Goal: Task Accomplishment & Management: Use online tool/utility

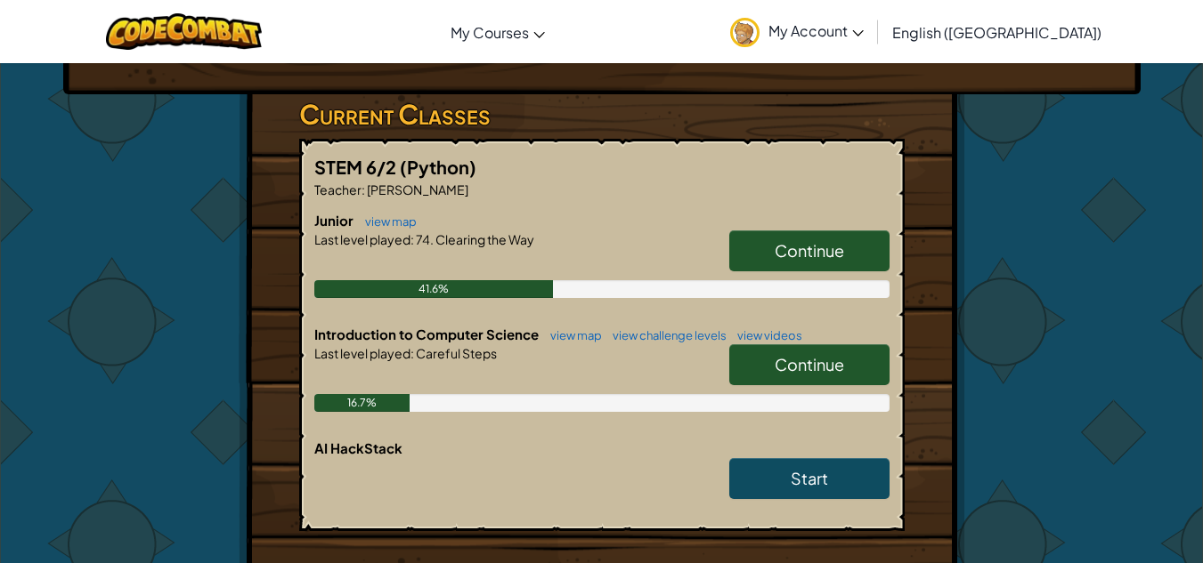
scroll to position [305, 0]
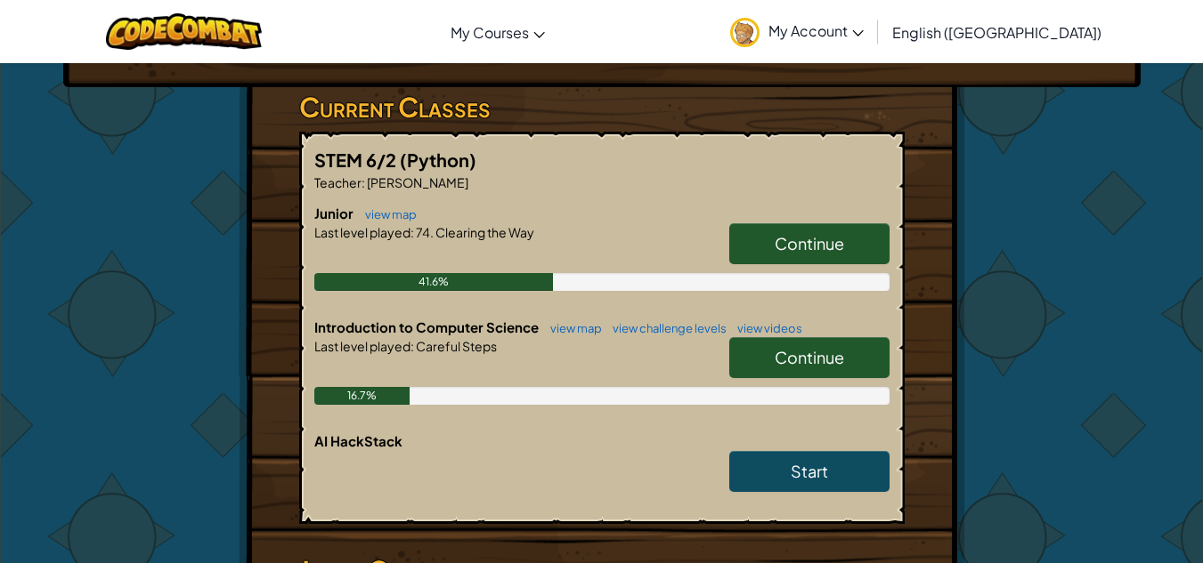
click at [861, 223] on link "Continue" at bounding box center [809, 243] width 160 height 41
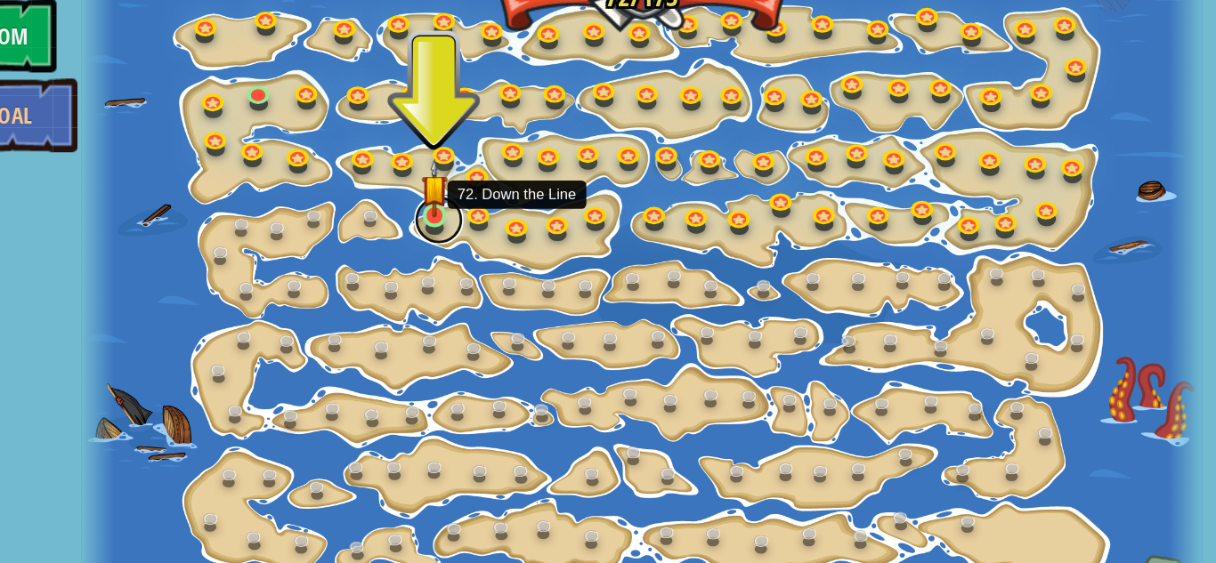
click at [458, 230] on link at bounding box center [461, 223] width 36 height 36
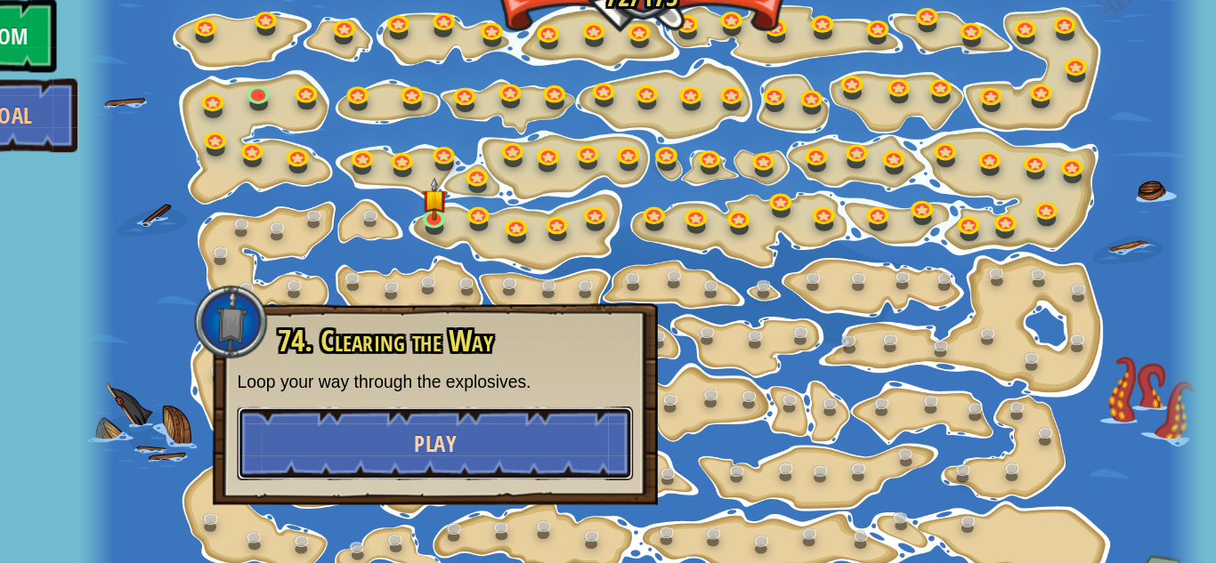
click at [496, 383] on button "Play" at bounding box center [458, 384] width 287 height 53
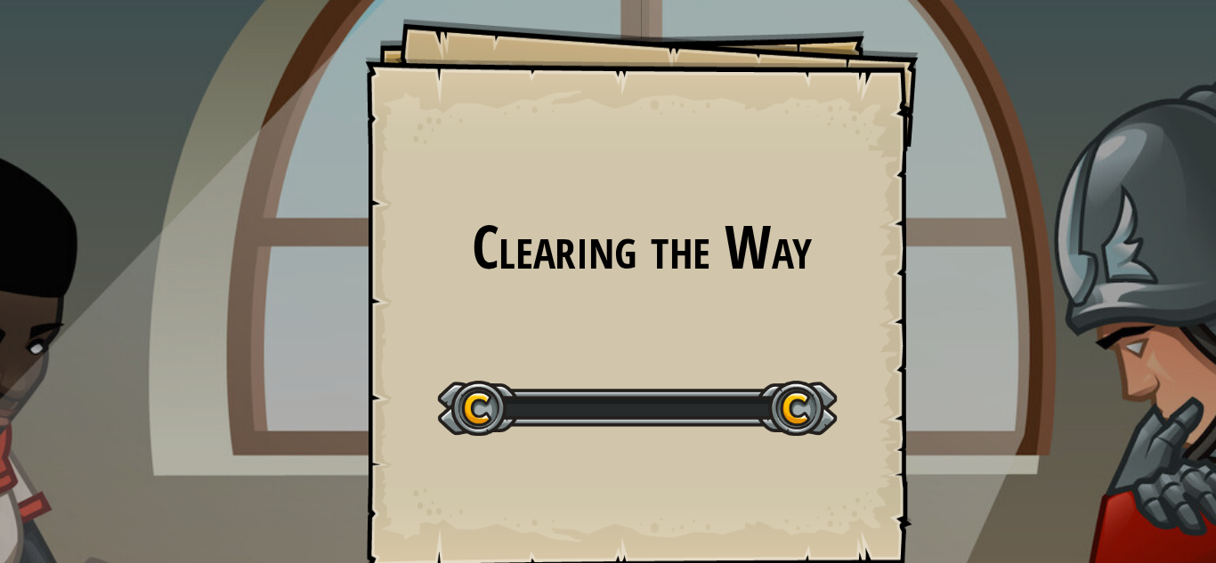
click at [496, 383] on div "Start Level" at bounding box center [604, 356] width 289 height 71
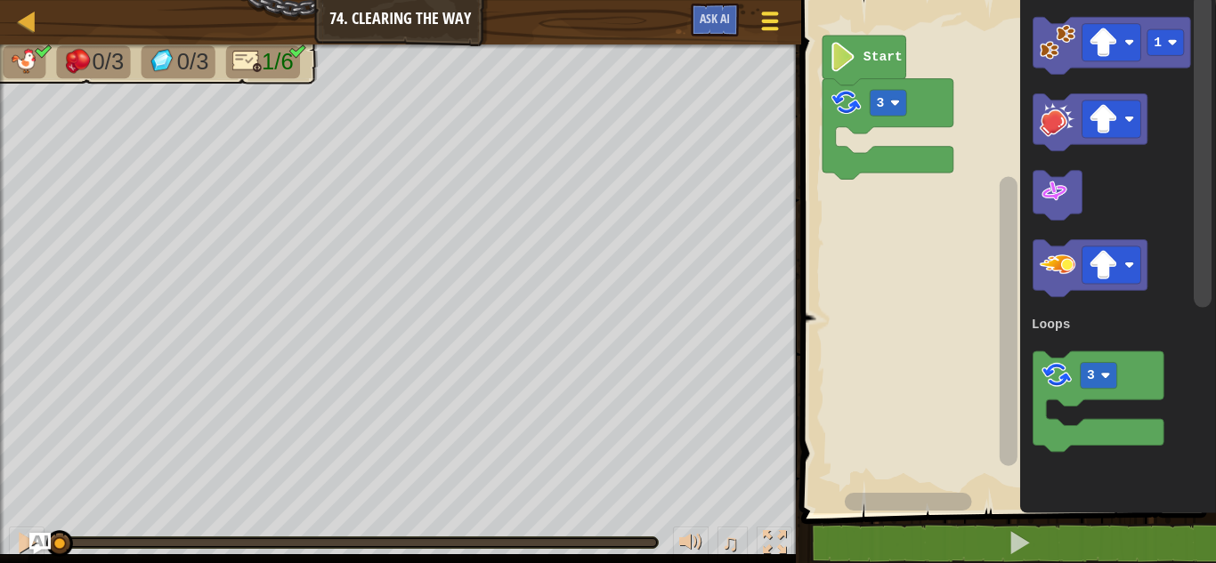
click at [759, 16] on div at bounding box center [770, 21] width 24 height 26
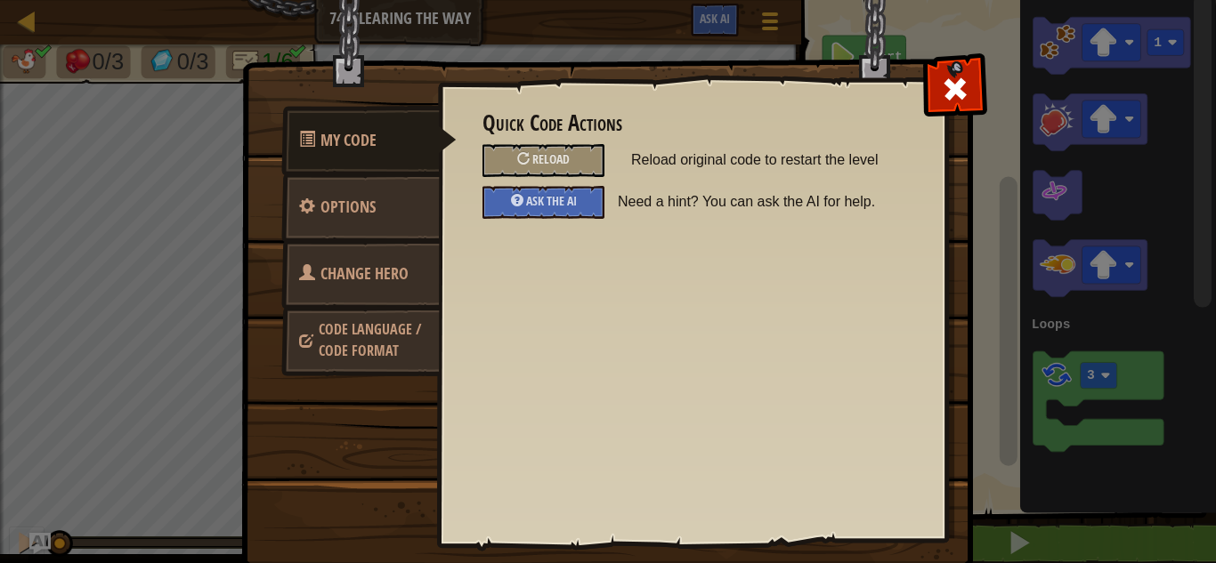
click at [389, 347] on span "Code Language / Code Format" at bounding box center [370, 340] width 102 height 41
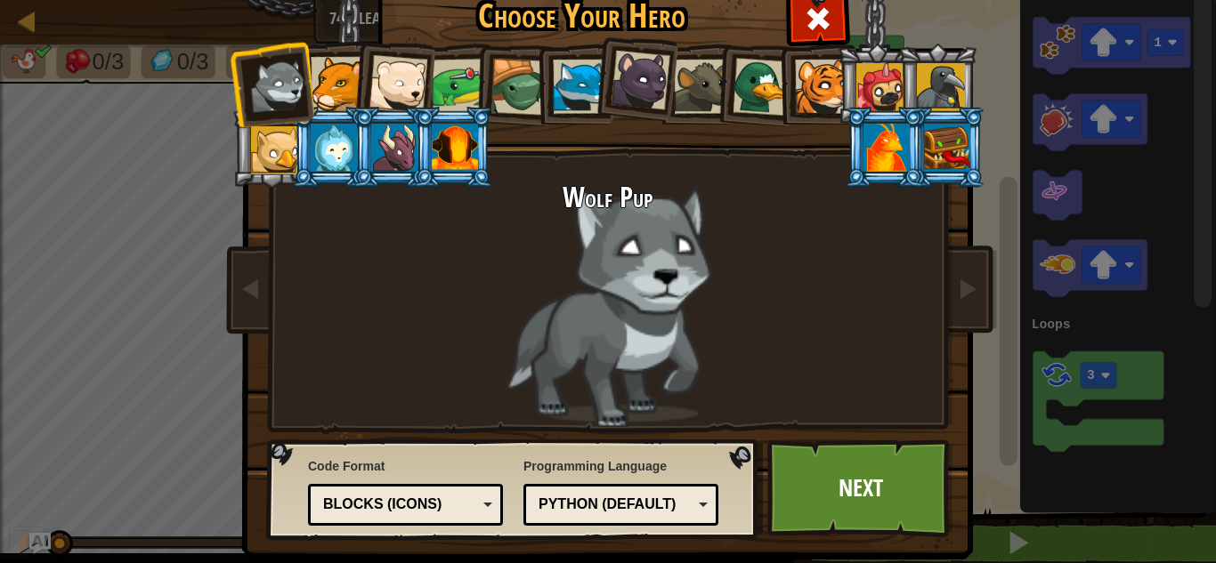
click at [475, 506] on div "Blocks (Icons)" at bounding box center [406, 505] width 172 height 28
click at [839, 260] on div "Wolf Pup" at bounding box center [608, 304] width 668 height 245
click at [839, 28] on div at bounding box center [818, 16] width 56 height 56
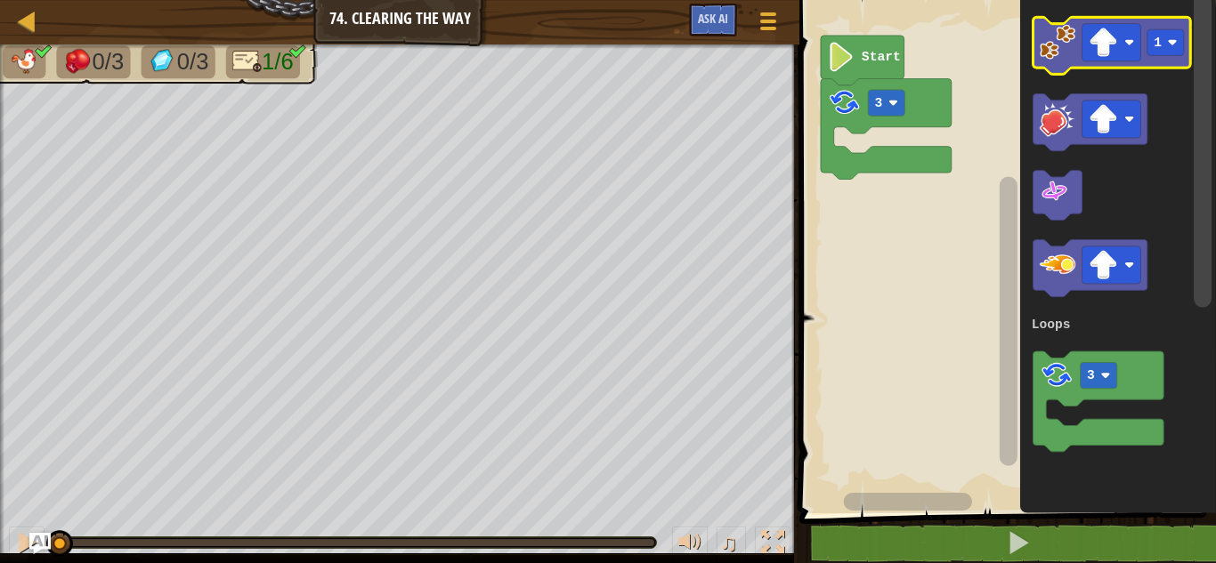
click at [1059, 50] on image "Blockly Workspace" at bounding box center [1058, 42] width 36 height 36
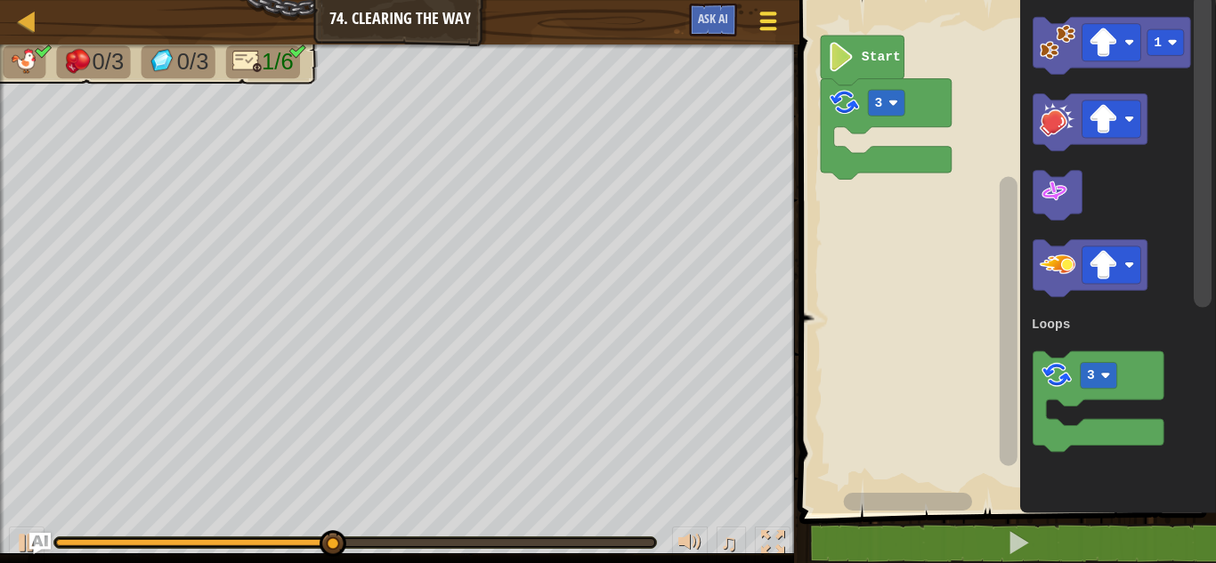
click at [756, 36] on button "Game Menu" at bounding box center [768, 25] width 47 height 44
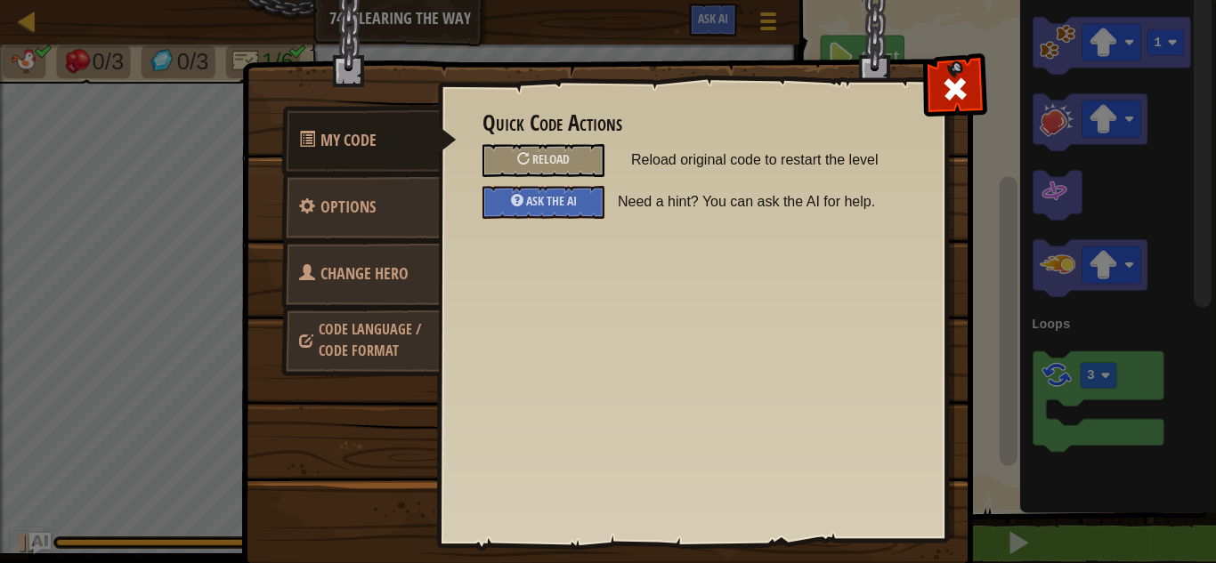
click at [405, 352] on link "Code Language / Code Format" at bounding box center [360, 340] width 158 height 68
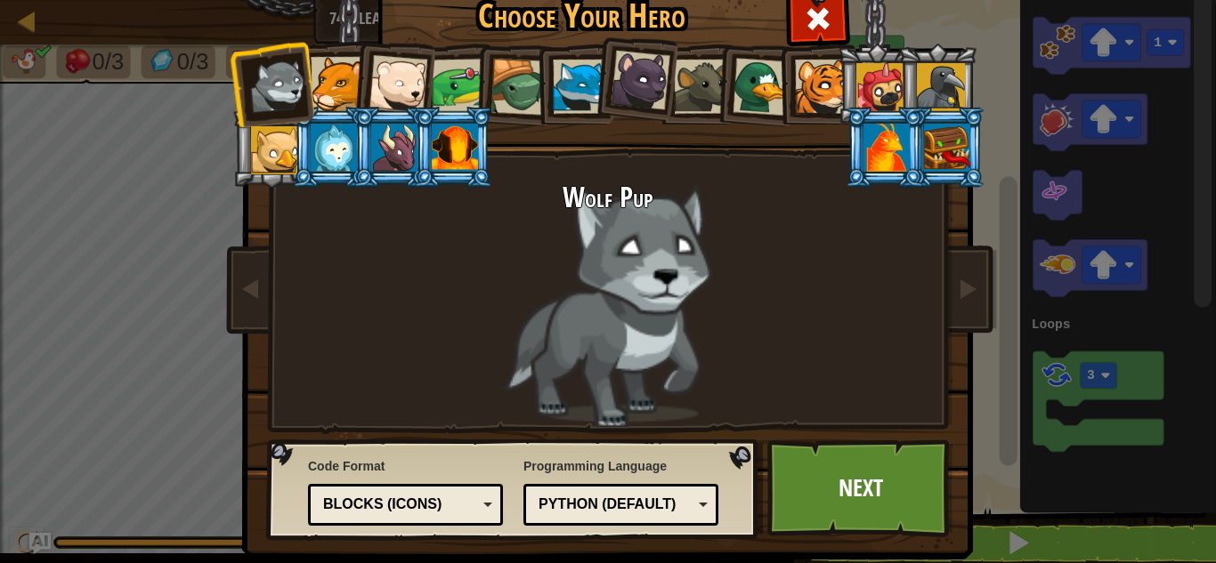
click at [456, 512] on div "Blocks (Icons)" at bounding box center [400, 505] width 154 height 20
click at [815, 463] on link "Next" at bounding box center [860, 489] width 186 height 98
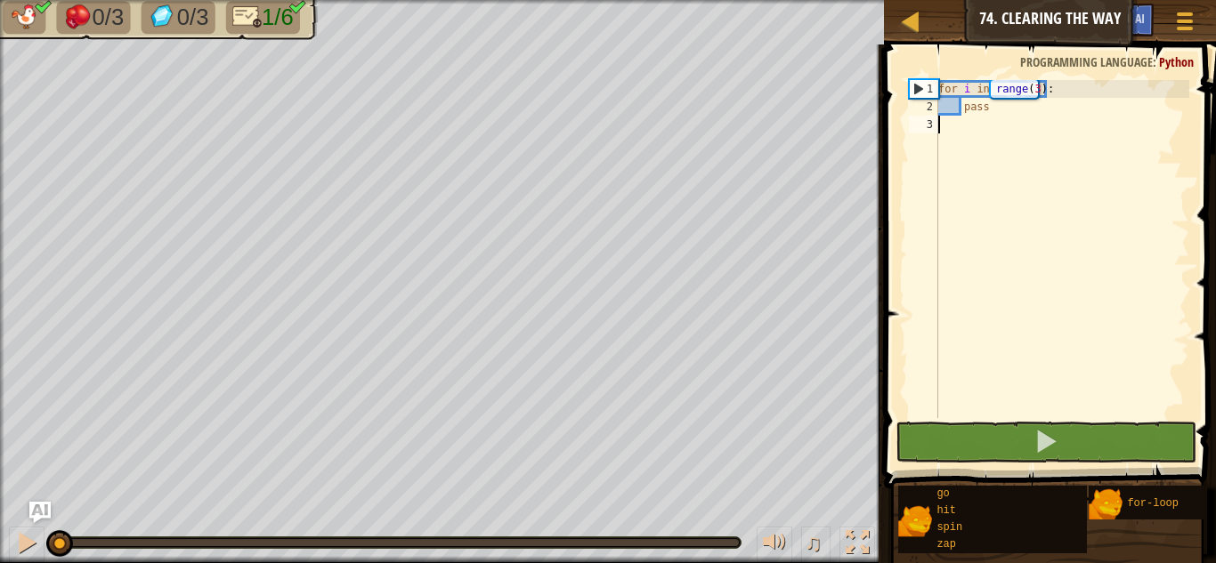
type textarea "w"
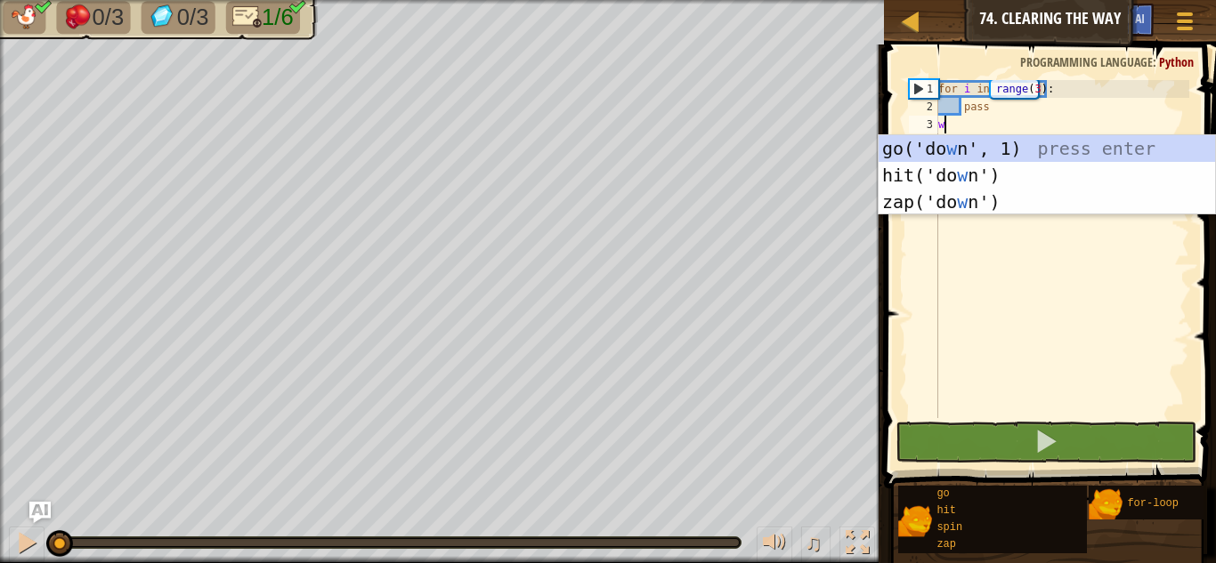
scroll to position [8, 0]
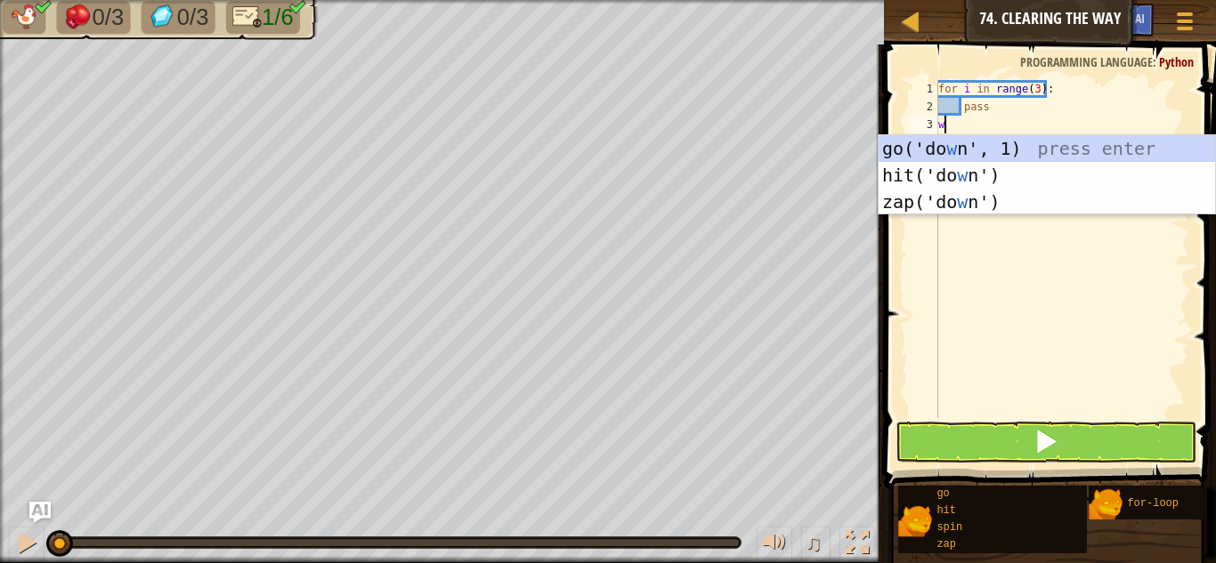
click at [1114, 157] on div "go('do w n', 1) press enter hit('do w n') press enter zap('do w n') press enter" at bounding box center [1047, 202] width 336 height 134
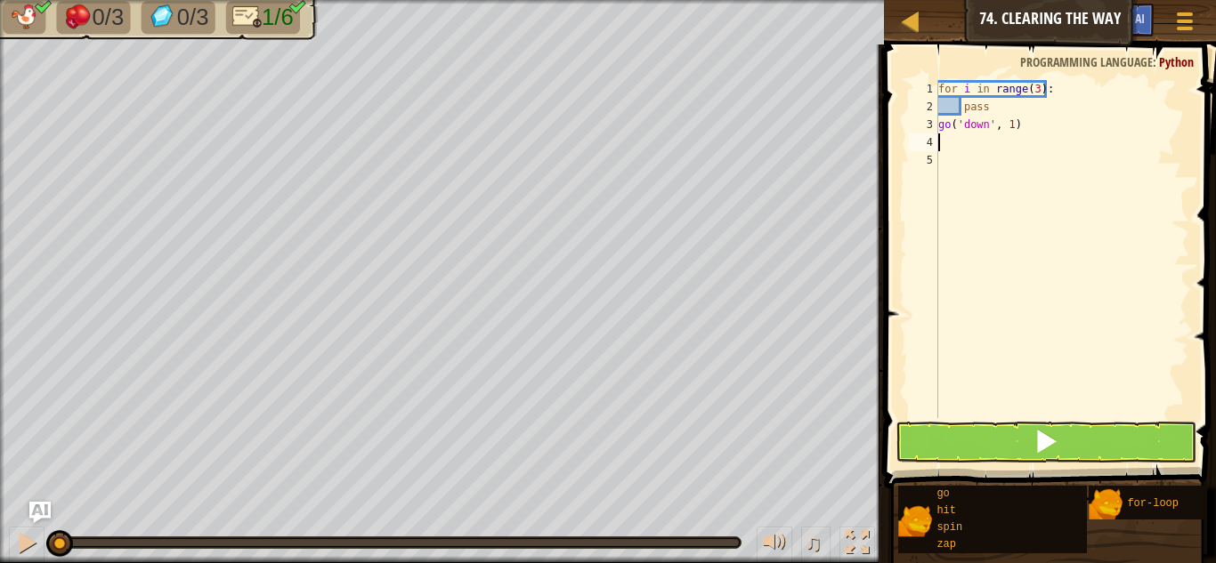
click at [982, 134] on div "for i in range ( 3 ) : pass go ( 'down' , 1 )" at bounding box center [1062, 267] width 255 height 374
click at [985, 129] on div "for i in range ( 3 ) : pass go ( 'down' , 1 )" at bounding box center [1062, 267] width 255 height 374
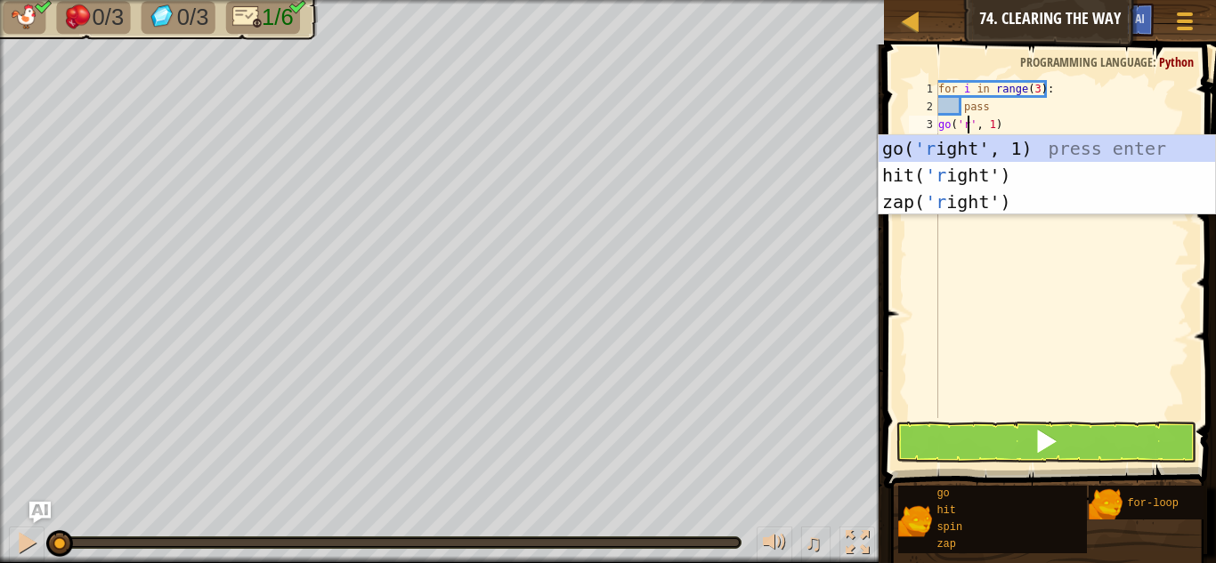
scroll to position [8, 3]
click at [1097, 146] on div "go( 'r ight', 1) press enter hit( 'r ight') press enter zap( 'r ight') press en…" at bounding box center [1047, 202] width 336 height 134
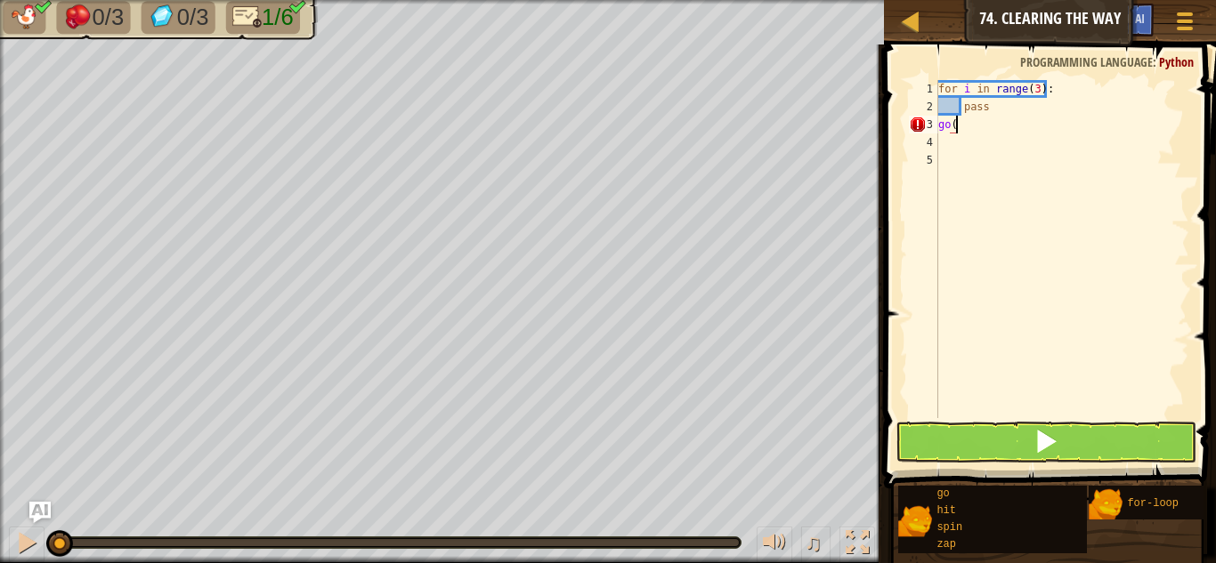
scroll to position [8, 0]
type textarea "g"
type textarea "\"
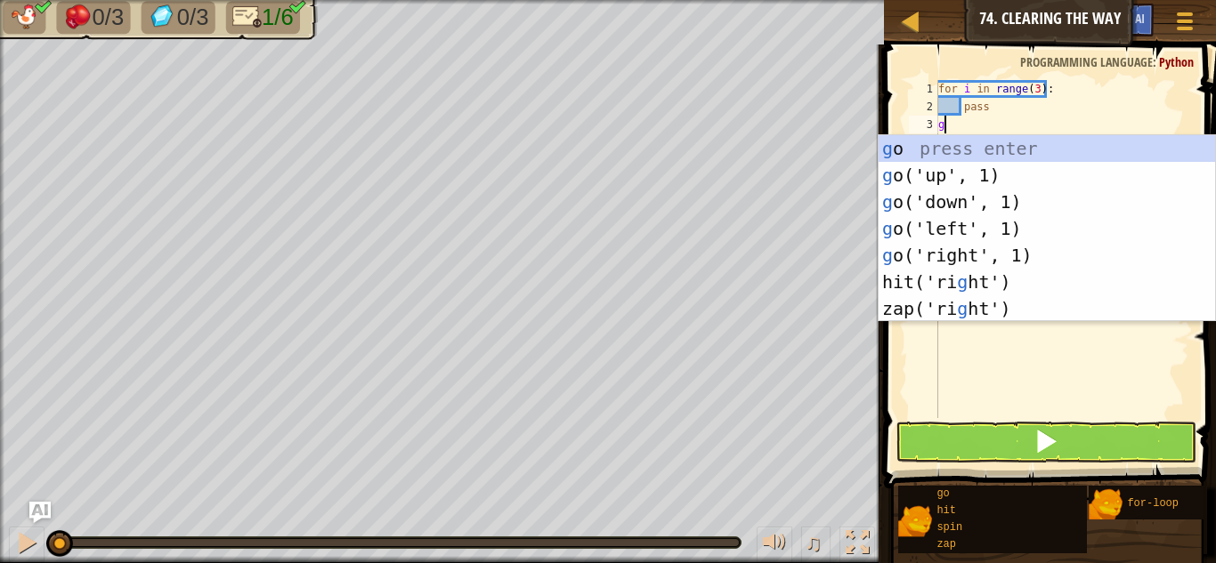
type textarea "go"
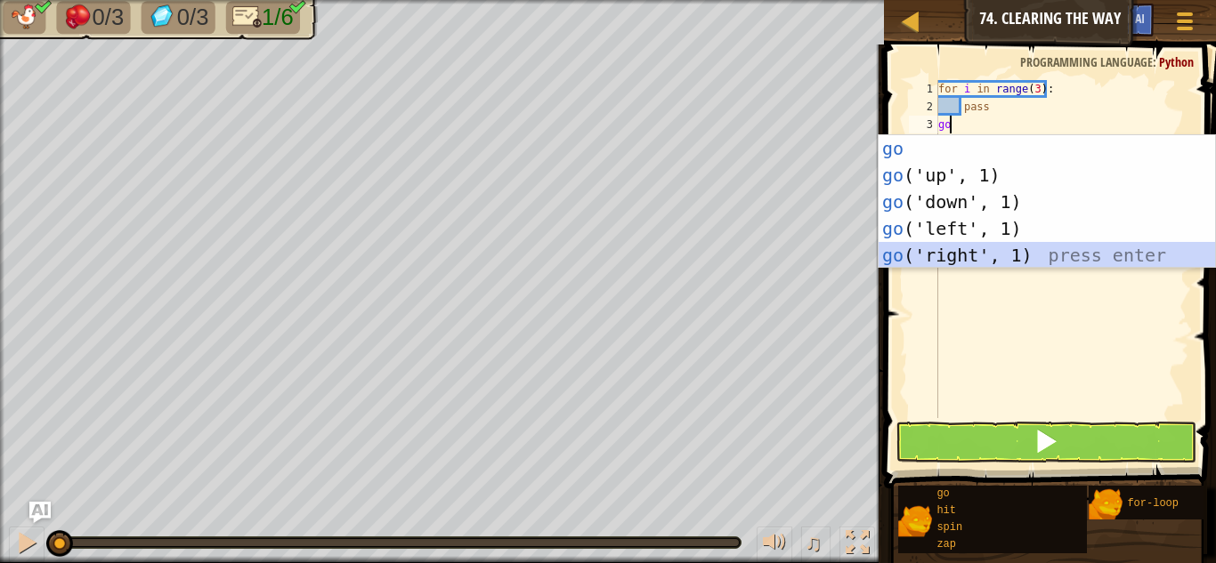
click at [964, 246] on div "go press enter go ('up', 1) press enter go ('down', 1) press enter go ('left', …" at bounding box center [1047, 228] width 336 height 187
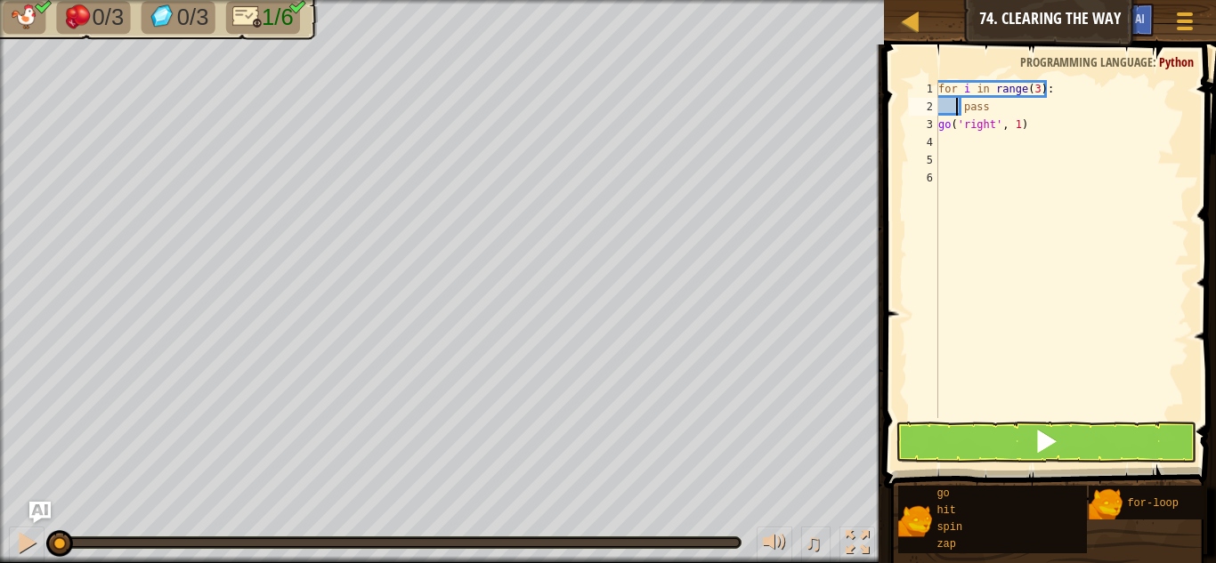
click at [955, 109] on div "for i in range ( 3 ) : pass go ( 'right' , 1 )" at bounding box center [1062, 267] width 255 height 374
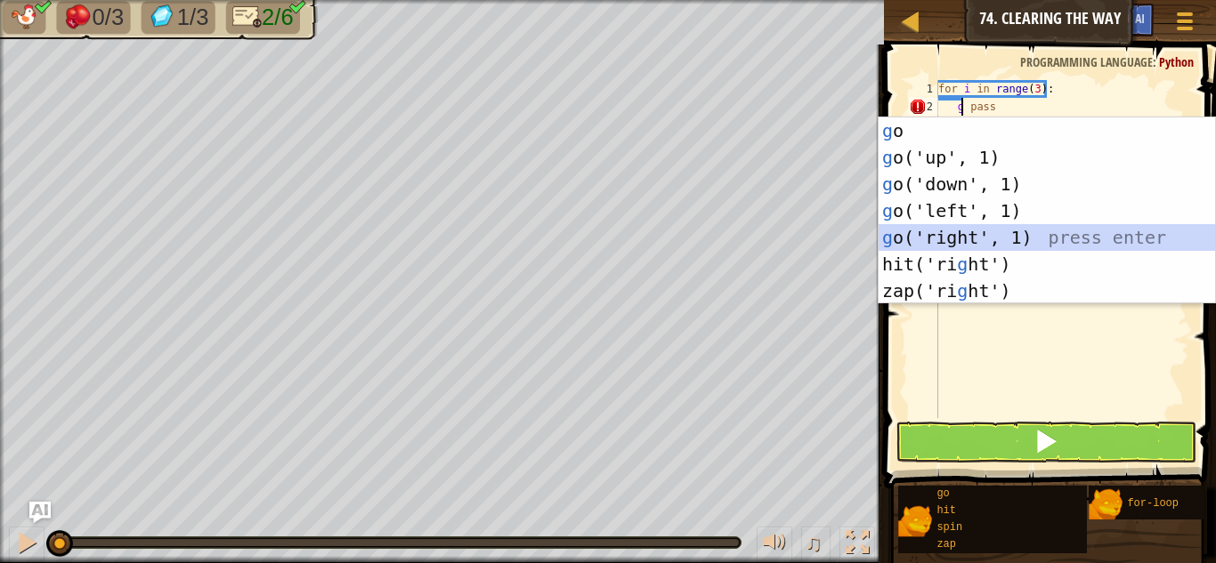
click at [1035, 236] on div "g o press enter g o('up', 1) press enter g o('down', 1) press enter g o('left',…" at bounding box center [1047, 238] width 336 height 240
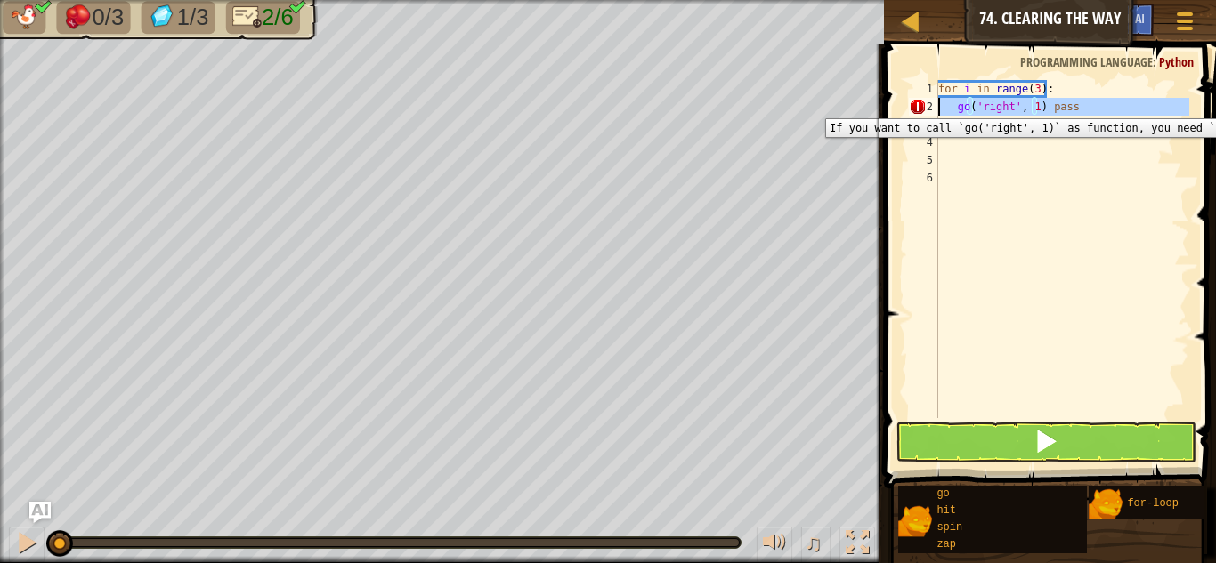
click at [919, 105] on div "2" at bounding box center [923, 107] width 29 height 18
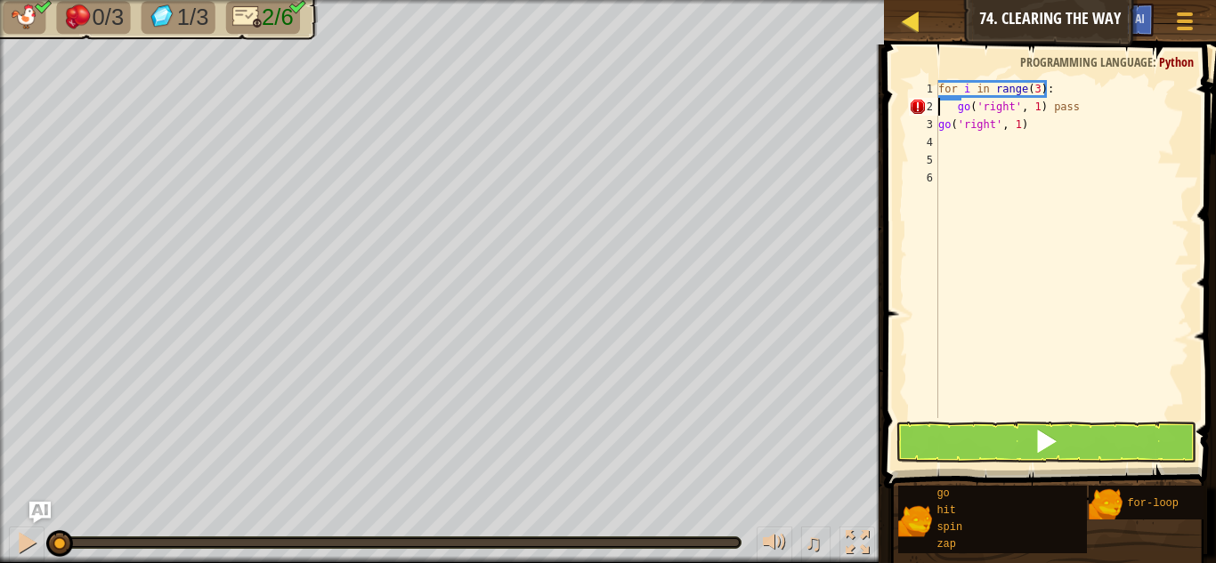
type textarea "go('right', 1) pass"
click at [923, 34] on div "Map" at bounding box center [924, 22] width 9 height 45
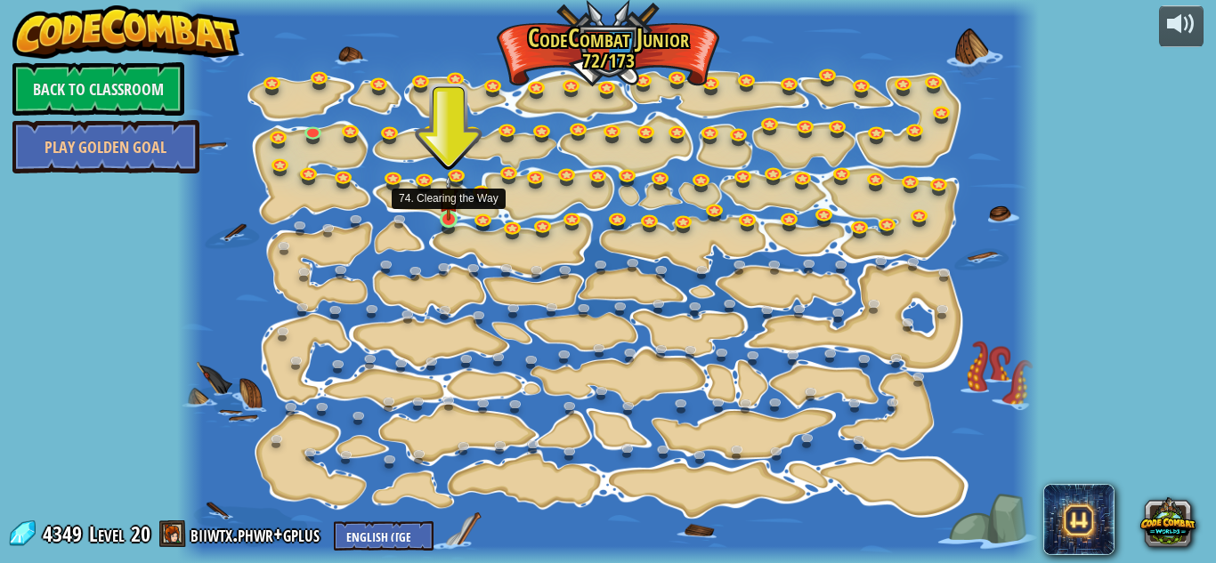
click at [443, 219] on img at bounding box center [449, 197] width 20 height 46
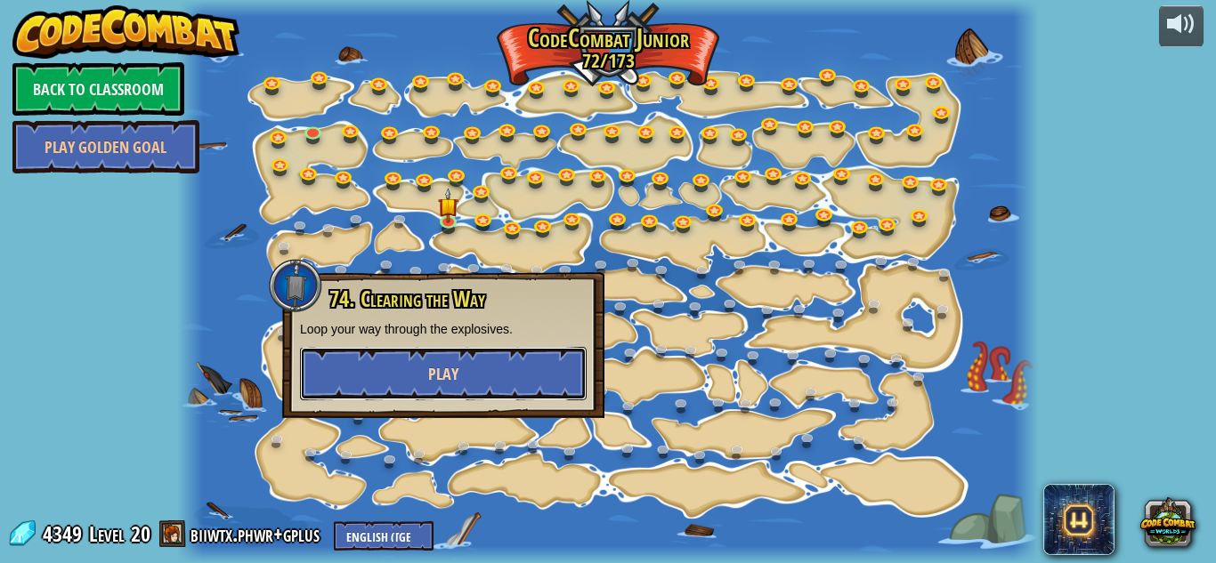
click at [411, 380] on button "Play" at bounding box center [443, 373] width 287 height 53
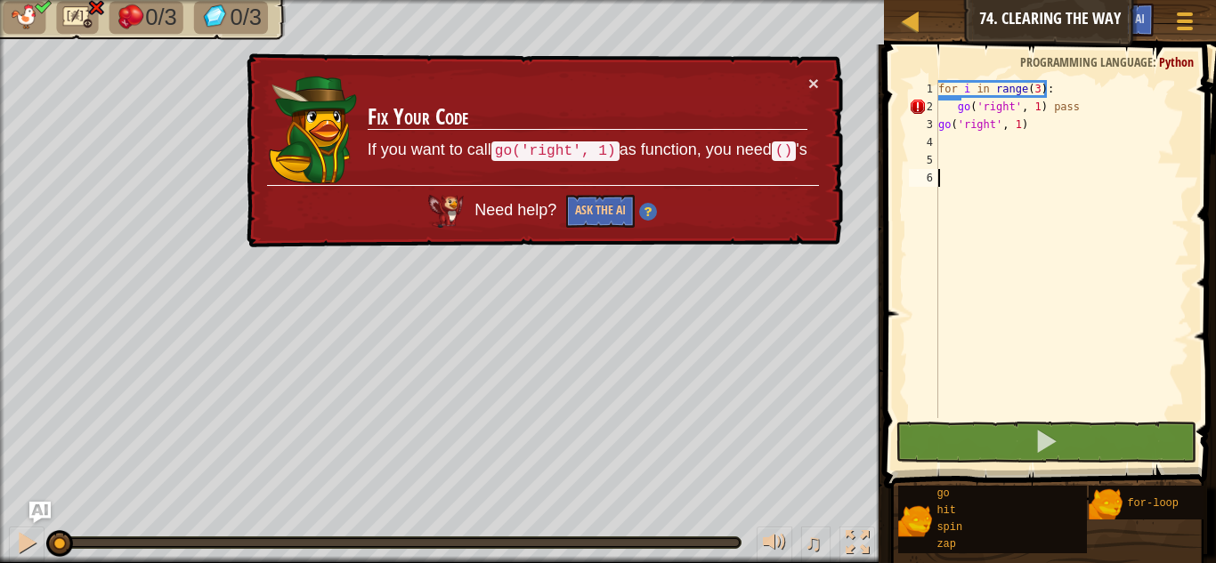
click at [958, 108] on div "for i in range ( 3 ) : go ( 'right' , 1 ) pass go ( 'right' , 1 )" at bounding box center [1062, 267] width 255 height 374
type textarea "go('right', 1) pass"
click at [1174, 115] on div "for i in range ( 3 ) : go ( 'right' , 1 ) pass go ( 'right' , 1 )" at bounding box center [1062, 267] width 255 height 374
click at [1168, 104] on span "..." at bounding box center [1167, 104] width 23 height 16
click at [1127, 166] on div "for i in range ( 3 ) : go ( 'right' , 1 ) pass go ( 'right' , 1 )" at bounding box center [1062, 267] width 255 height 374
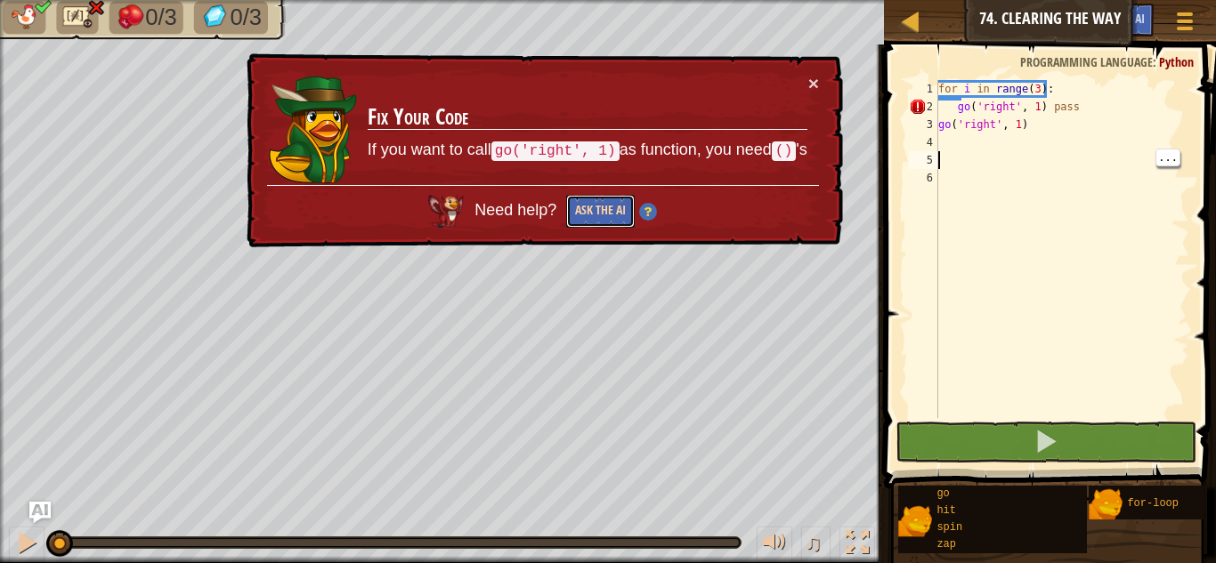
click at [610, 219] on button "Ask the AI" at bounding box center [600, 211] width 69 height 33
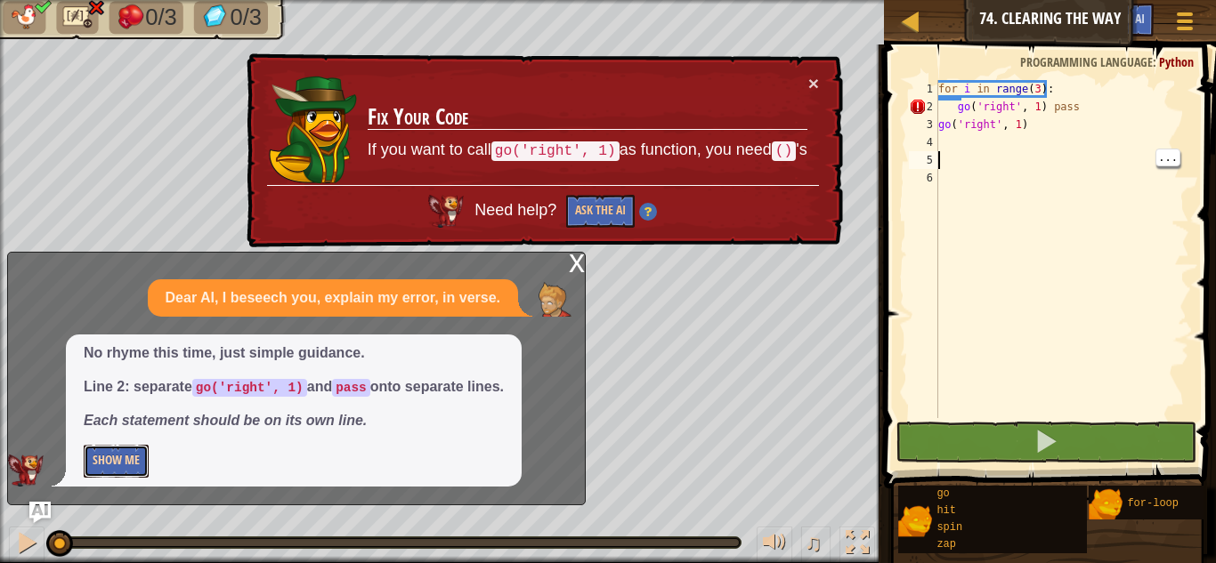
click at [111, 454] on button "Show Me" at bounding box center [116, 461] width 65 height 33
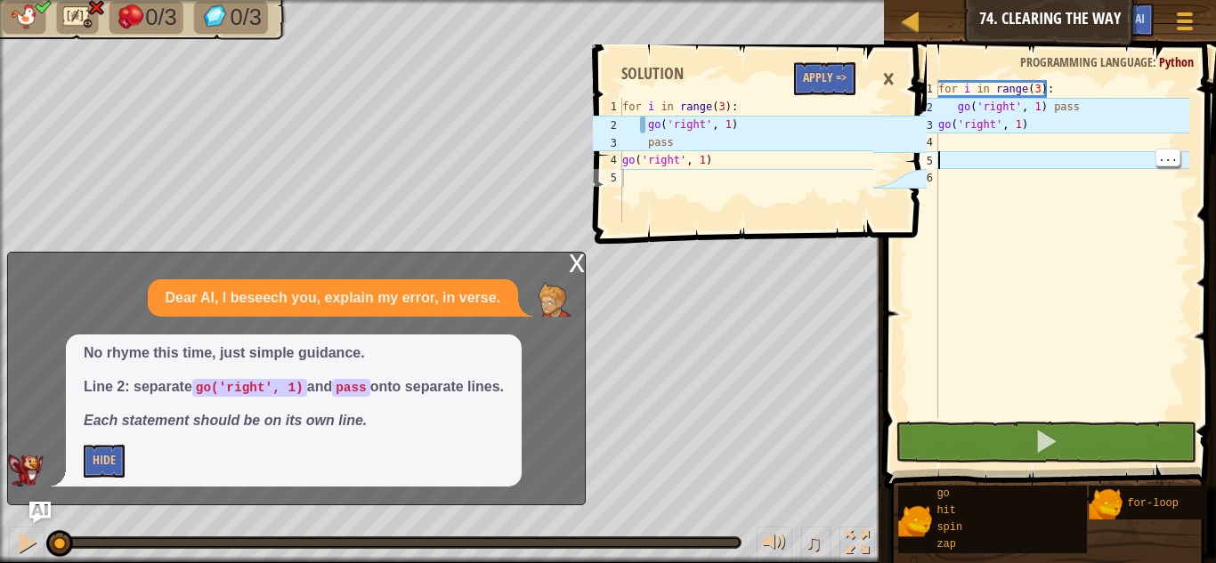
click at [1092, 114] on div "for i in range ( 3 ) : go ( 'right' , 1 ) pass go ( 'right' , 1 )" at bounding box center [1062, 267] width 255 height 374
click at [1042, 108] on div "for i in range ( 3 ) : go ( 'right' , 1 ) pass go ( 'right' , 1 )" at bounding box center [1062, 267] width 255 height 374
type textarea "pass"
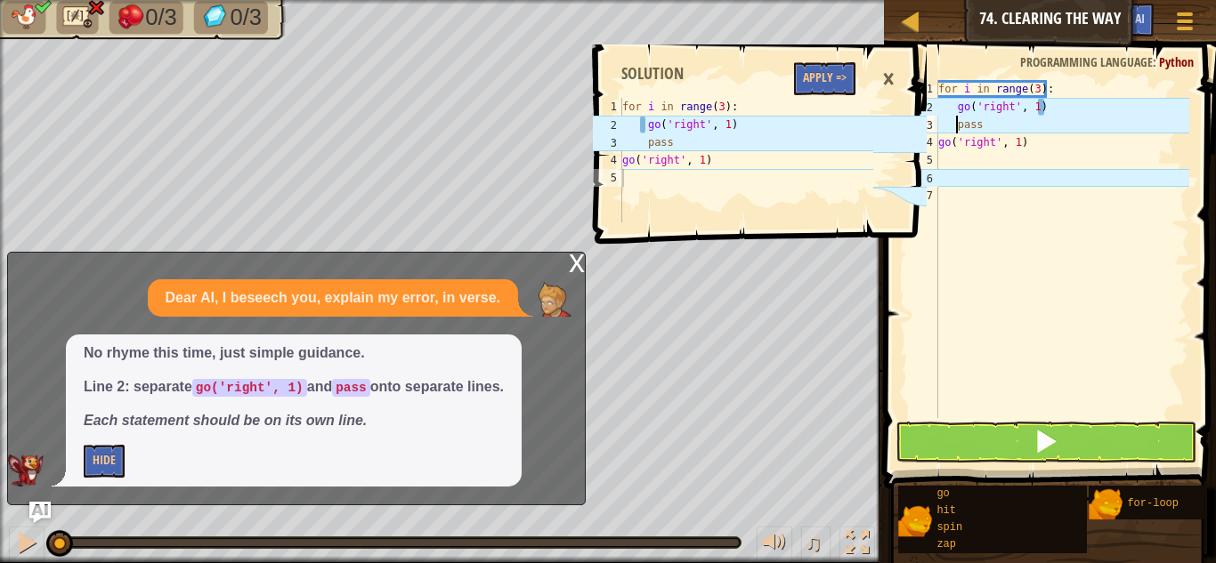
click at [1048, 280] on div "for i in range ( 3 ) : go ( 'right' , 1 ) pass go ( 'right' , 1 )" at bounding box center [1062, 267] width 255 height 374
click at [1051, 255] on div "for i in range ( 3 ) : go ( 'right' , 1 ) pass go ( 'right' , 1 )" at bounding box center [1062, 267] width 255 height 374
click at [880, 83] on div "×" at bounding box center [888, 79] width 30 height 41
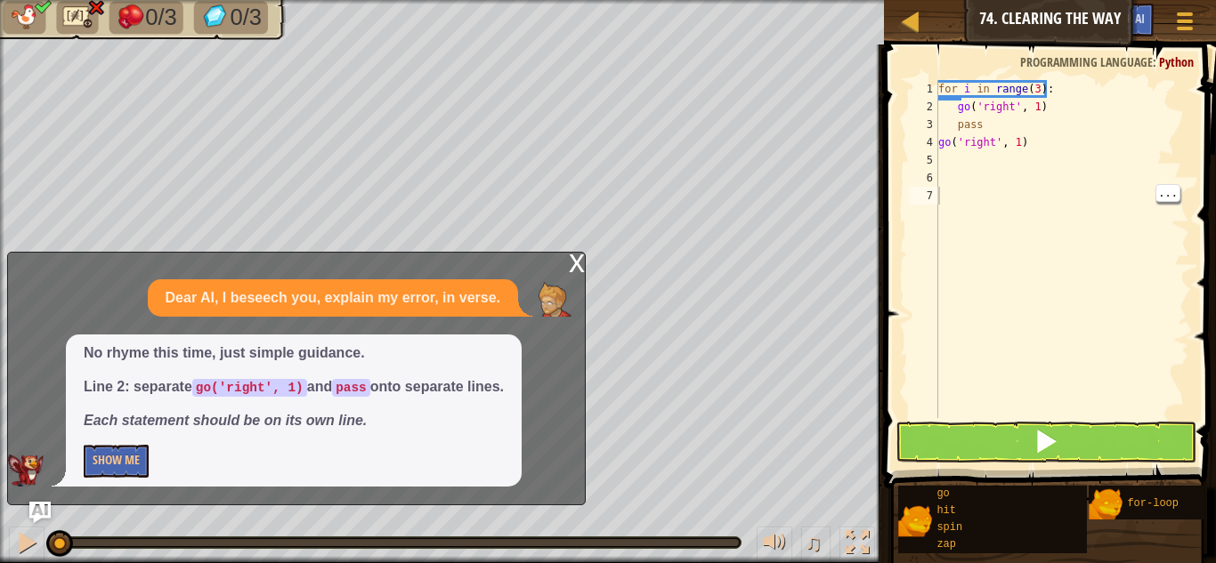
click at [950, 129] on div "for i in range ( 3 ) : go ( 'right' , 1 ) pass go ( 'right' , 1 )" at bounding box center [1062, 267] width 255 height 374
type textarea "pass"
click at [1059, 198] on div "for i in range ( 3 ) : go ( 'right' , 1 ) pass go ( 'right' , 1 )" at bounding box center [1062, 267] width 255 height 374
click at [1044, 142] on div "for i in range ( 3 ) : go ( 'right' , 1 ) pass go ( 'right' , 1 )" at bounding box center [1062, 267] width 255 height 374
click at [576, 264] on div "x" at bounding box center [577, 262] width 16 height 18
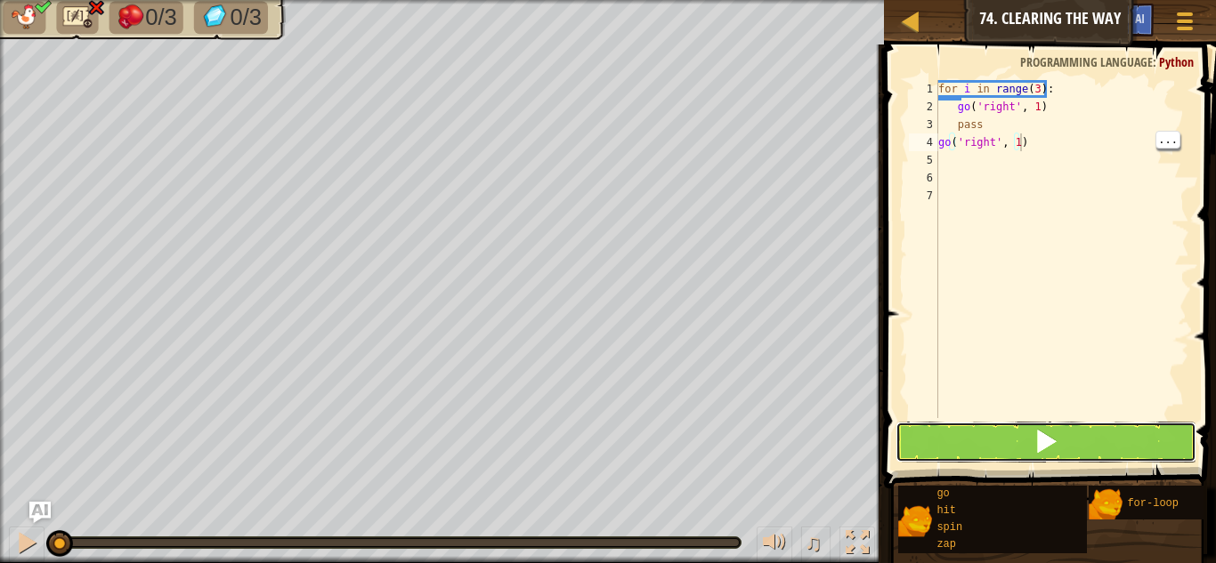
click at [1104, 439] on button at bounding box center [1046, 442] width 301 height 41
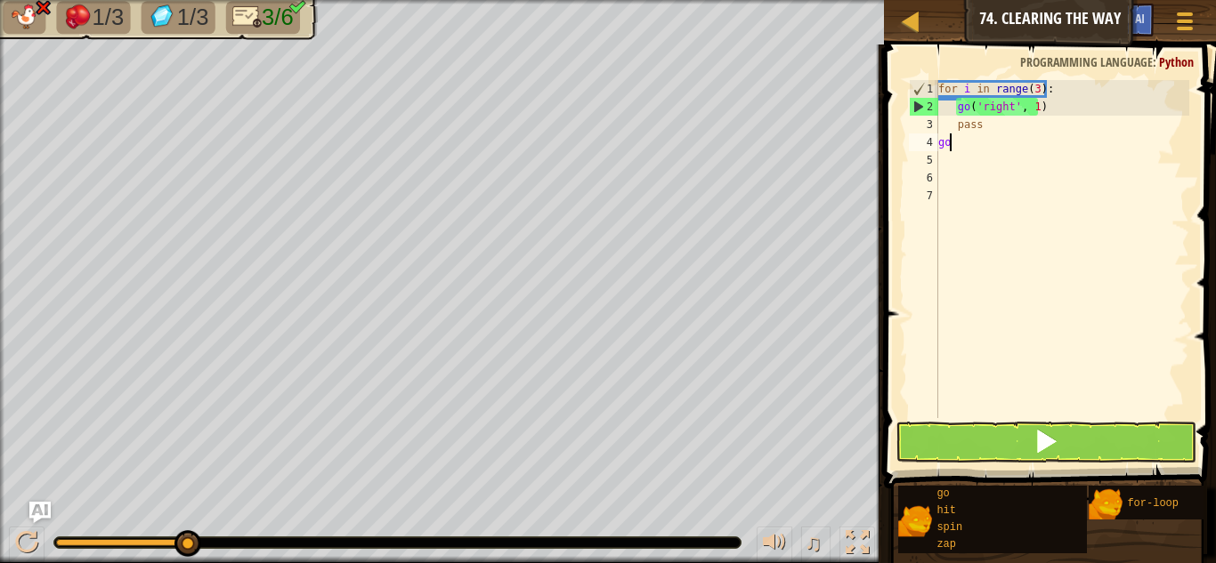
type textarea "g"
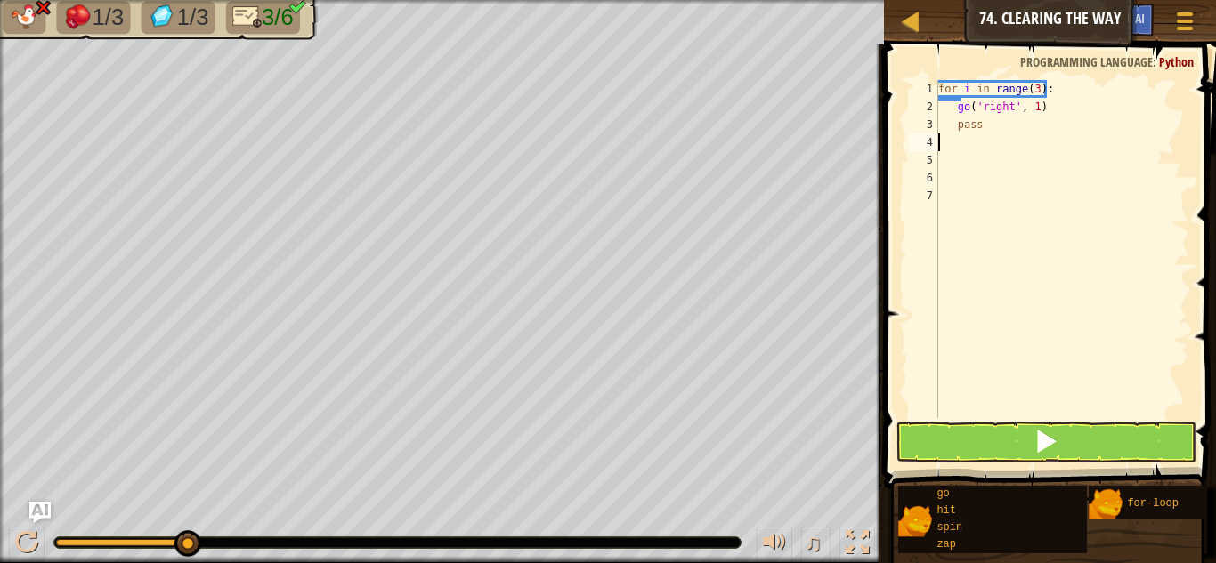
click at [1059, 109] on div "for i in range ( 3 ) : go ( 'right' , 1 ) pass" at bounding box center [1062, 267] width 255 height 374
type textarea "go('right', 1)"
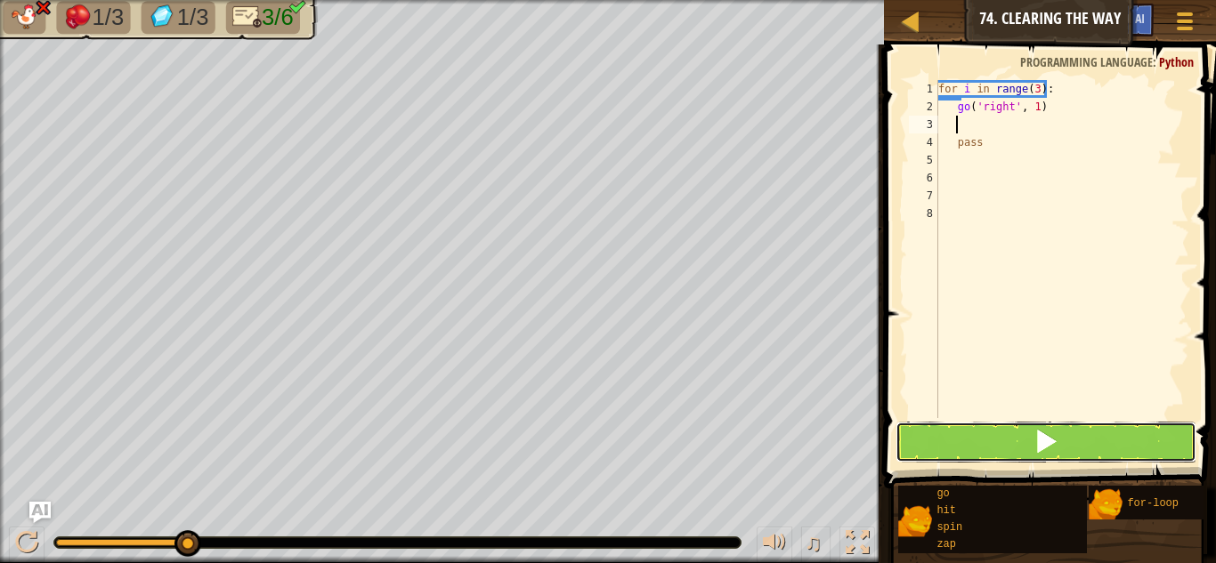
click at [1018, 441] on button at bounding box center [1046, 442] width 301 height 41
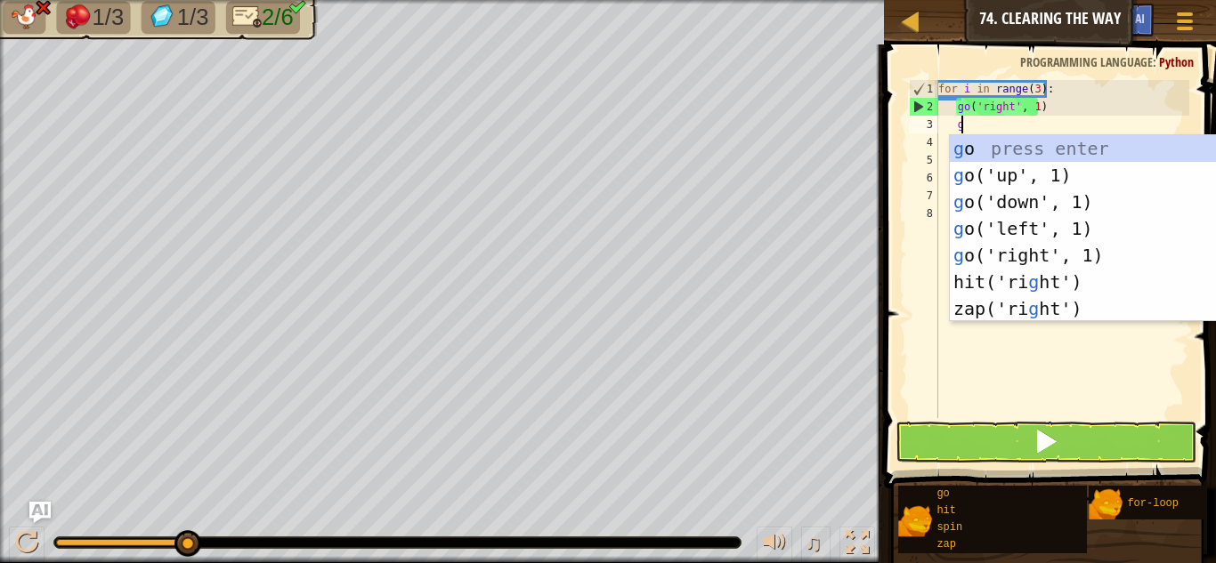
type textarea "go"
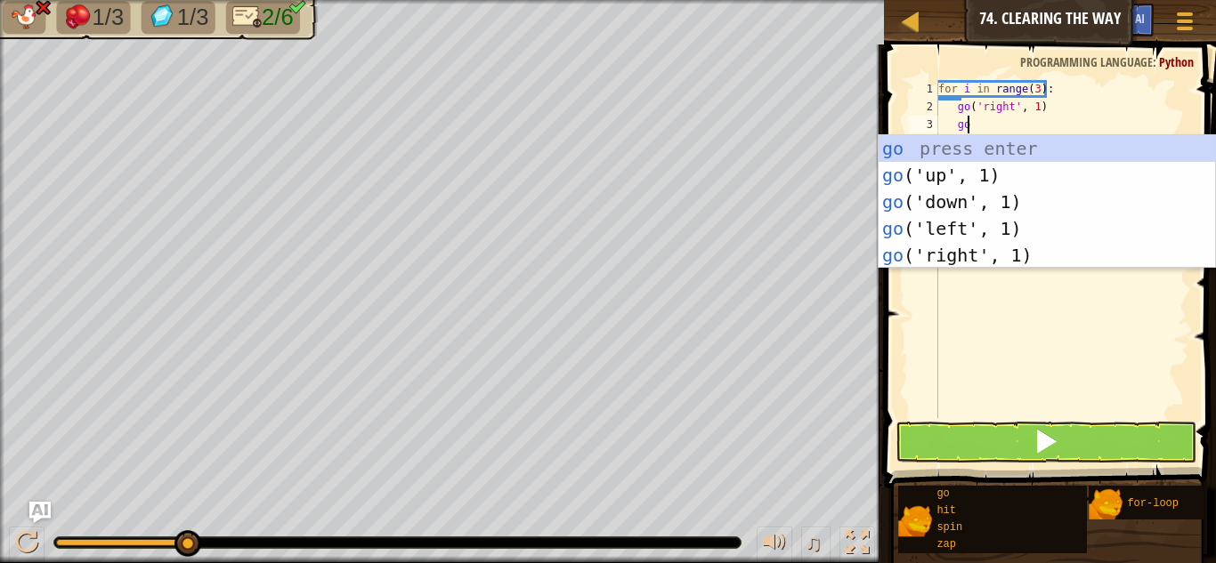
scroll to position [8, 2]
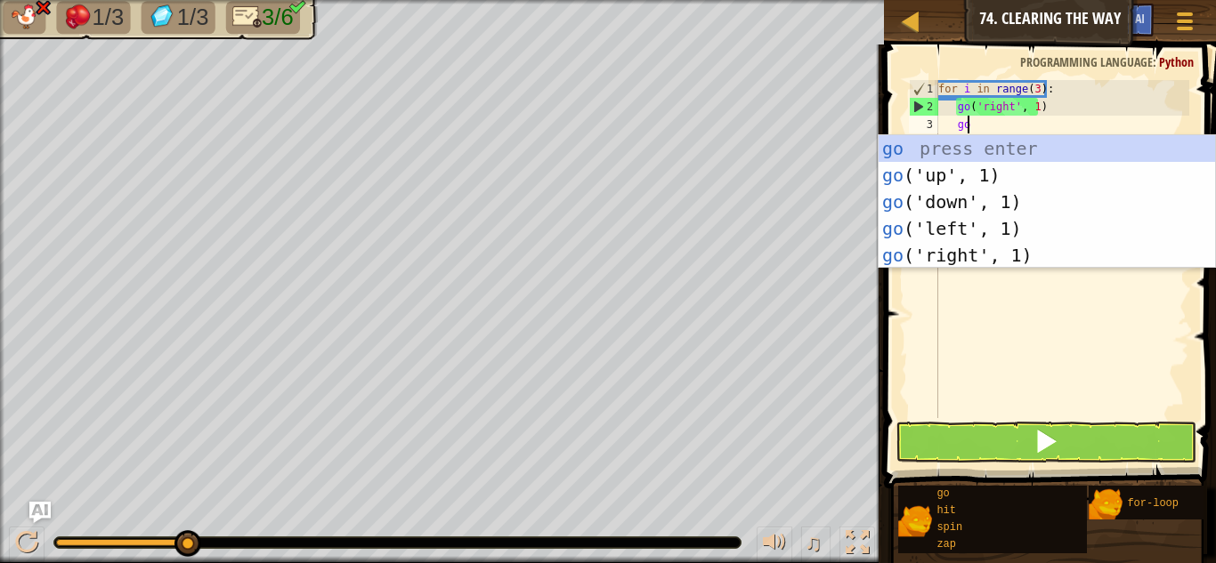
click at [1034, 224] on div "go press enter go ('up', 1) press enter go ('down', 1) press enter go ('left', …" at bounding box center [1047, 228] width 336 height 187
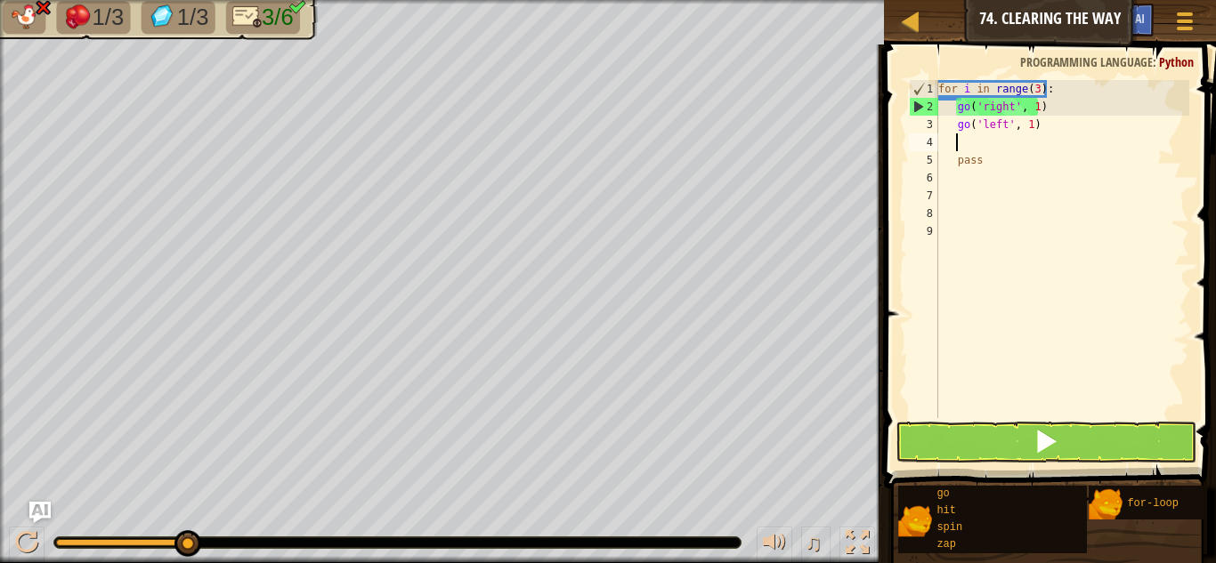
scroll to position [8, 1]
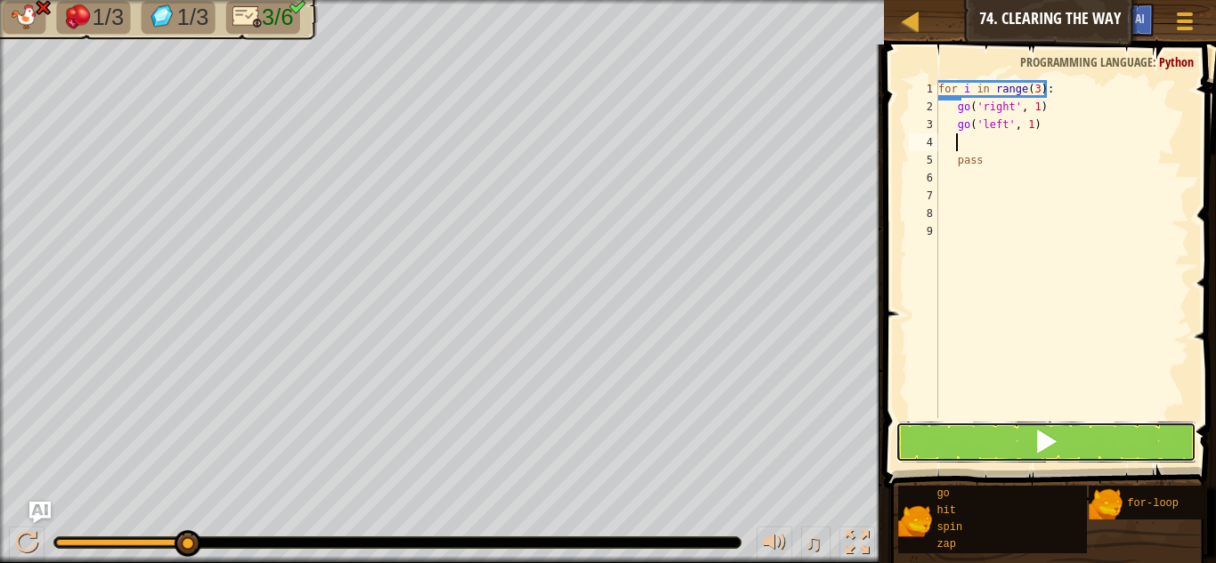
click at [1102, 442] on button at bounding box center [1046, 442] width 301 height 41
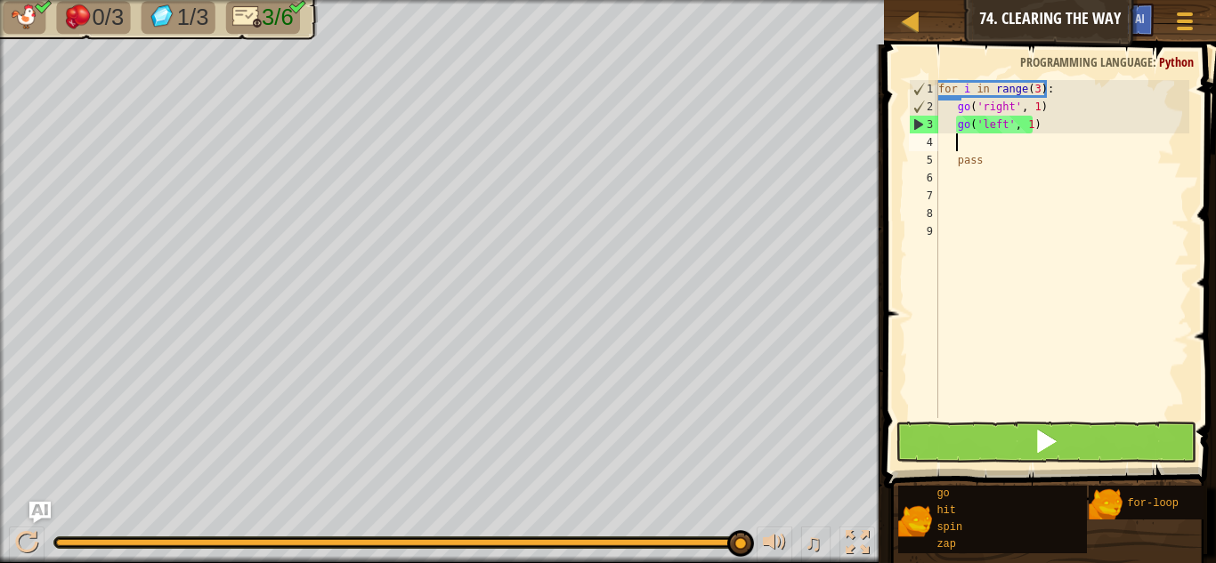
type textarea "z"
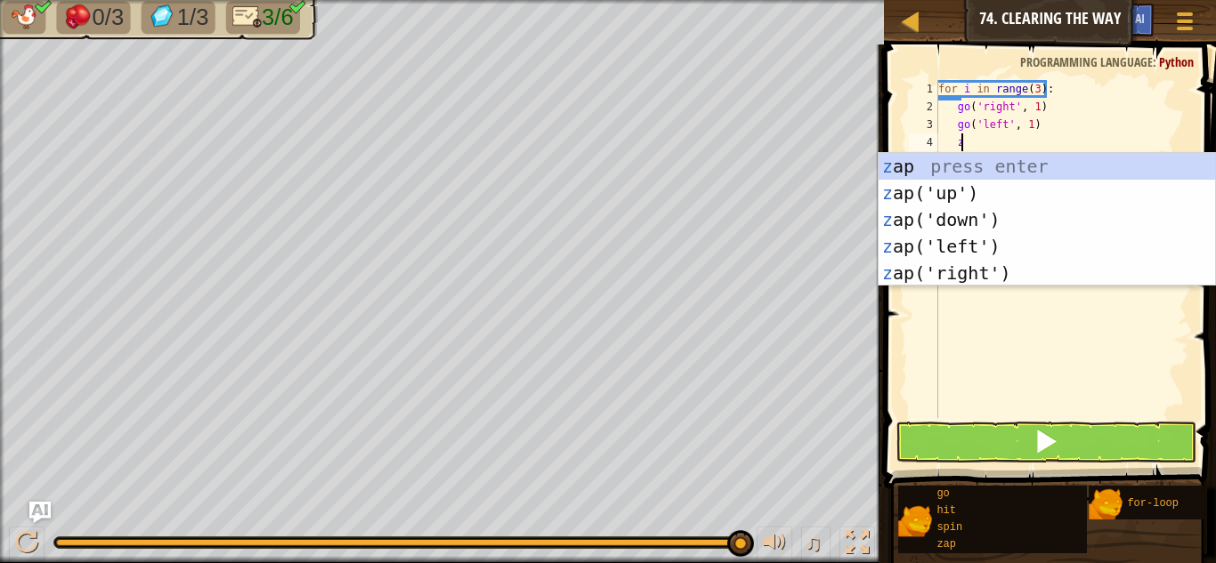
click at [1009, 280] on div "z ap press enter z ap('up') press enter z ap('down') press enter z ap('left') p…" at bounding box center [1047, 246] width 336 height 187
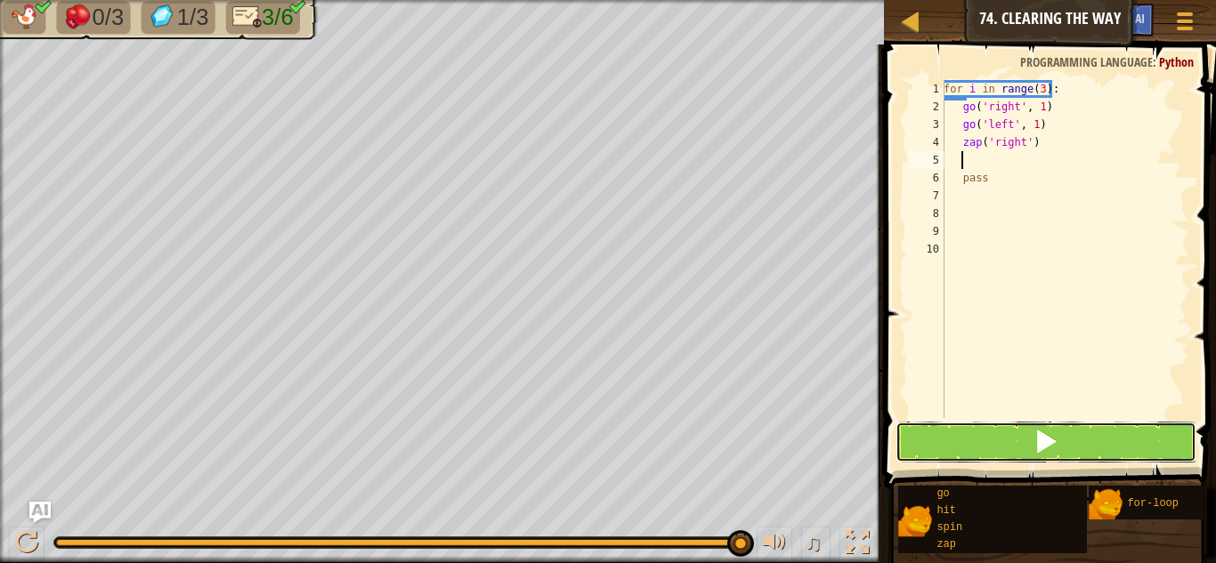
click at [1082, 442] on button at bounding box center [1046, 442] width 301 height 41
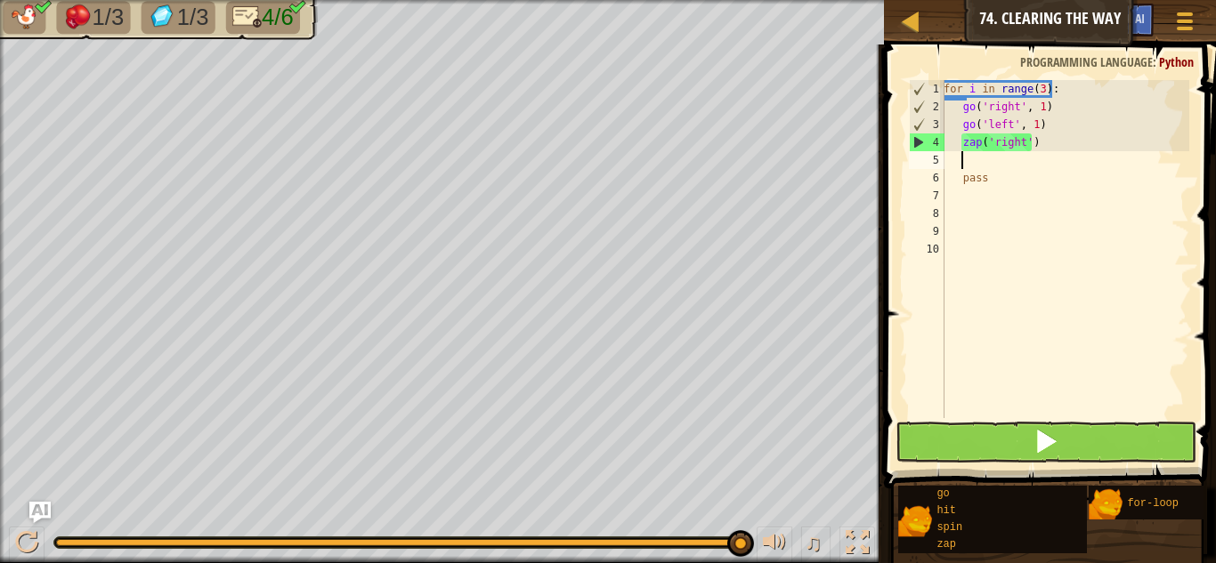
type textarea "g"
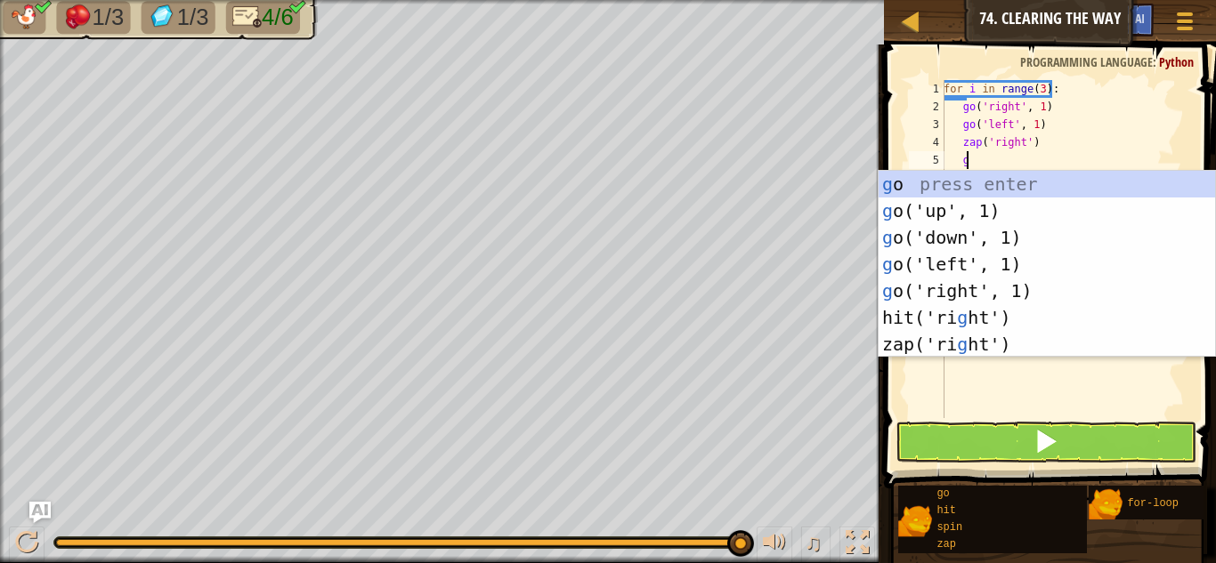
click at [1054, 291] on div "g o press enter g o('up', 1) press enter g o('down', 1) press enter g o('left',…" at bounding box center [1047, 291] width 336 height 240
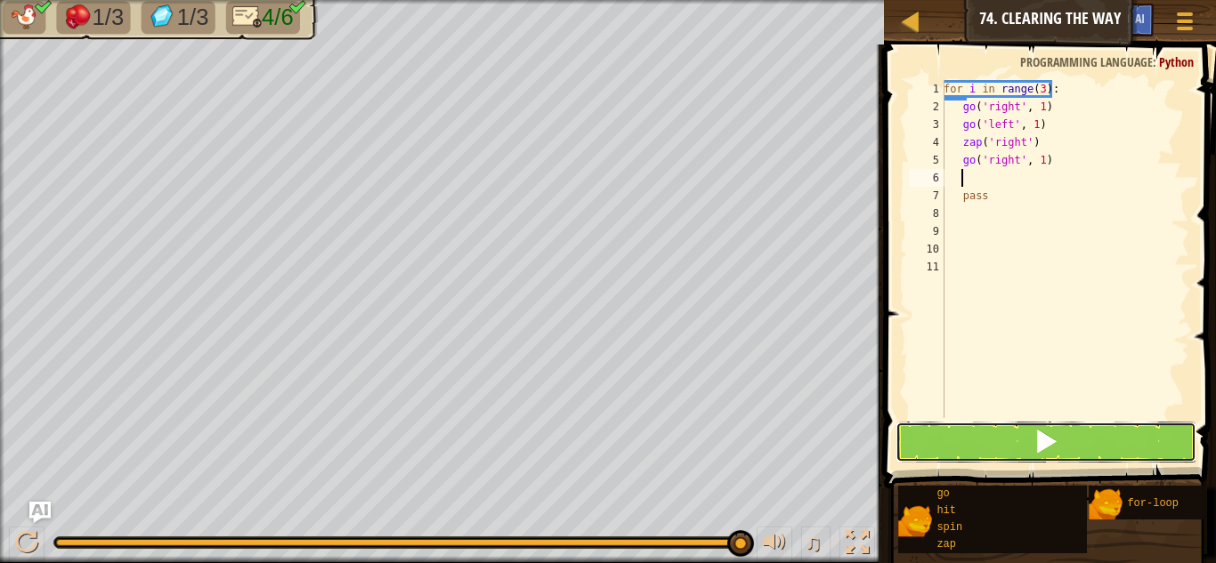
click at [1084, 456] on button at bounding box center [1046, 442] width 301 height 41
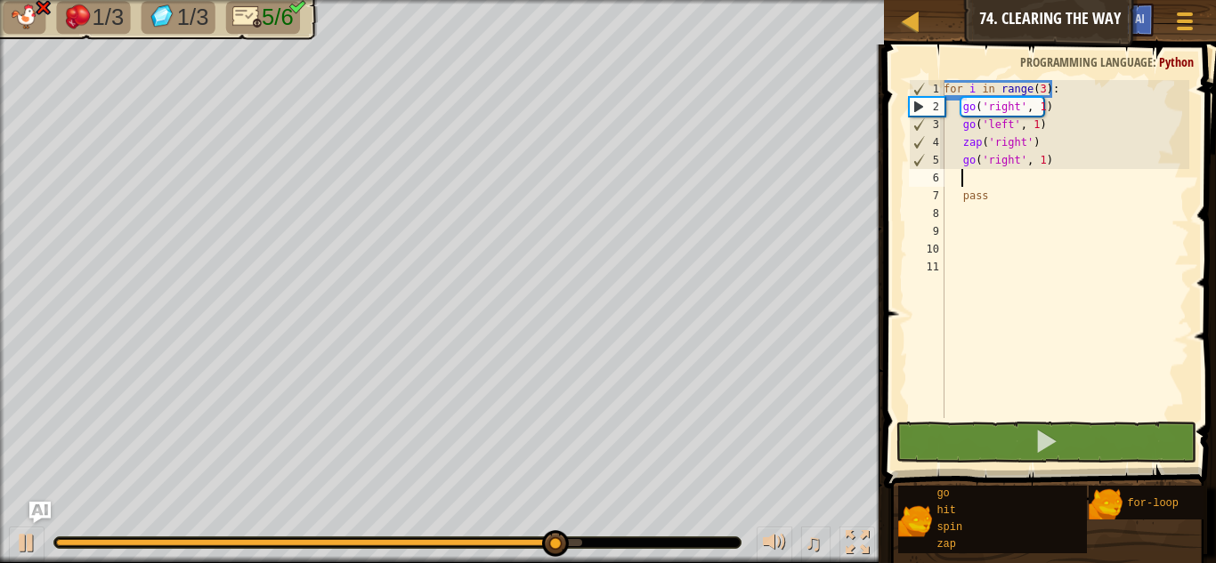
click at [1044, 159] on div "for i in range ( 3 ) : go ( 'right' , 1 ) go ( 'left' , 1 ) zap ( 'right' ) go …" at bounding box center [1064, 267] width 249 height 374
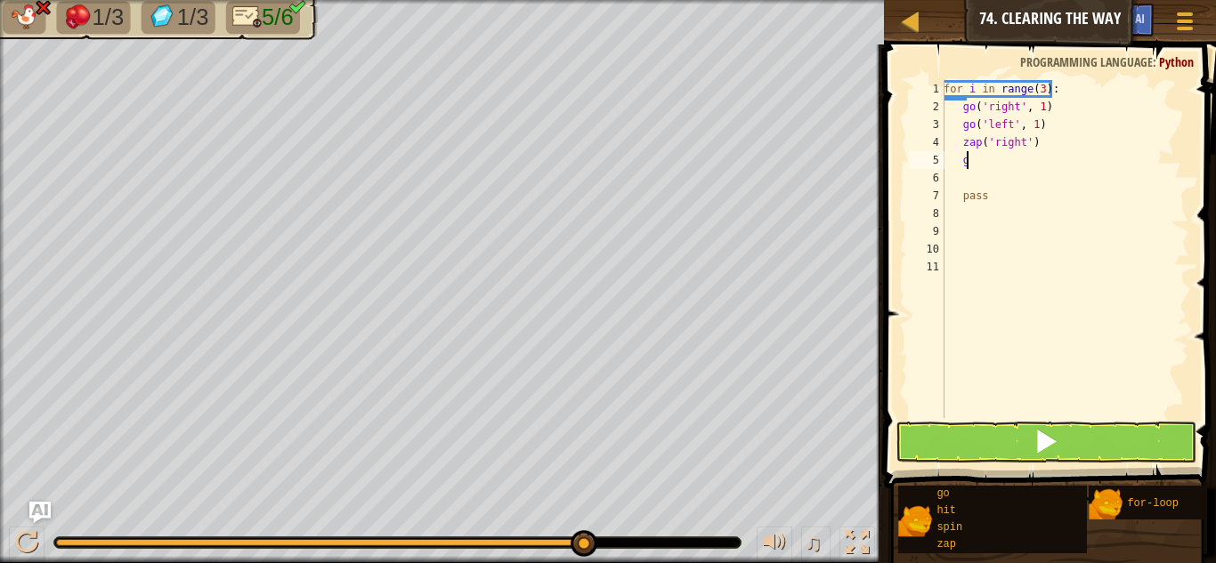
scroll to position [8, 2]
type textarea "go"
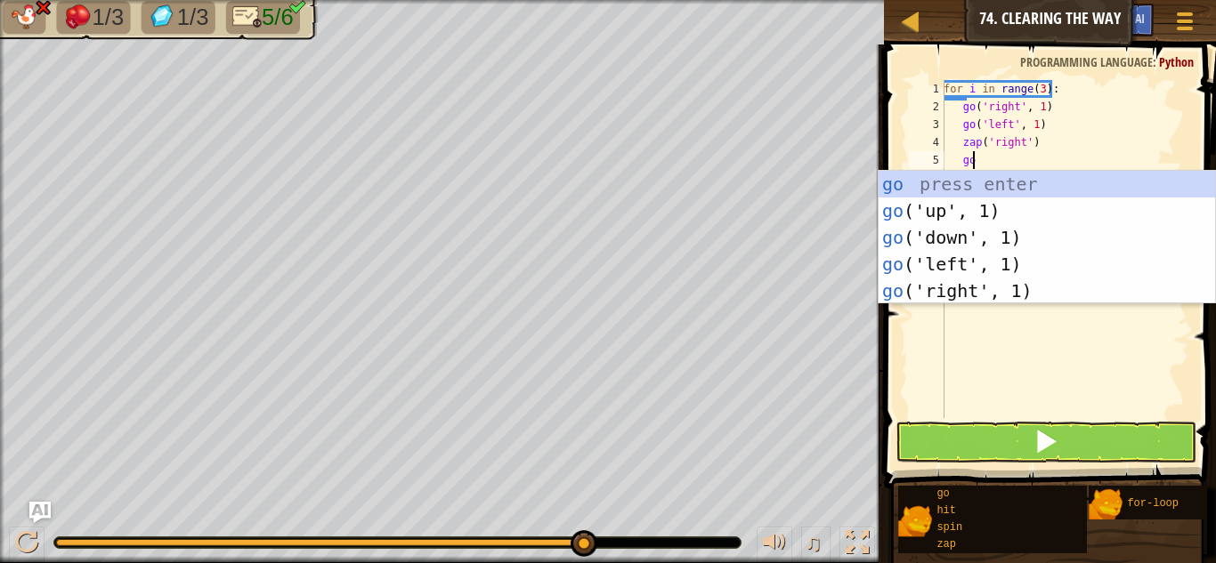
click at [985, 207] on div "go press enter go ('up', 1) press enter go ('down', 1) press enter go ('left', …" at bounding box center [1047, 264] width 336 height 187
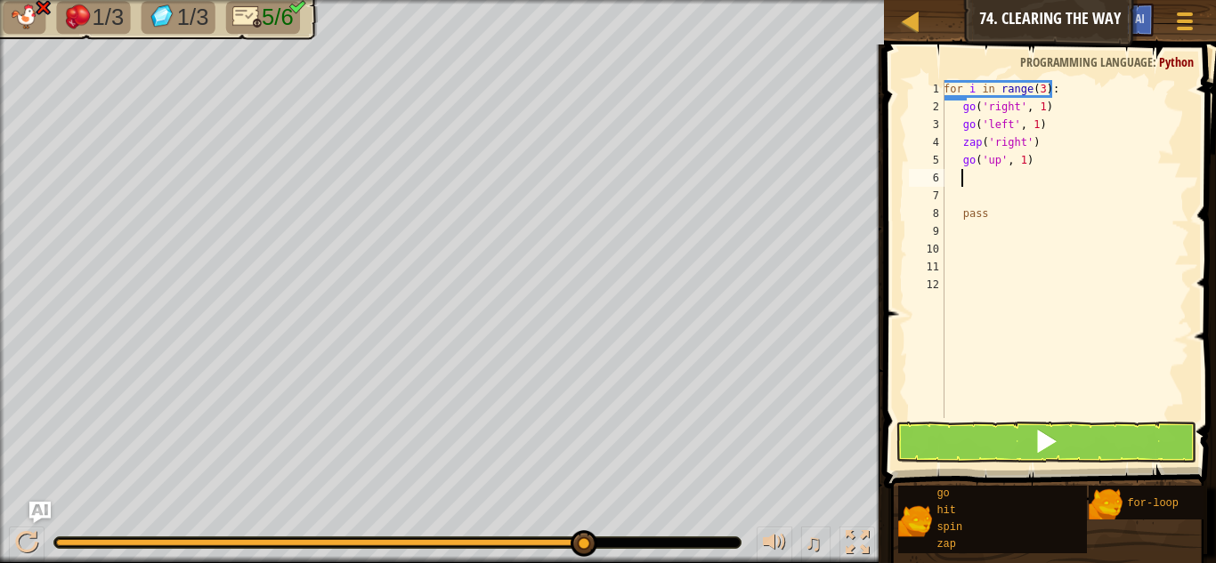
scroll to position [8, 1]
click at [1082, 439] on button at bounding box center [1046, 442] width 301 height 41
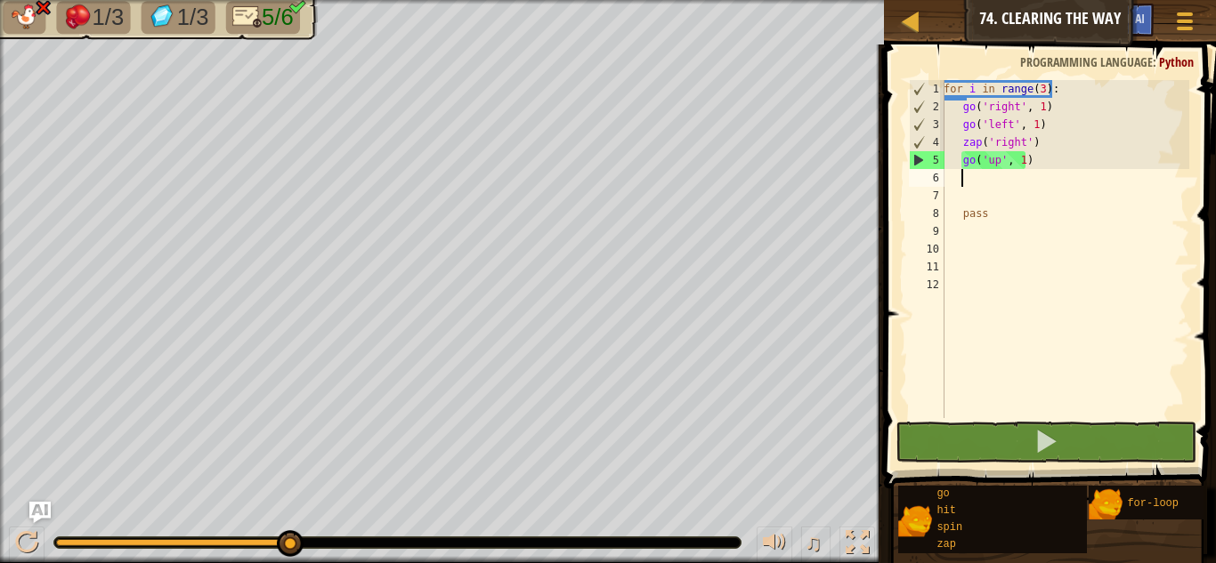
click at [1100, 158] on div "for i in range ( 3 ) : go ( 'right' , 1 ) go ( 'left' , 1 ) zap ( 'right' ) go …" at bounding box center [1064, 267] width 249 height 374
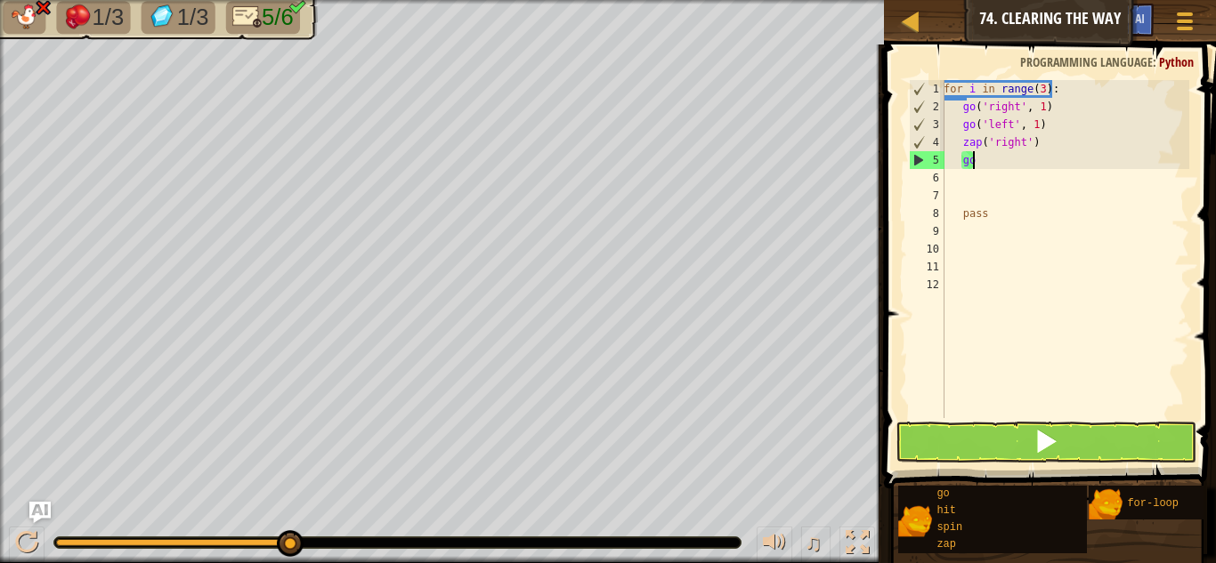
type textarea "g"
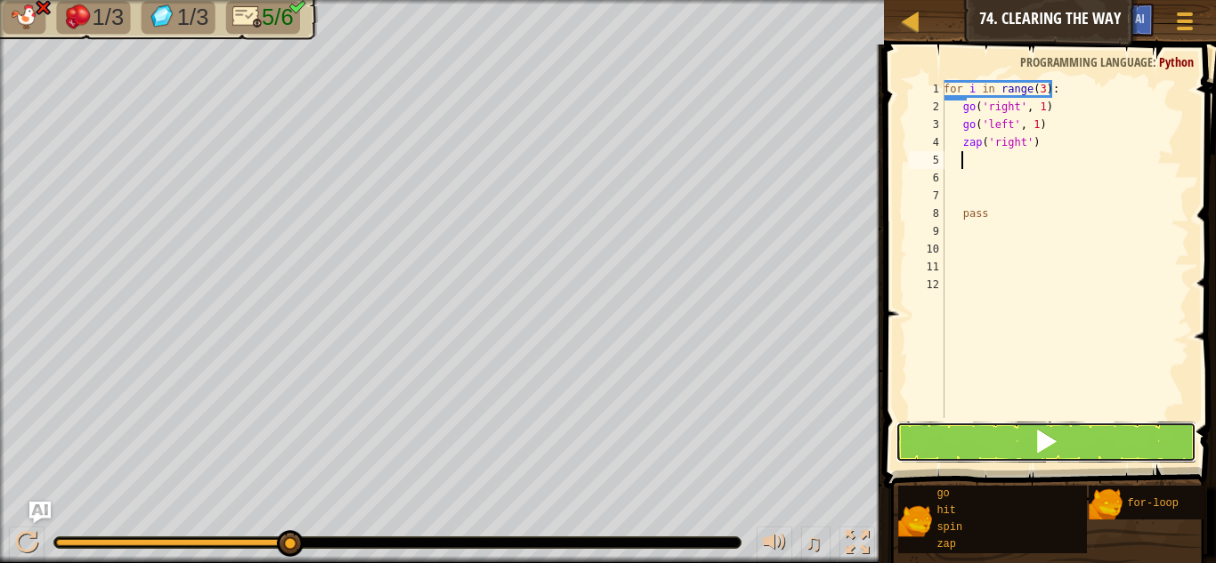
click at [1097, 451] on button at bounding box center [1046, 442] width 301 height 41
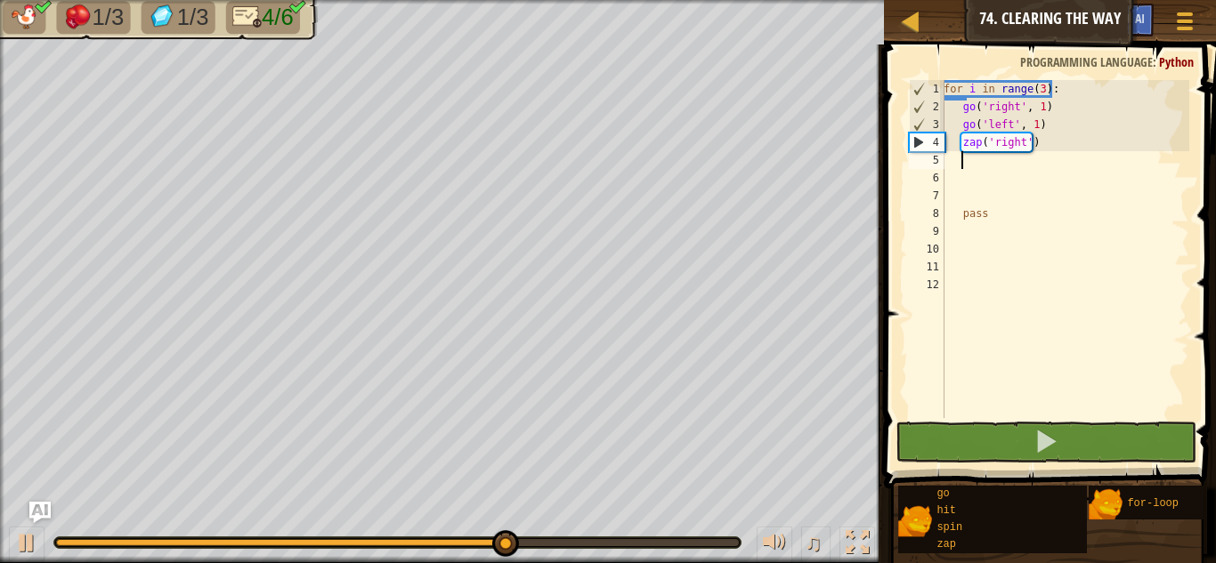
click at [1074, 149] on div "for i in range ( 3 ) : go ( 'right' , 1 ) go ( 'left' , 1 ) zap ( 'right' ) pass" at bounding box center [1064, 267] width 249 height 374
type textarea "zap('right')"
click at [1041, 142] on div "for i in range ( 3 ) : go ( 'right' , 1 ) go ( 'left' , 1 ) zap ( 'right' ) pass" at bounding box center [1064, 267] width 249 height 374
click at [1007, 151] on div "for i in range ( 3 ) : go ( 'right' , 1 ) go ( 'left' , 1 ) zap ( 'right' ) pass" at bounding box center [1064, 267] width 249 height 374
click at [1016, 148] on div "for i in range ( 3 ) : go ( 'right' , 1 ) go ( 'left' , 1 ) zap ( 'right' ) pass" at bounding box center [1064, 267] width 249 height 374
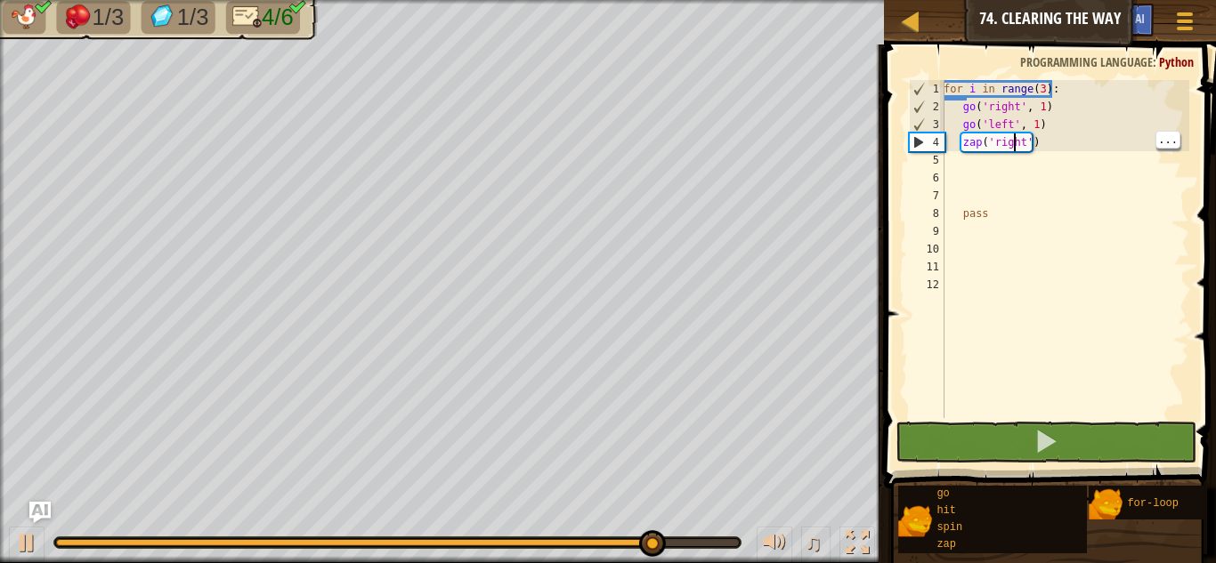
click at [985, 143] on div "for i in range ( 3 ) : go ( 'right' , 1 ) go ( 'left' , 1 ) zap ( 'right' ) pass" at bounding box center [1064, 267] width 249 height 374
click at [975, 144] on div "for i in range ( 3 ) : go ( 'right' , 1 ) go ( 'left' , 1 ) zap ( 'right' ) pass" at bounding box center [1064, 267] width 249 height 374
click at [983, 142] on div "for i in range ( 3 ) : go ( 'right' , 1 ) go ( 'left' , 1 ) zap ( 'right' ) pass" at bounding box center [1064, 267] width 249 height 374
click at [984, 138] on div "for i in range ( 3 ) : go ( 'right' , 1 ) go ( 'left' , 1 ) zap ( 'right' ) pass" at bounding box center [1064, 267] width 249 height 374
click at [1048, 149] on div "for i in range ( 3 ) : go ( 'right' , 1 ) go ( 'left' , 1 ) zap ( 'right' ) pass" at bounding box center [1064, 267] width 249 height 374
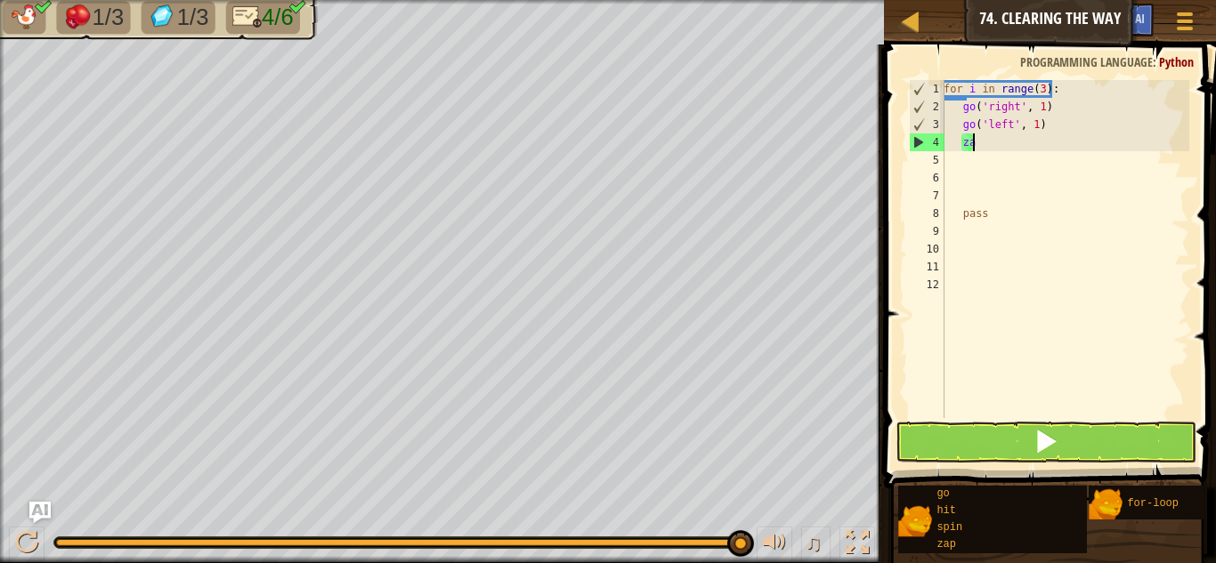
type textarea "z"
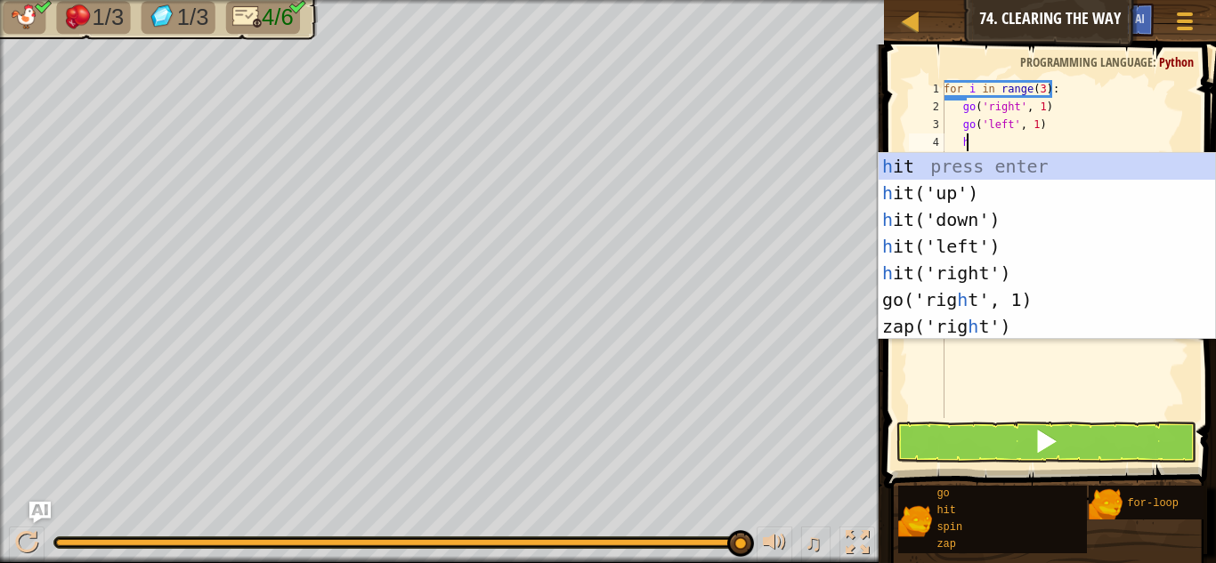
type textarea "hi"
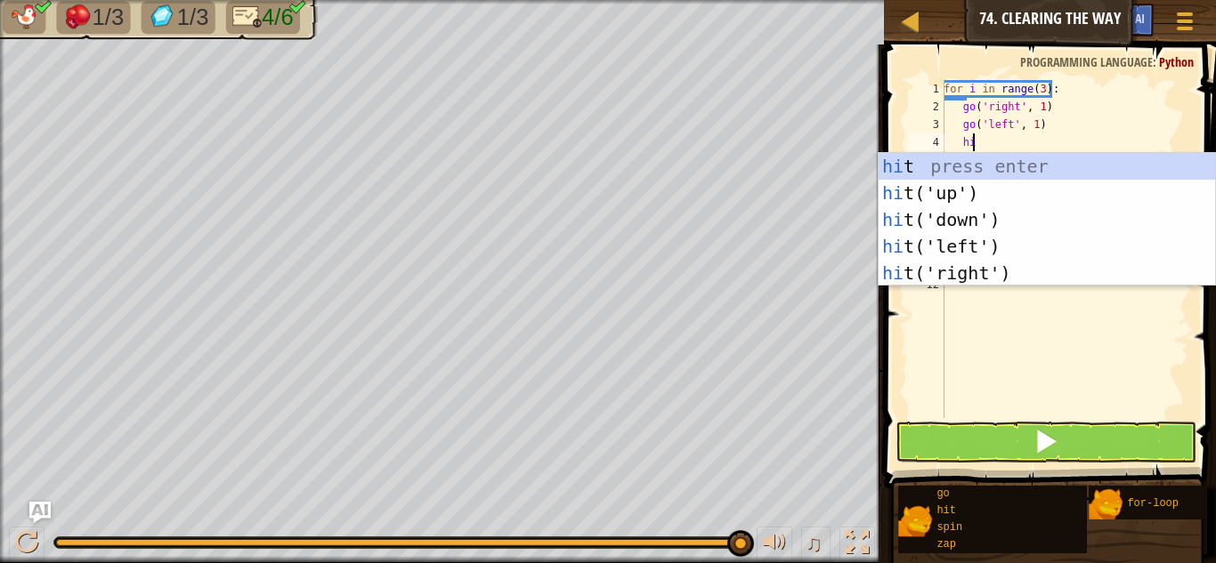
scroll to position [8, 2]
click at [985, 273] on div "hi t press enter hi t('up') press enter hi t('down') press enter hi t('left') p…" at bounding box center [1047, 246] width 336 height 187
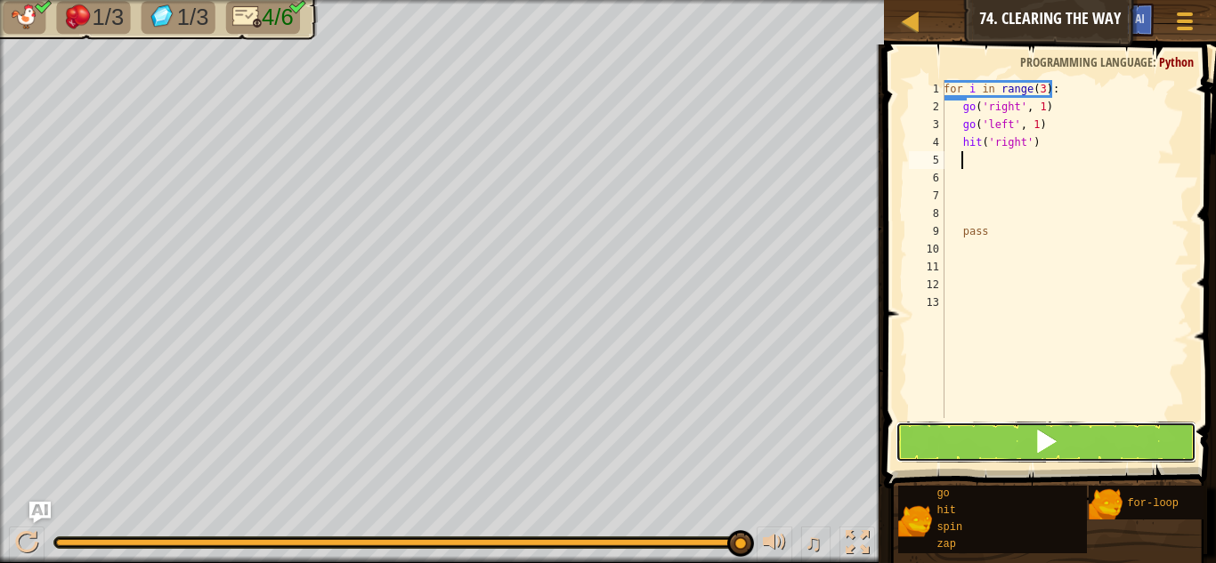
click at [1107, 444] on button at bounding box center [1046, 442] width 301 height 41
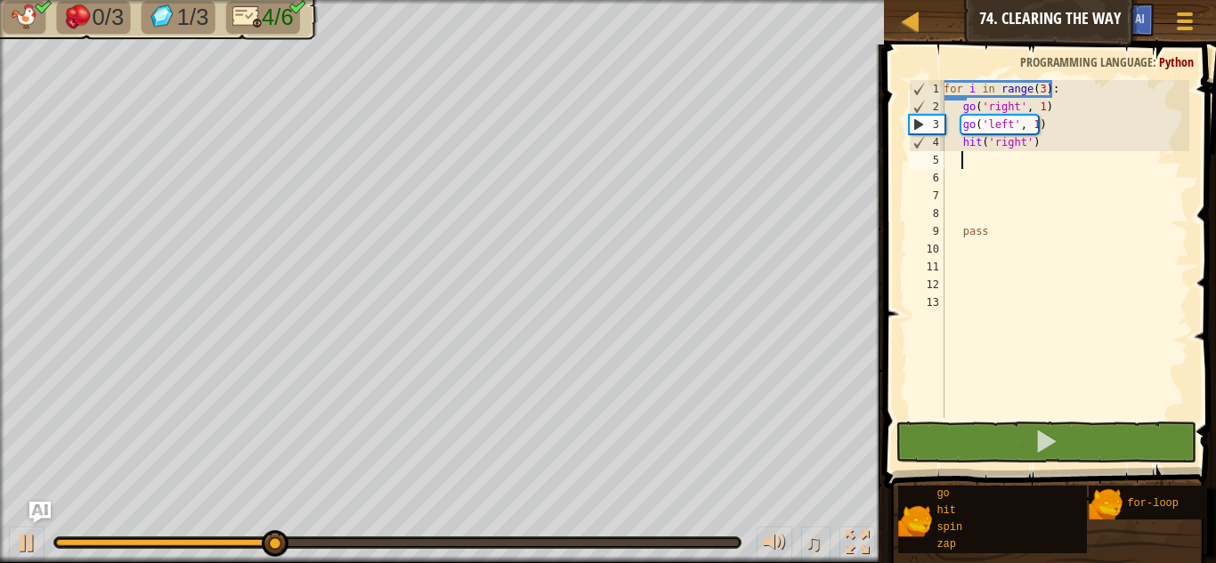
click at [984, 146] on div "for i in range ( 3 ) : go ( 'right' , 1 ) go ( 'left' , 1 ) hit ( 'right' ) pass" at bounding box center [1064, 267] width 249 height 374
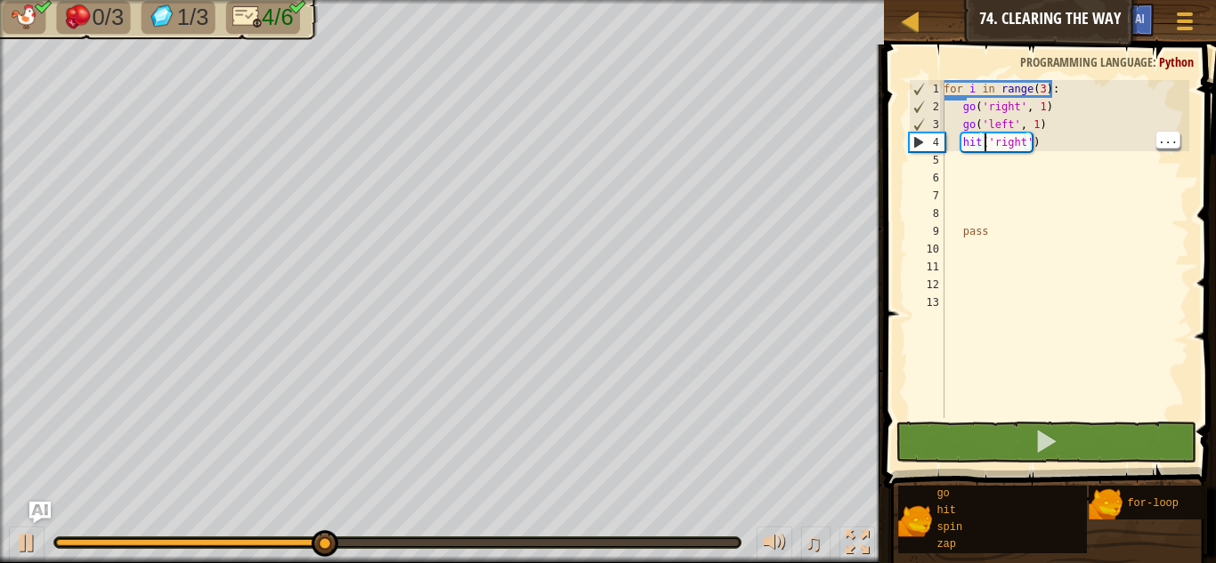
click at [985, 143] on div "for i in range ( 3 ) : go ( 'right' , 1 ) go ( 'left' , 1 ) hit ( 'right' ) pass" at bounding box center [1064, 267] width 249 height 374
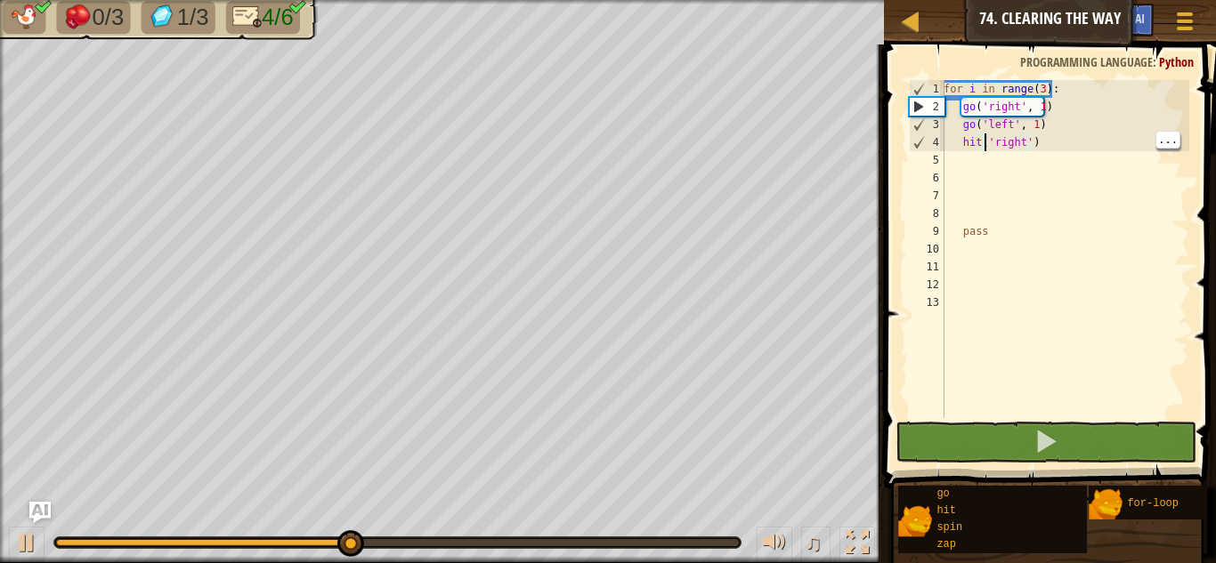
click at [979, 144] on div "for i in range ( 3 ) : go ( 'right' , 1 ) go ( 'left' , 1 ) hit ( 'right' ) pass" at bounding box center [1064, 267] width 249 height 374
click at [972, 146] on div "for i in range ( 3 ) : go ( 'right' , 1 ) go ( 'left' , 1 ) hit ( 'right' ) pass" at bounding box center [1064, 267] width 249 height 374
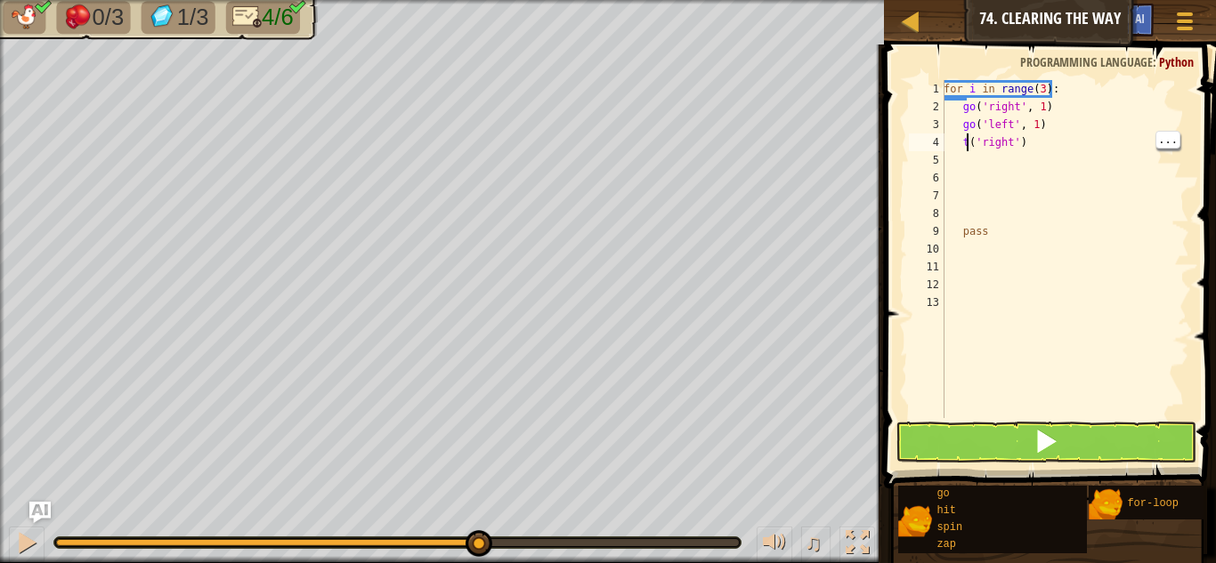
click at [966, 144] on div "for i in range ( 3 ) : go ( 'right' , 1 ) go ( 'left' , 1 ) t ( 'right' ) pass" at bounding box center [1064, 267] width 249 height 374
click at [965, 143] on div "for i in range ( 3 ) : go ( 'right' , 1 ) go ( 'left' , 1 ) t ( 'right' ) pass" at bounding box center [1064, 249] width 249 height 338
click at [968, 144] on div "for i in range ( 3 ) : go ( 'right' , 1 ) go ( 'left' , 1 ) t ( 'right' ) pass" at bounding box center [1064, 267] width 249 height 374
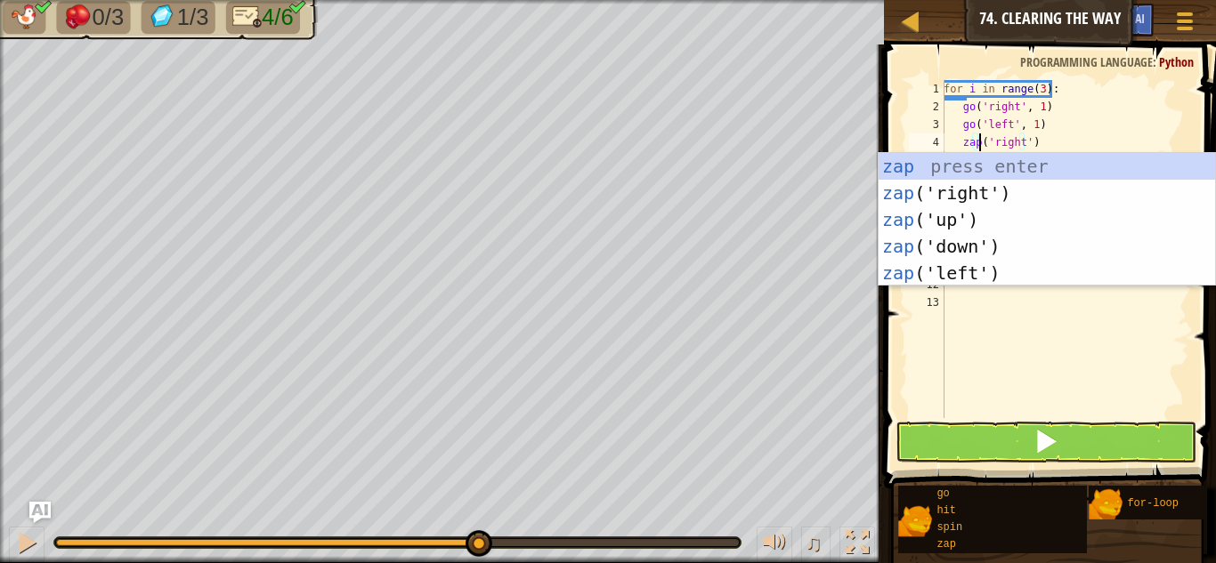
scroll to position [8, 4]
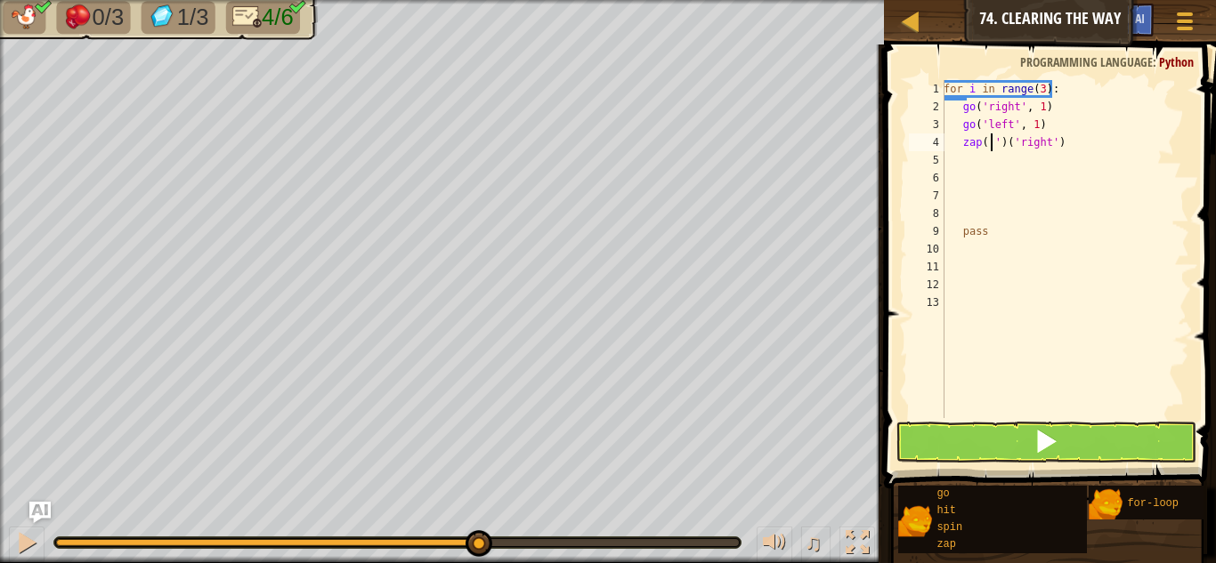
type textarea "zap(')('right')"
click at [1007, 151] on div "for i in range ( 3 ) : go ( 'right' , 1 ) go ( 'left' , 1 ) zap ( ')(' right ')…" at bounding box center [1064, 267] width 249 height 374
click at [996, 147] on div "for i in range ( 3 ) : go ( 'right' , 1 ) go ( 'left' , 1 ) zap ( ')(' right ')…" at bounding box center [1064, 267] width 249 height 374
type textarea "zap('right')"
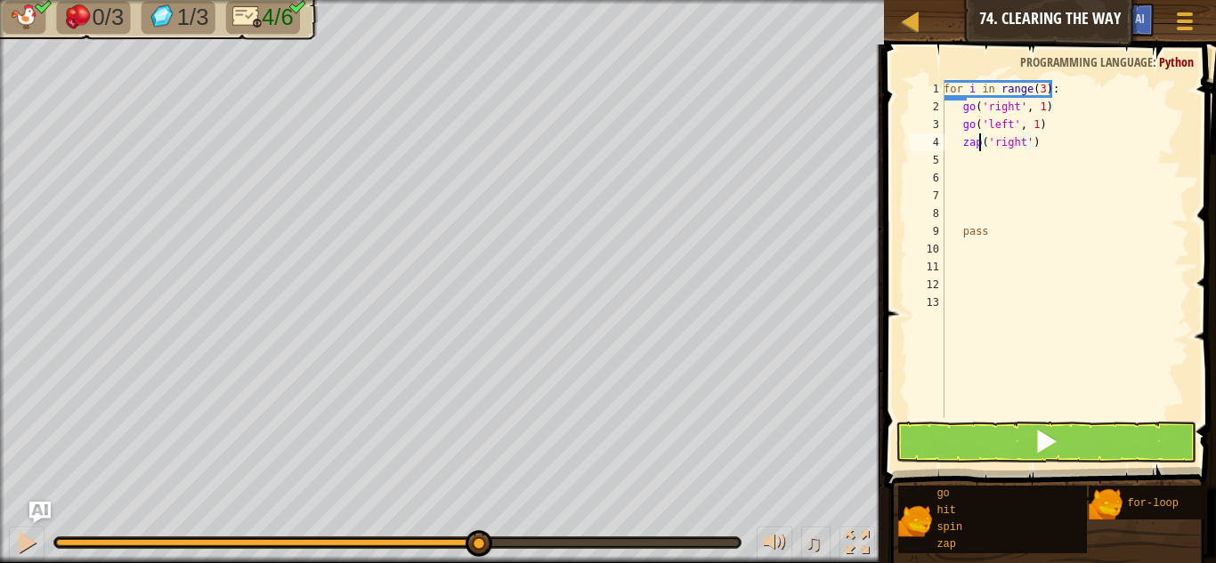
click at [1100, 282] on div "for i in range ( 3 ) : go ( 'right' , 1 ) go ( 'left' , 1 ) zap ( 'right' ) pass" at bounding box center [1064, 267] width 249 height 374
click at [1026, 142] on div "for i in range ( 3 ) : go ( 'right' , 1 ) go ( 'left' , 1 ) zap ( 'right' ) pass" at bounding box center [1064, 267] width 249 height 374
type textarea "zap('right'1)"
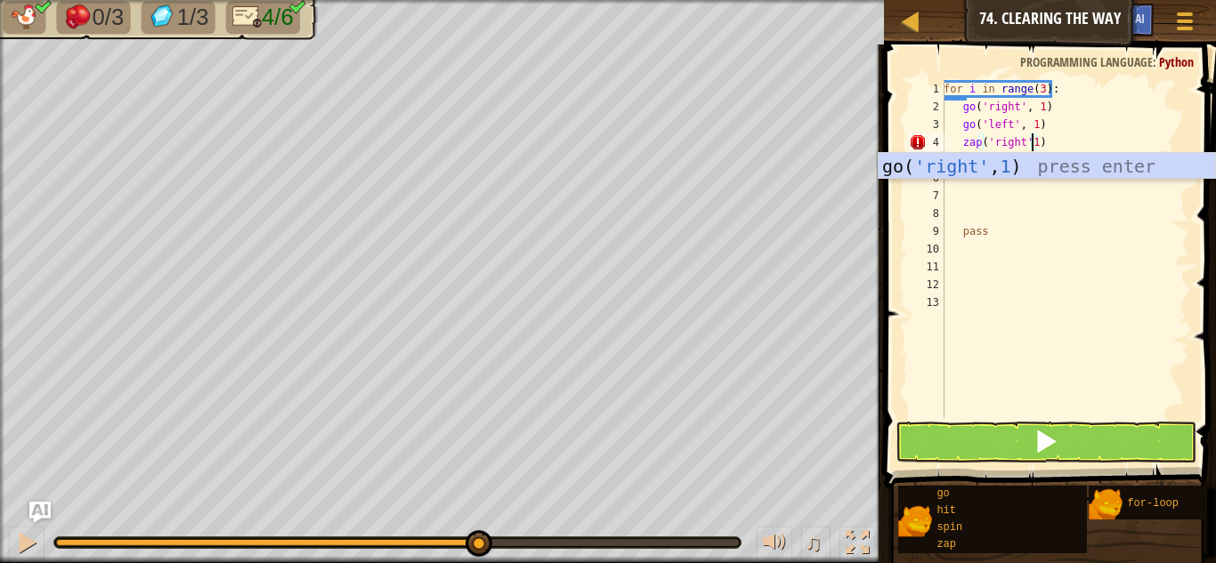
click at [1105, 321] on div "for i in range ( 3 ) : go ( 'right' , 1 ) go ( 'left' , 1 ) zap ( 'right' 1 ) p…" at bounding box center [1064, 267] width 249 height 374
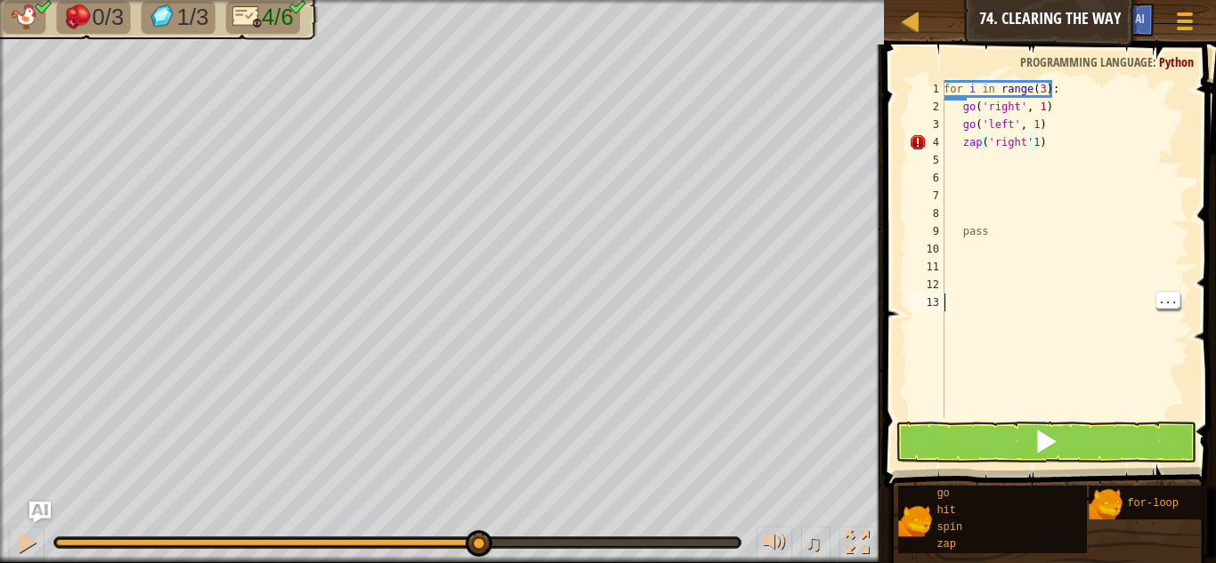
scroll to position [8, 0]
click at [1031, 142] on div "for i in range ( 3 ) : go ( 'right' , 1 ) go ( 'left' , 1 ) zap ( 'right' 1 ) p…" at bounding box center [1064, 267] width 249 height 374
click at [1063, 146] on div "for i in range ( 3 ) : go ( 'right' , 1 ) go ( 'left' , 1 ) zap ( 'right' ) pass" at bounding box center [1064, 267] width 249 height 374
type textarea "zap('right')"
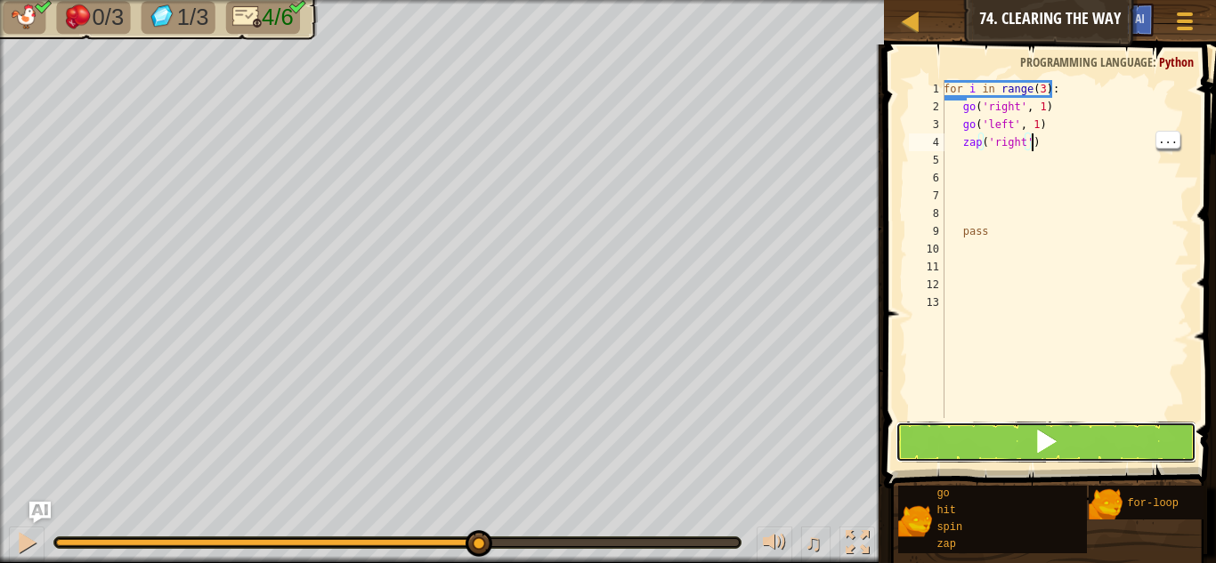
click at [1082, 442] on button at bounding box center [1046, 442] width 301 height 41
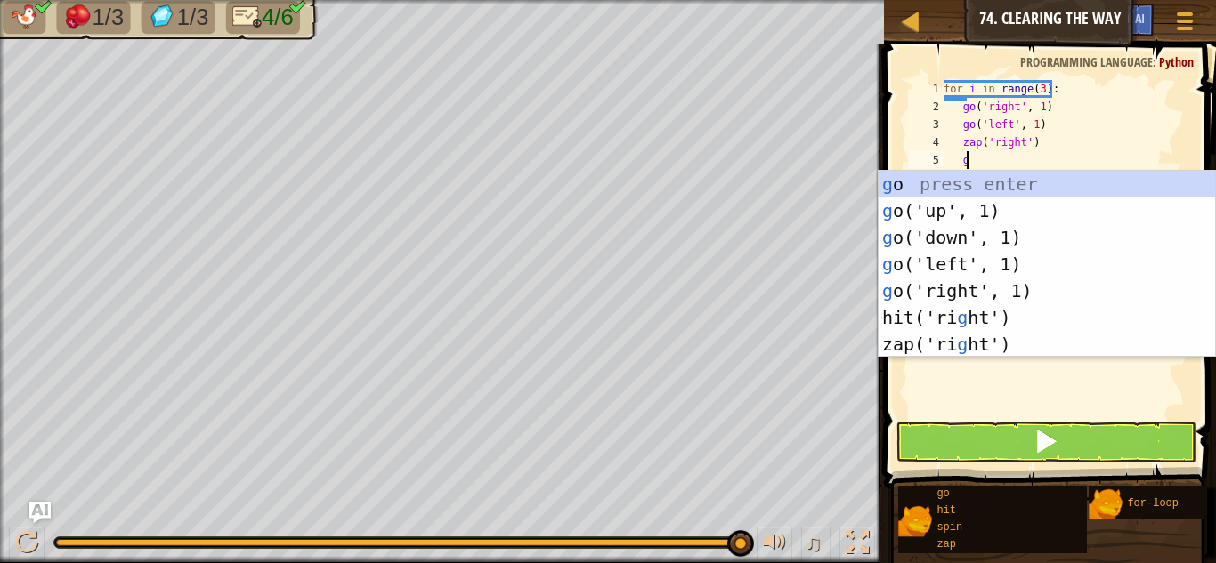
type textarea "go"
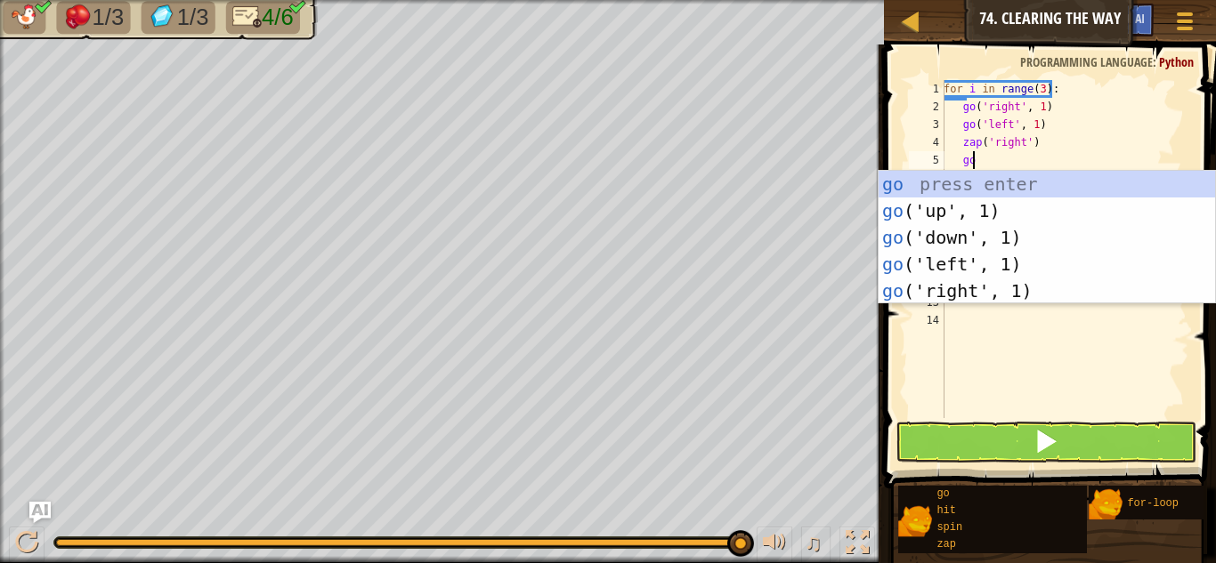
click at [1037, 295] on div "go press enter go ('up', 1) press enter go ('down', 1) press enter go ('left', …" at bounding box center [1047, 264] width 336 height 187
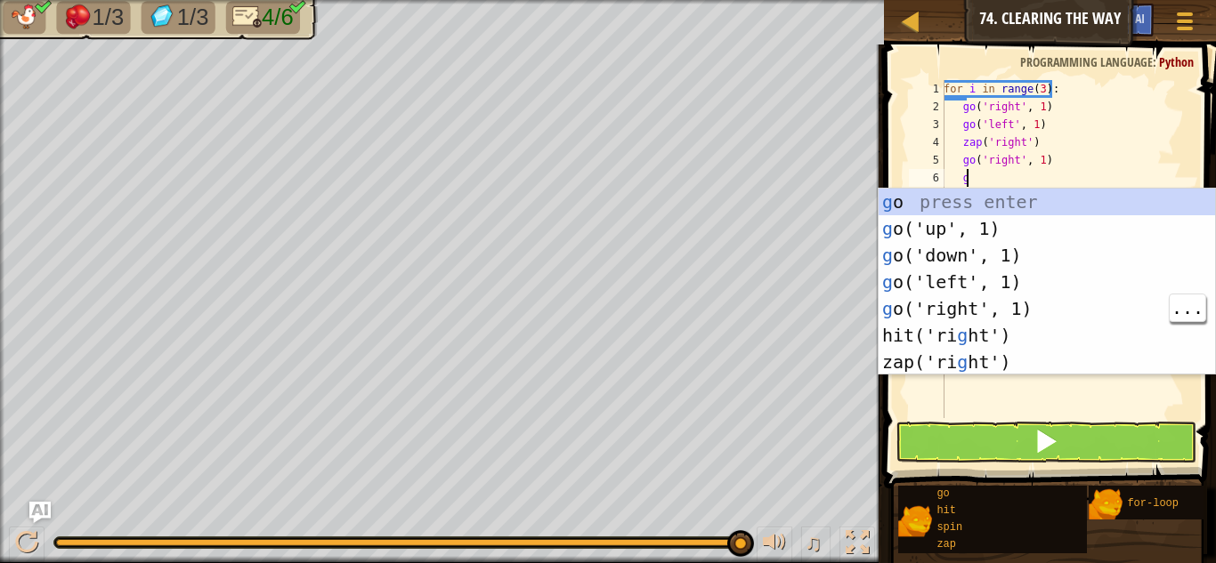
type textarea "go"
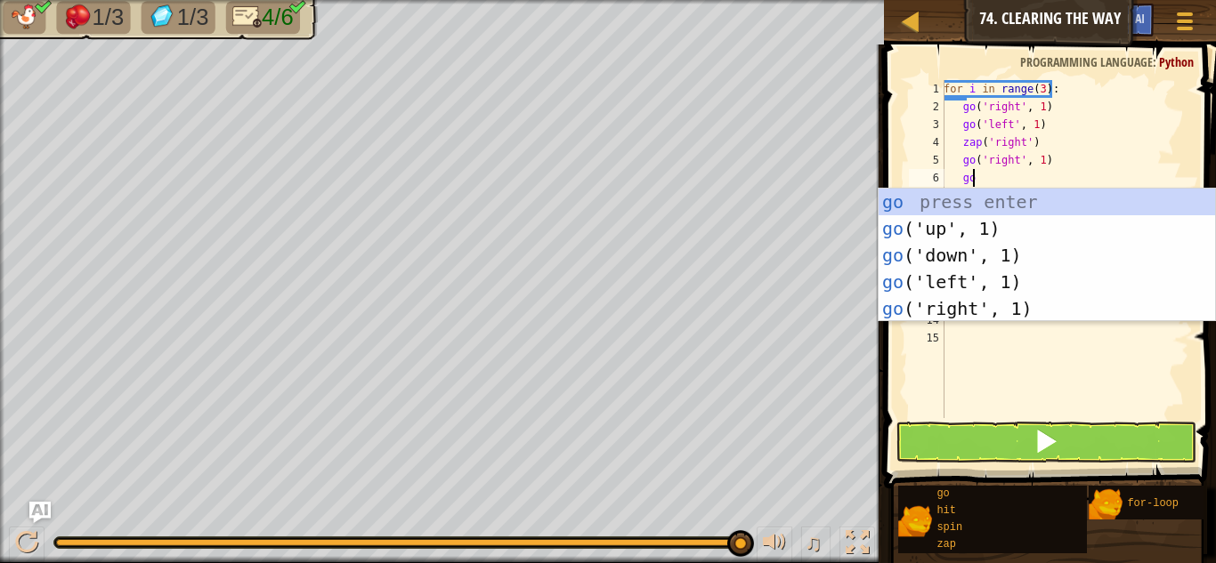
click at [1006, 223] on div "go press enter go ('up', 1) press enter go ('down', 1) press enter go ('left', …" at bounding box center [1047, 282] width 336 height 187
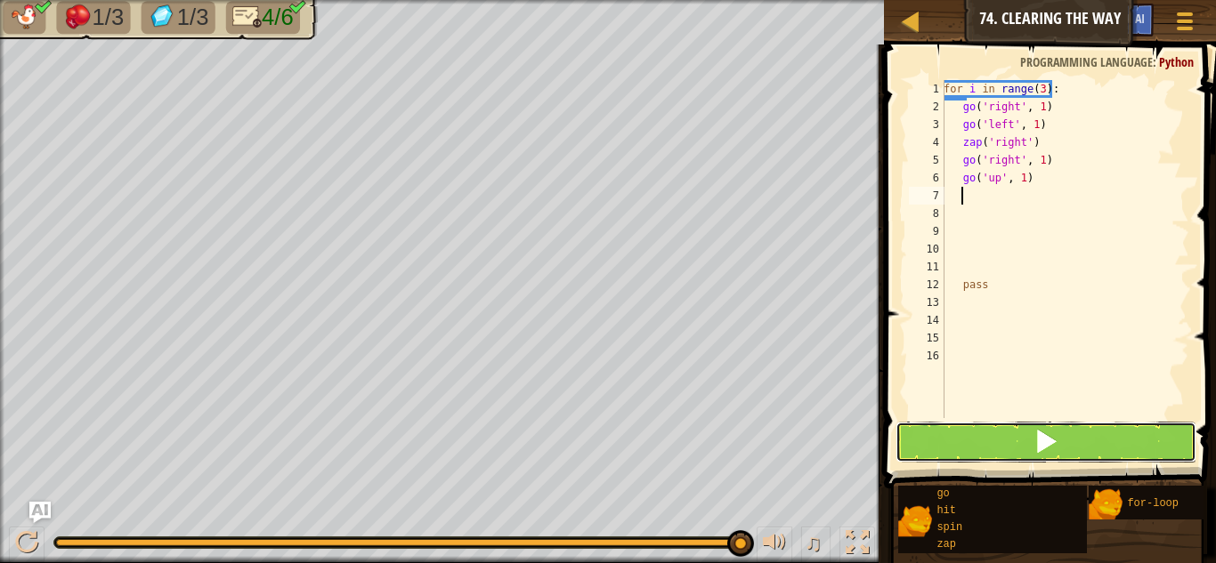
click at [1113, 436] on button at bounding box center [1046, 442] width 301 height 41
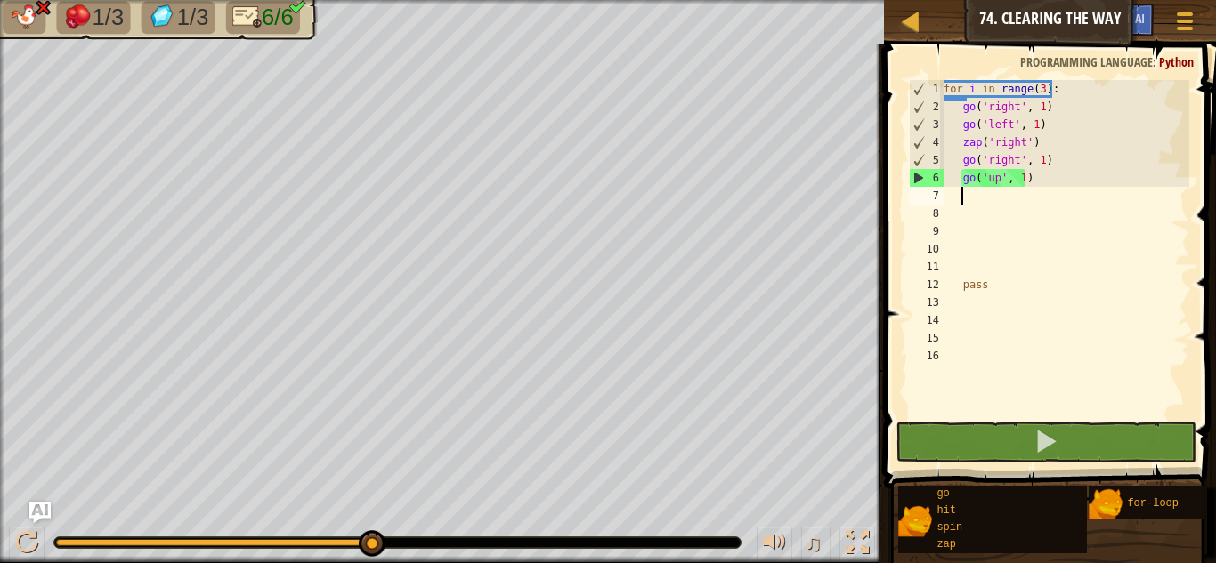
click at [1030, 160] on div "for i in range ( 3 ) : go ( 'right' , 1 ) go ( 'left' , 1 ) zap ( 'right' ) go …" at bounding box center [1064, 267] width 249 height 374
click at [1038, 161] on div "for i in range ( 3 ) : go ( 'right' , 1 ) go ( 'left' , 1 ) zap ( 'right' ) go …" at bounding box center [1064, 267] width 249 height 374
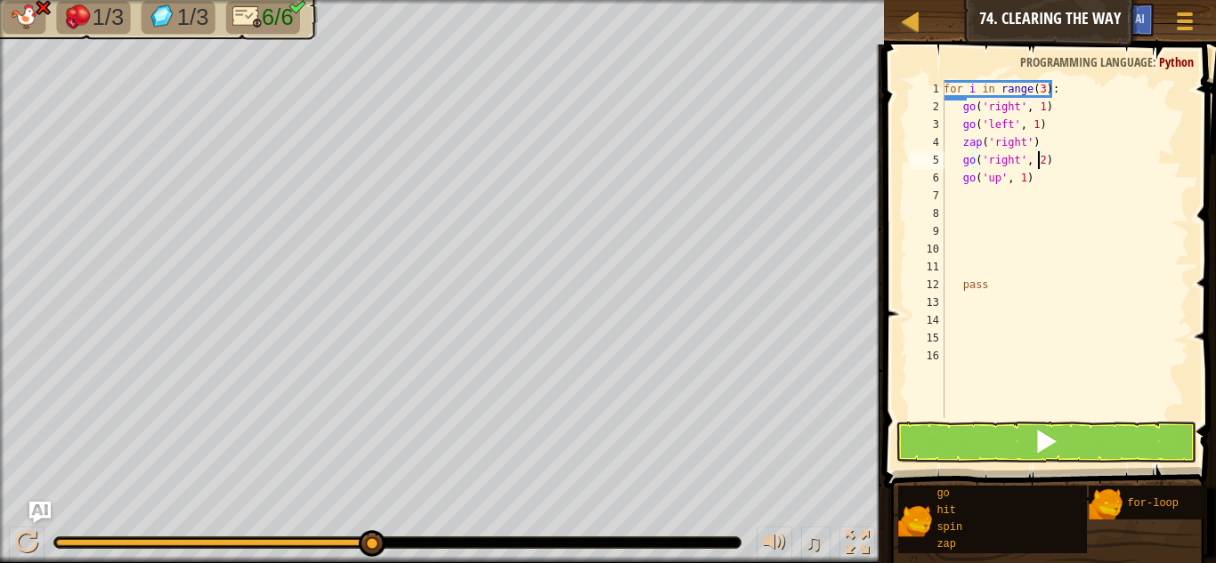
scroll to position [8, 7]
click at [1086, 450] on button at bounding box center [1046, 442] width 301 height 41
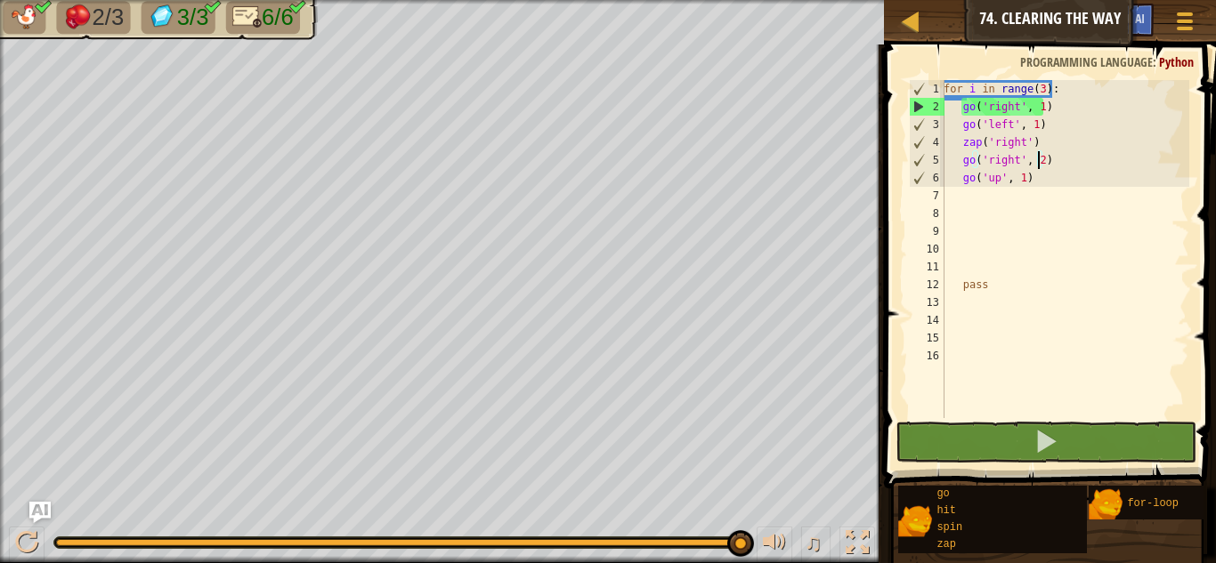
click at [1027, 90] on div "for i in range ( 3 ) : go ( 'right' , 1 ) go ( 'left' , 1 ) zap ( 'right' ) go …" at bounding box center [1064, 267] width 249 height 374
click at [1033, 90] on div "for i in range ( 3 ) : go ( 'right' , 1 ) go ( 'left' , 1 ) zap ( 'right' ) go …" at bounding box center [1064, 267] width 249 height 374
click at [1042, 87] on div "for i in range ( 3 ) : go ( 'right' , 1 ) go ( 'left' , 1 ) zap ( 'right' ) go …" at bounding box center [1064, 267] width 249 height 374
click at [1041, 87] on div "for i in range ( 3 ) : go ( 'right' , 1 ) go ( 'left' , 1 ) zap ( 'right' ) go …" at bounding box center [1064, 267] width 249 height 374
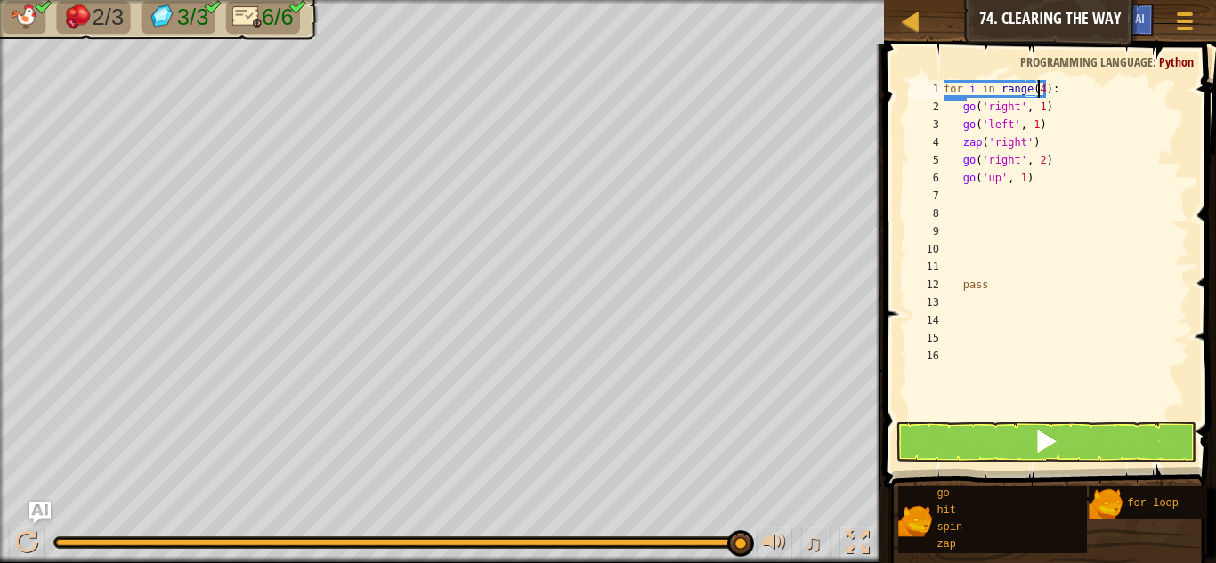
scroll to position [8, 8]
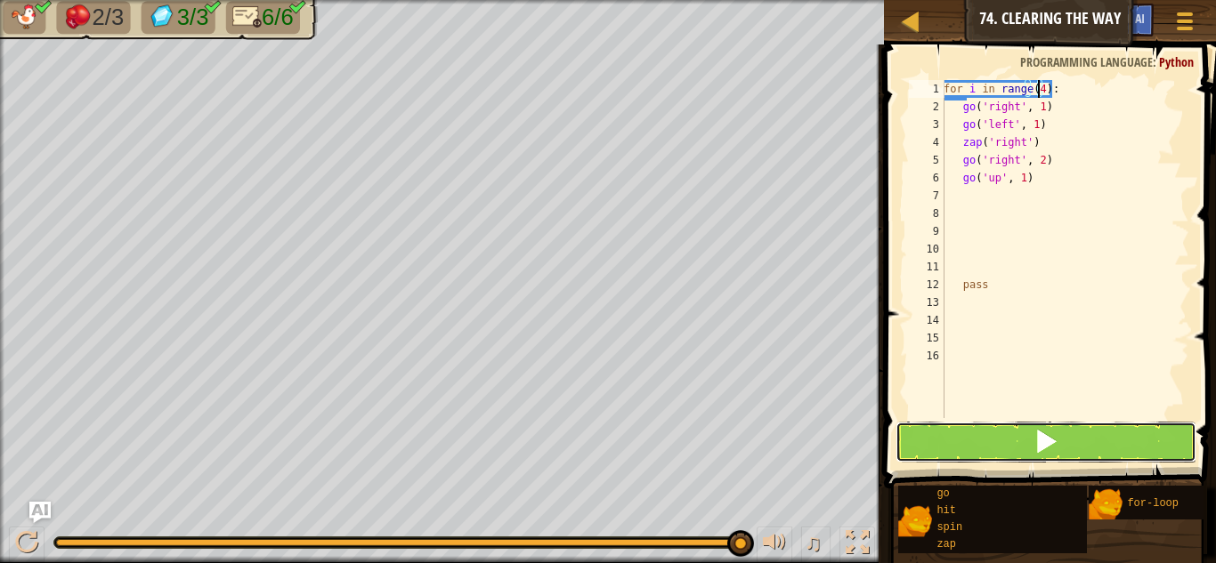
click at [1089, 457] on button at bounding box center [1046, 442] width 301 height 41
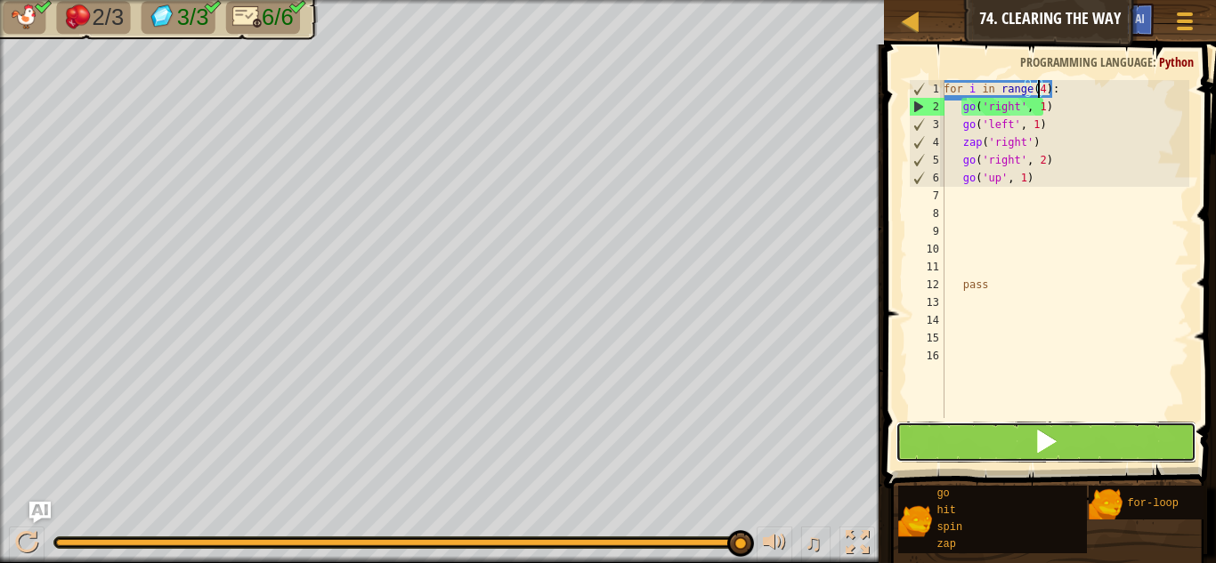
click at [1114, 443] on button at bounding box center [1046, 442] width 301 height 41
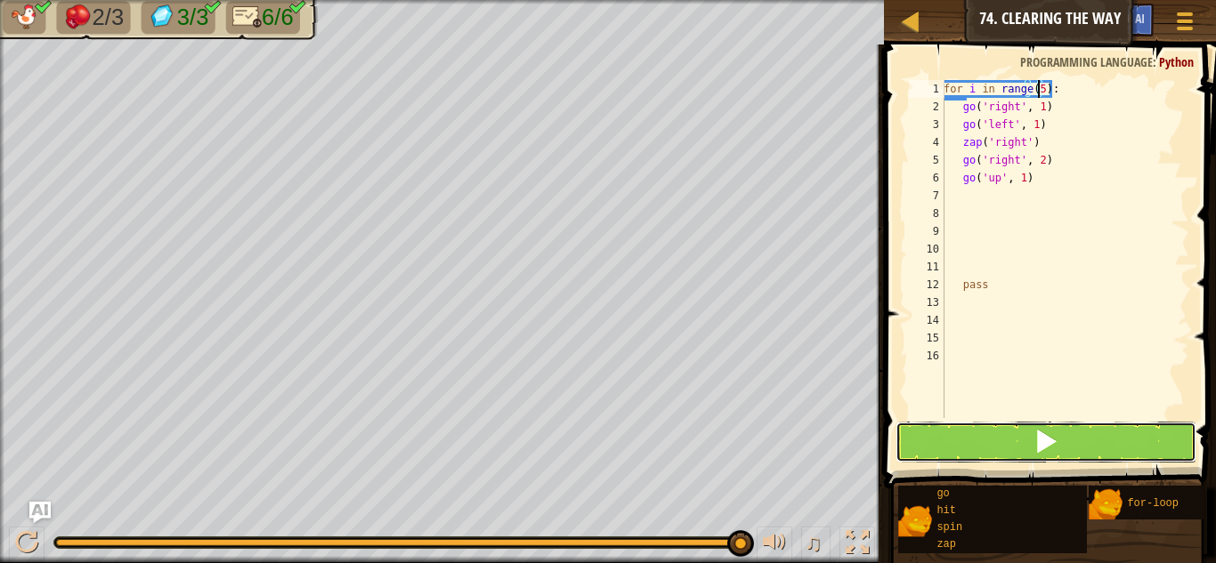
click at [1108, 450] on button at bounding box center [1046, 442] width 301 height 41
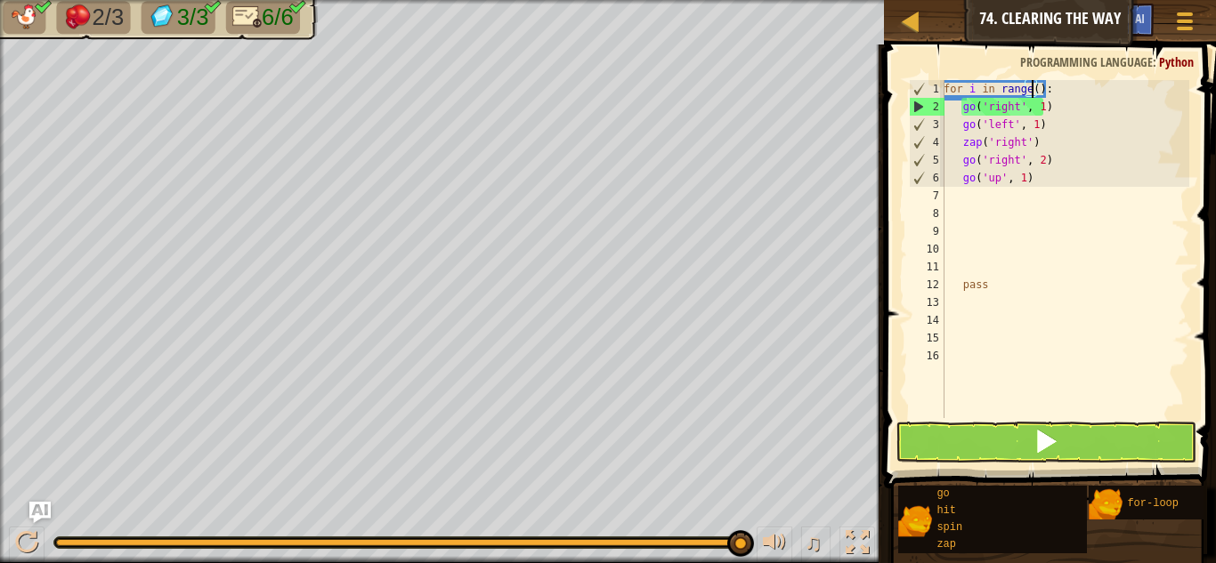
scroll to position [8, 7]
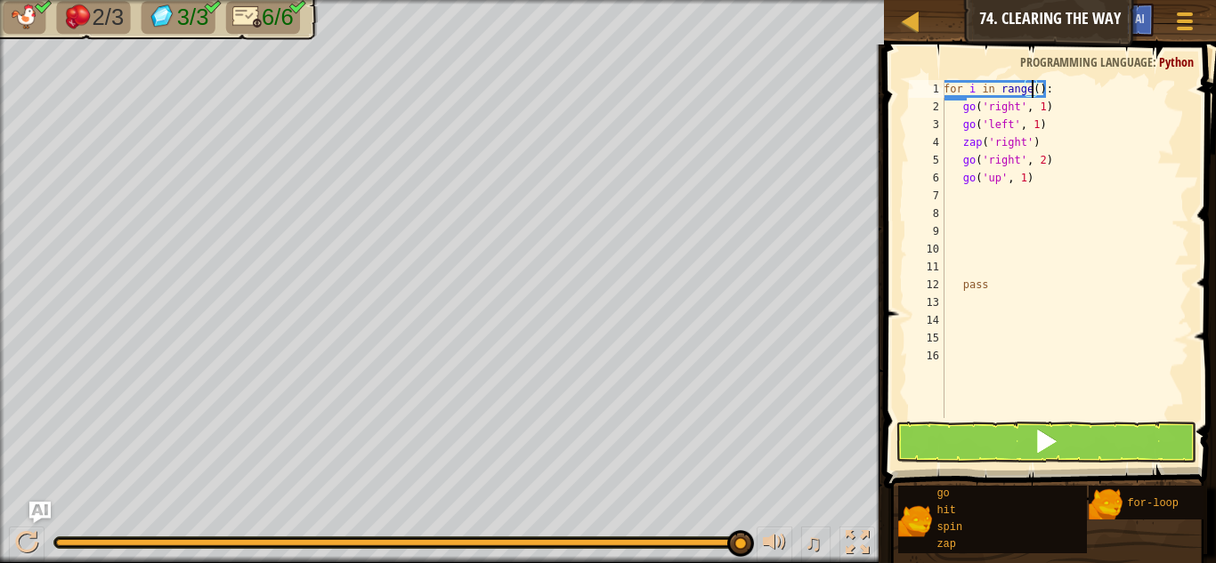
type textarea "for i in range(3):"
click at [1103, 247] on div "for i in range ( 3 ) : go ( 'right' , 1 ) go ( 'left' , 1 ) zap ( 'right' ) go …" at bounding box center [1064, 267] width 249 height 374
click at [1005, 286] on div "for i in range ( 3 ) : go ( 'right' , 1 ) go ( 'left' , 1 ) zap ( 'right' ) go …" at bounding box center [1064, 267] width 249 height 374
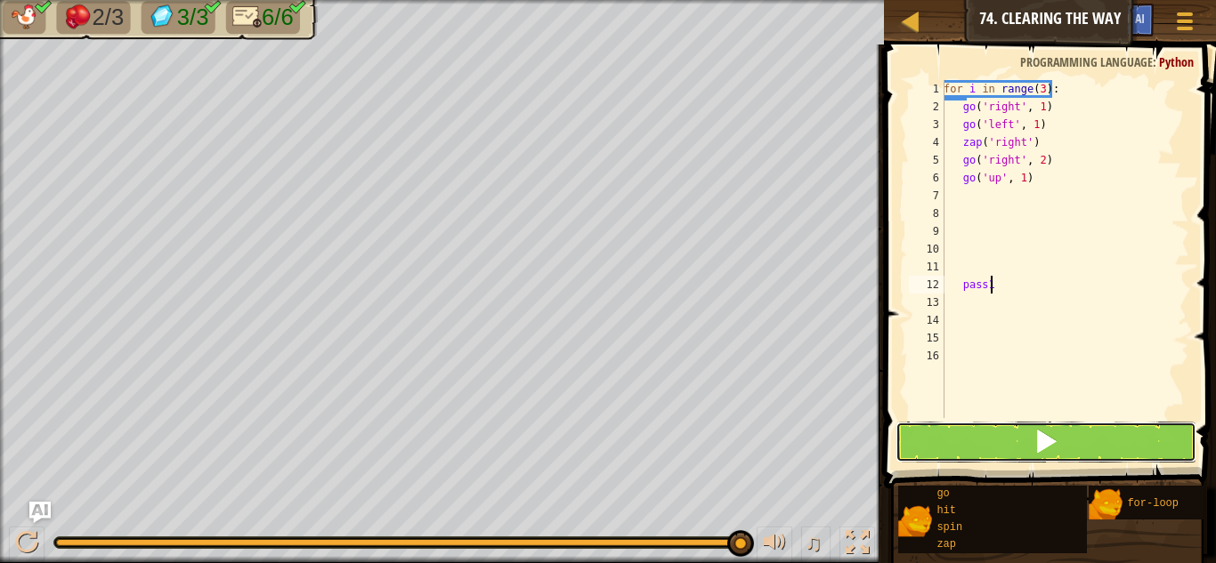
click at [1089, 439] on button at bounding box center [1046, 442] width 301 height 41
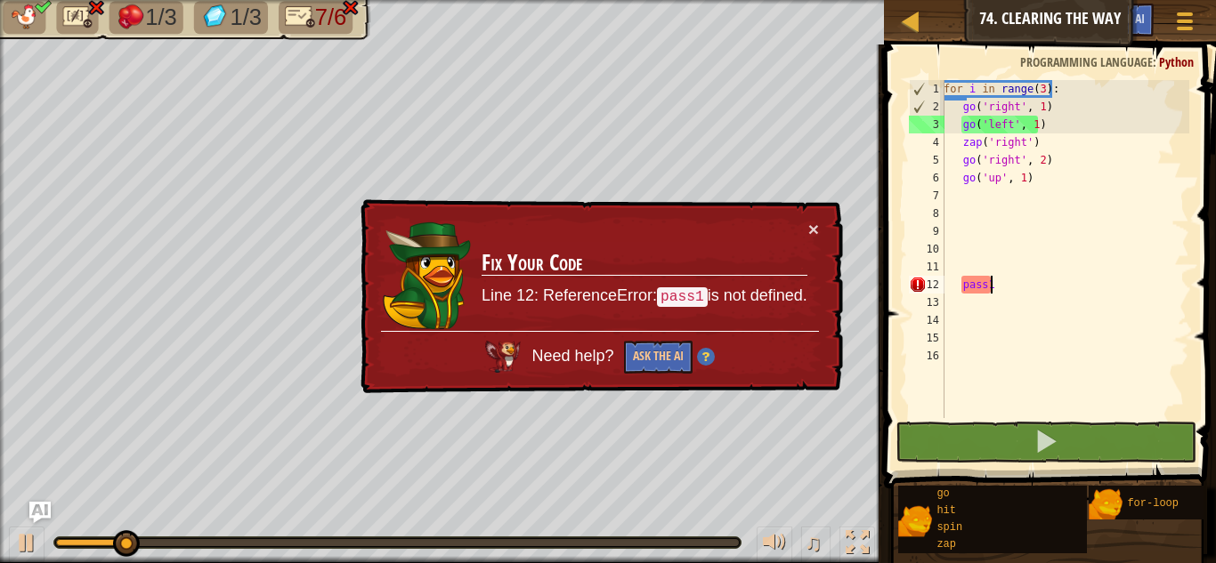
click at [831, 216] on div "× Fix Your Code Line 12: ReferenceError: pass1 is not defined. Need help? Ask t…" at bounding box center [600, 296] width 486 height 195
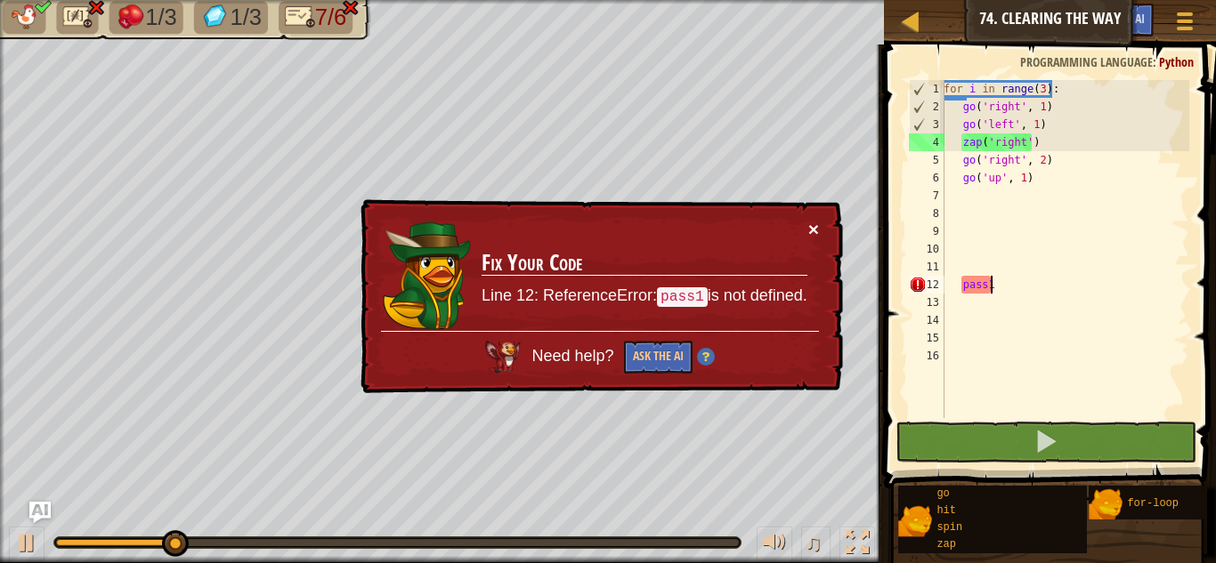
click at [809, 227] on button "×" at bounding box center [813, 229] width 11 height 19
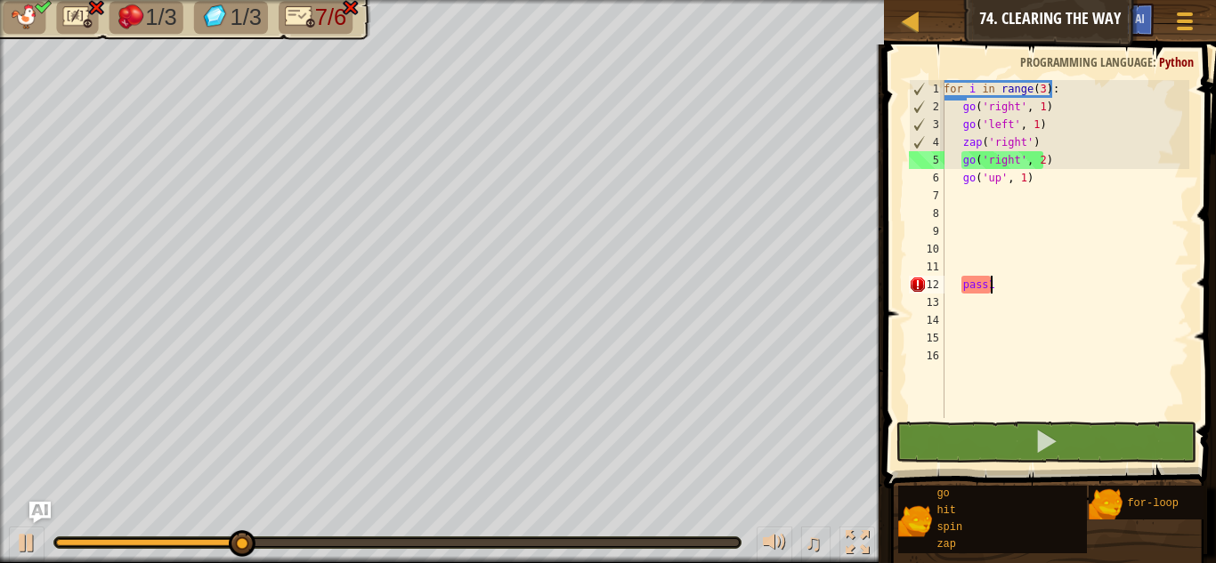
type textarea "pass"
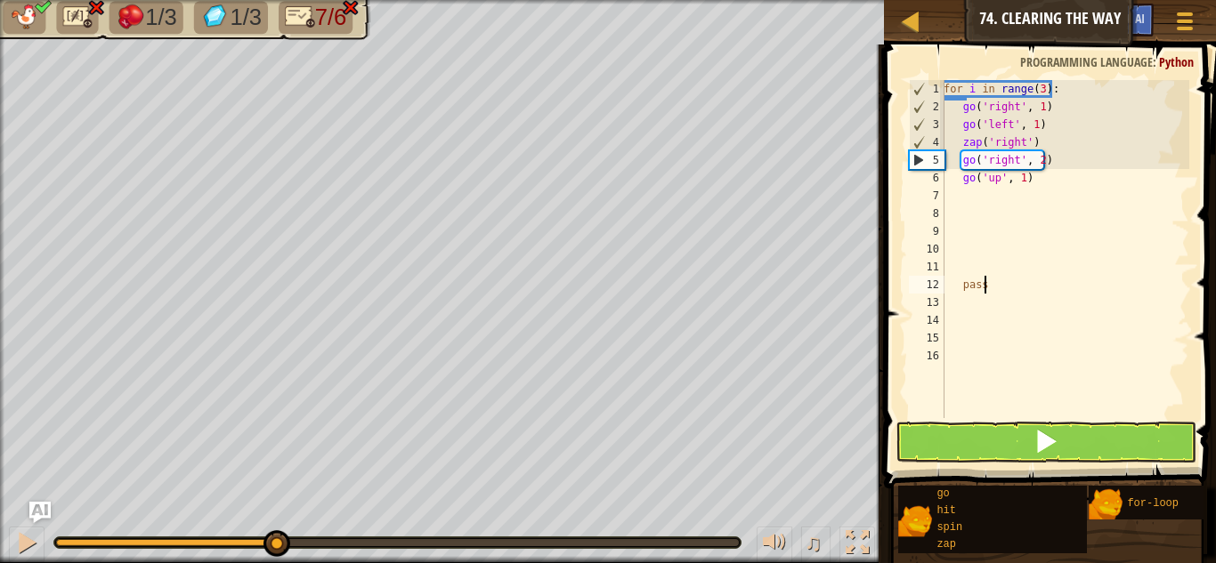
click at [1065, 361] on div "for i in range ( 3 ) : go ( 'right' , 1 ) go ( 'left' , 1 ) zap ( 'right' ) go …" at bounding box center [1064, 267] width 249 height 374
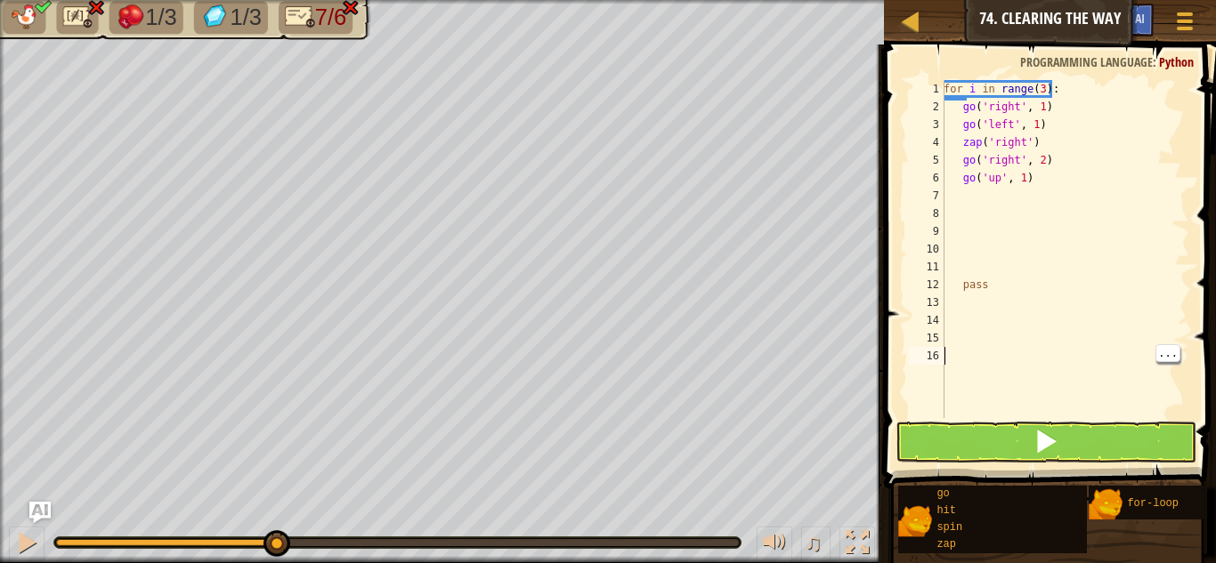
scroll to position [8, 0]
click at [1091, 112] on div "for i in range ( 3 ) : go ( 'right' , 1 ) go ( 'left' , 1 ) zap ( 'right' ) go …" at bounding box center [1064, 267] width 249 height 374
click at [1066, 90] on div "for i in range ( 3 ) : go ( 'right' , 1 ) go ( 'left' , 1 ) zap ( 'right' ) go …" at bounding box center [1064, 267] width 249 height 374
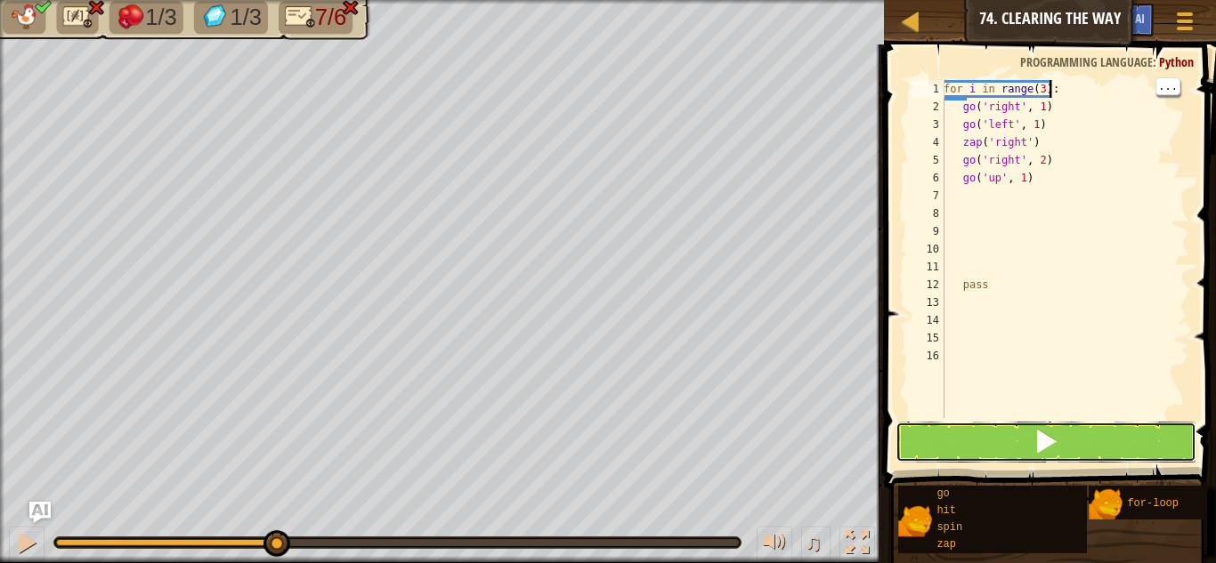
click at [1086, 446] on button at bounding box center [1046, 442] width 301 height 41
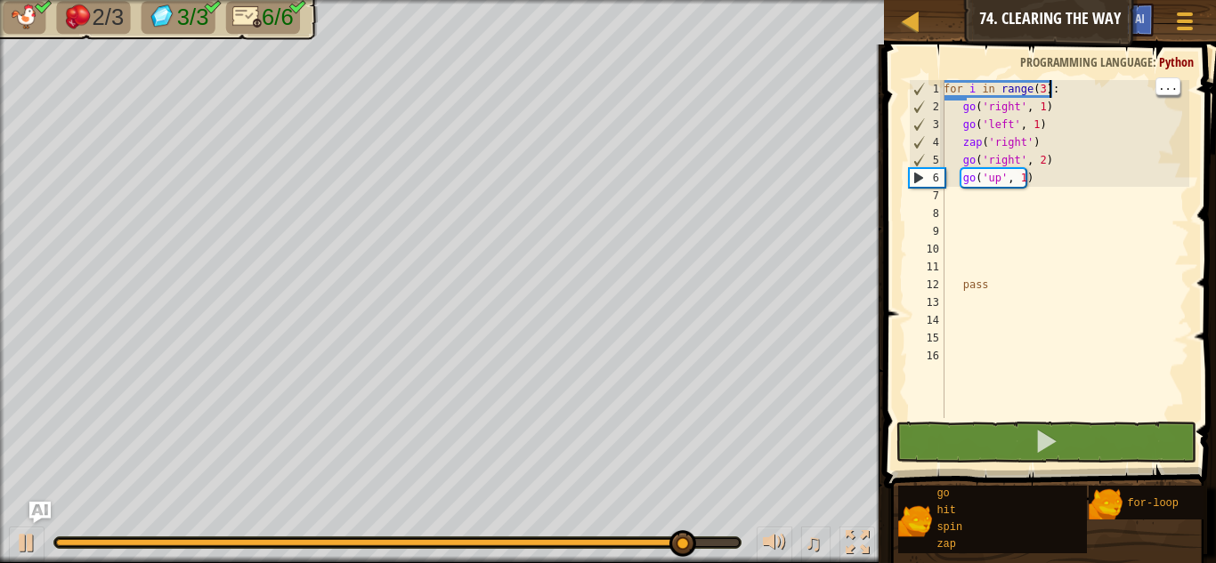
click at [1039, 94] on div "for i in range ( 3 ) : go ( 'right' , 1 ) go ( 'left' , 1 ) zap ( 'right' ) go …" at bounding box center [1064, 267] width 249 height 374
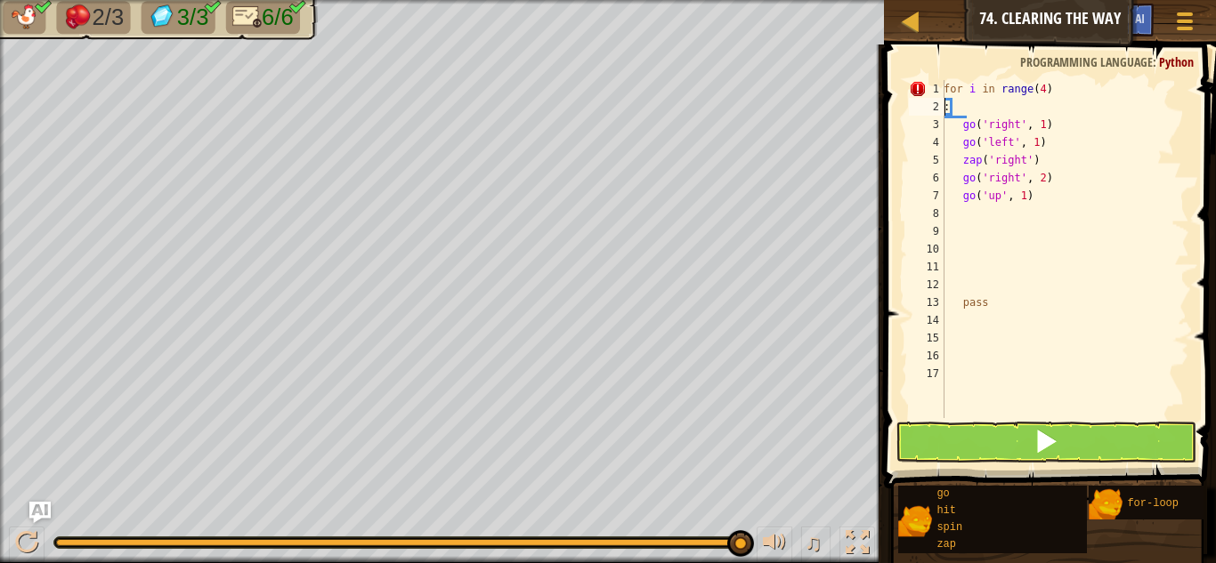
type textarea "for i in range(4):"
click at [1101, 272] on div "for i in range ( 4 ) : go ( 'right' , 1 ) go ( 'left' , 1 ) zap ( 'right' ) go …" at bounding box center [1064, 267] width 249 height 374
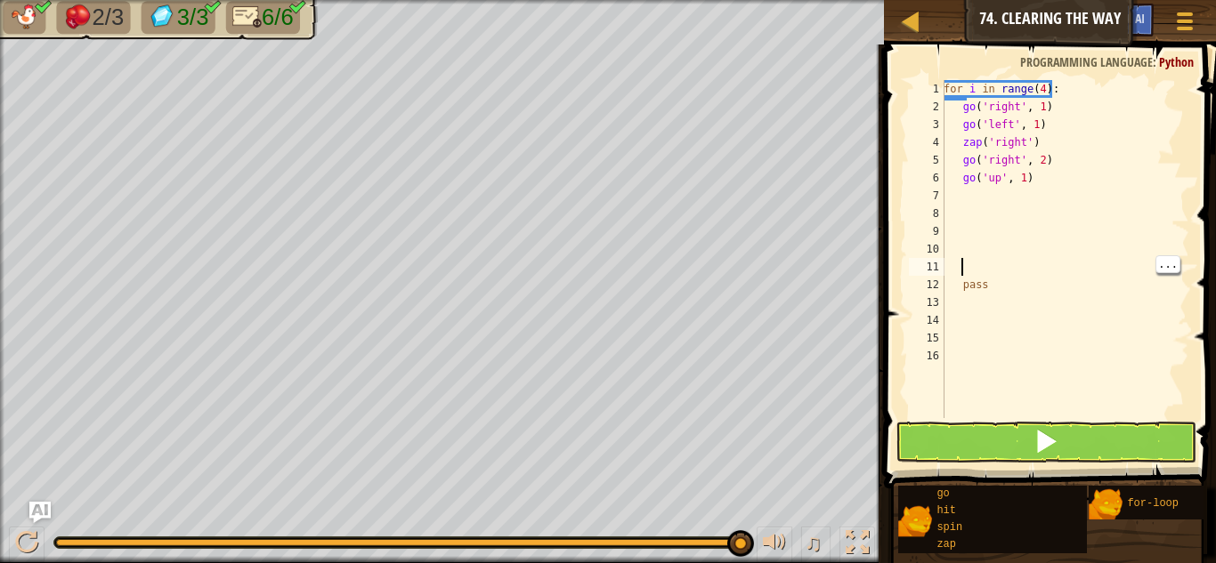
click at [1103, 114] on div "for i in range ( 4 ) : go ( 'right' , 1 ) go ( 'left' , 1 ) zap ( 'right' ) go …" at bounding box center [1064, 267] width 249 height 374
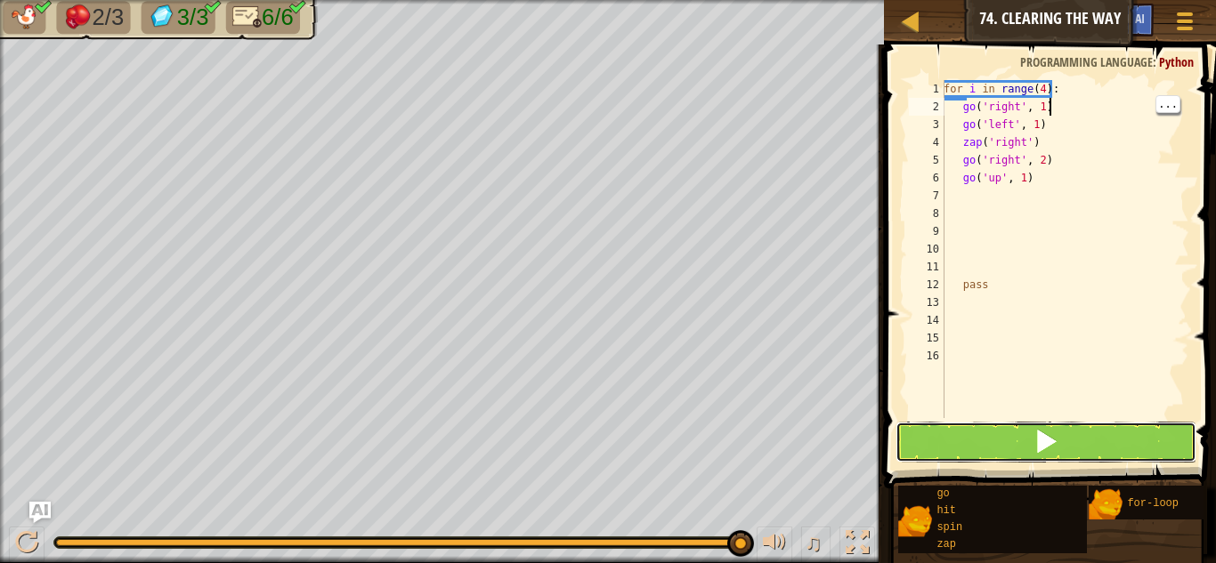
click at [1105, 443] on button at bounding box center [1046, 442] width 301 height 41
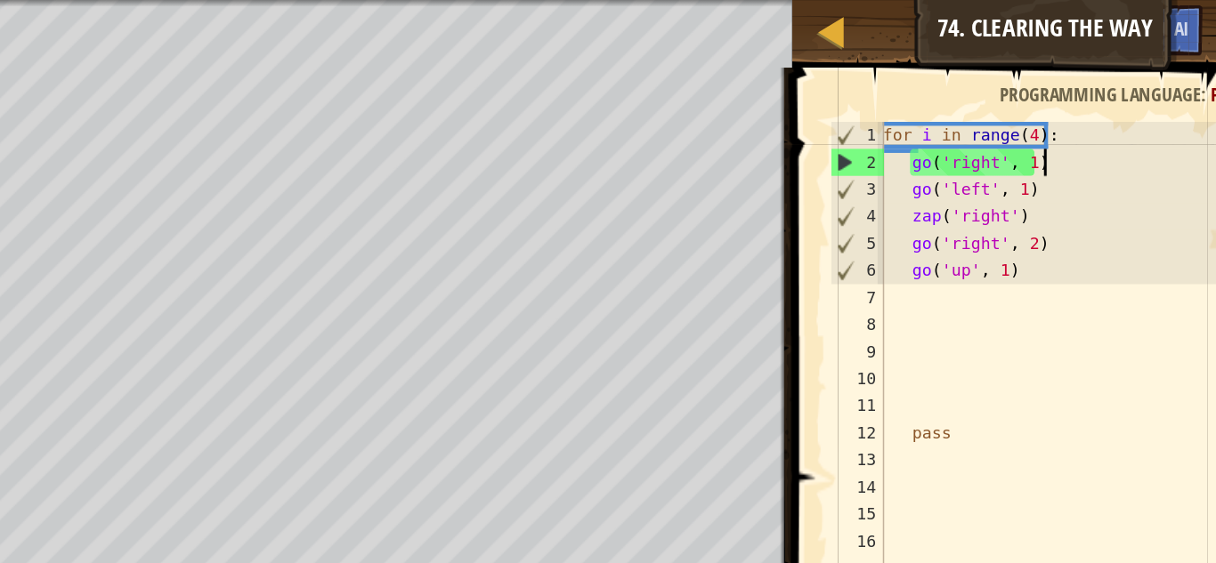
scroll to position [0, 0]
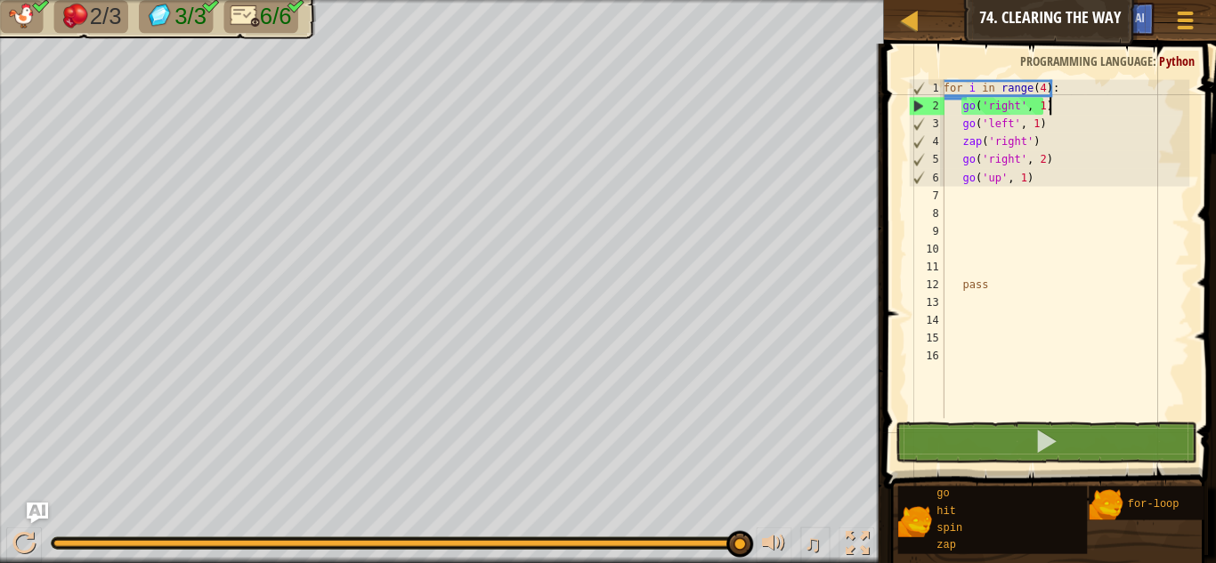
click at [920, 109] on div "2" at bounding box center [927, 107] width 35 height 18
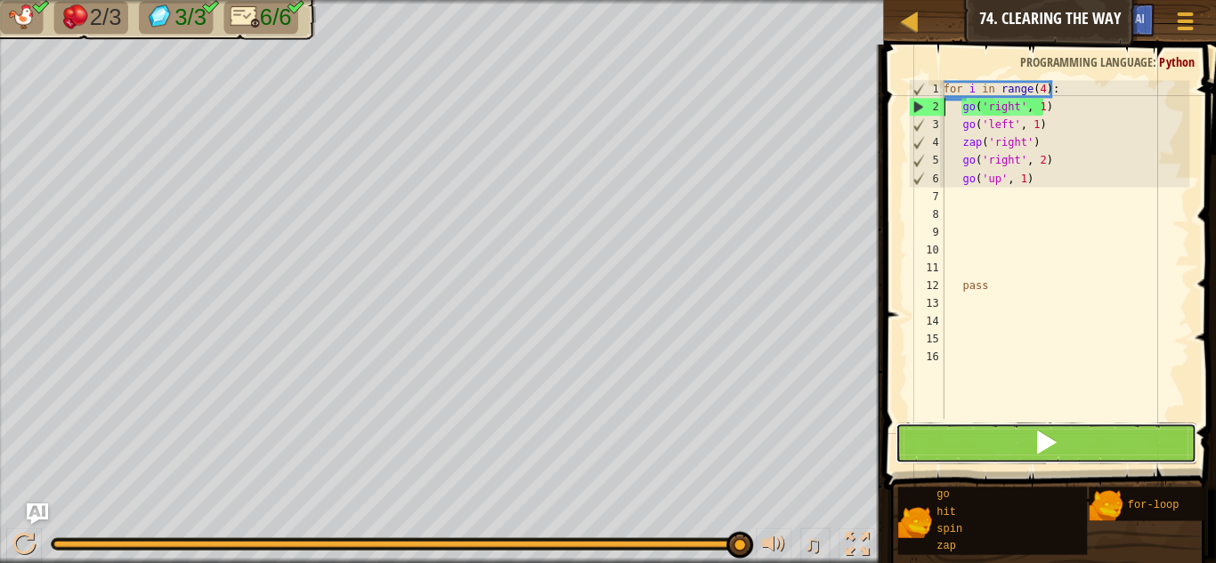
click at [1055, 445] on span at bounding box center [1046, 441] width 25 height 25
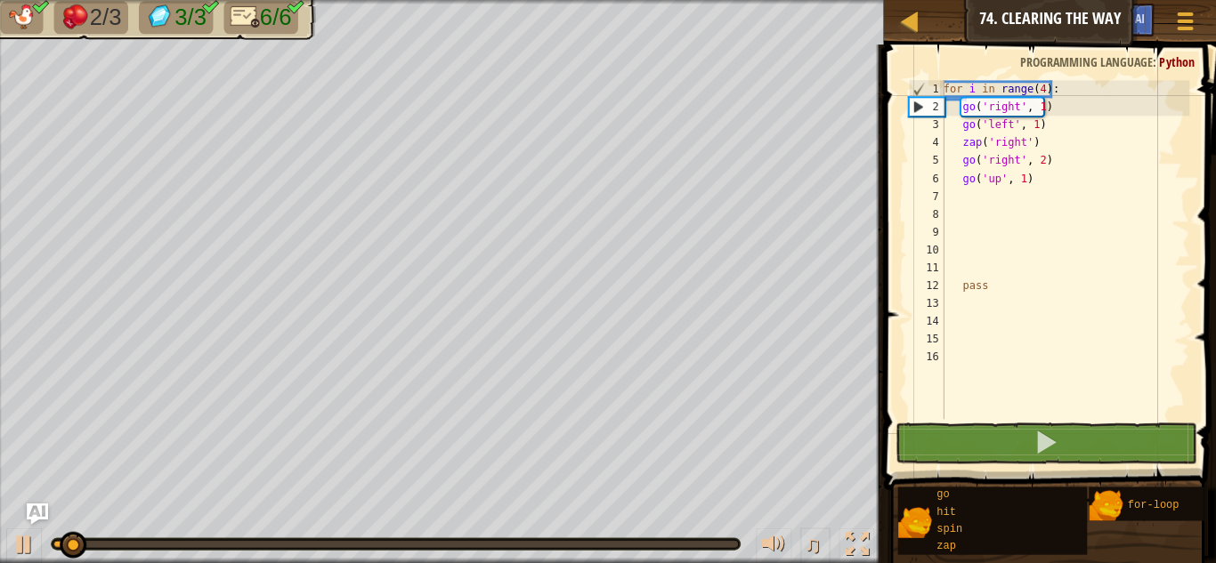
click at [947, 285] on div "for i in range ( 4 ) : go ( 'right' , 1 ) go ( 'left' , 1 ) zap ( 'right' ) go …" at bounding box center [1064, 267] width 249 height 374
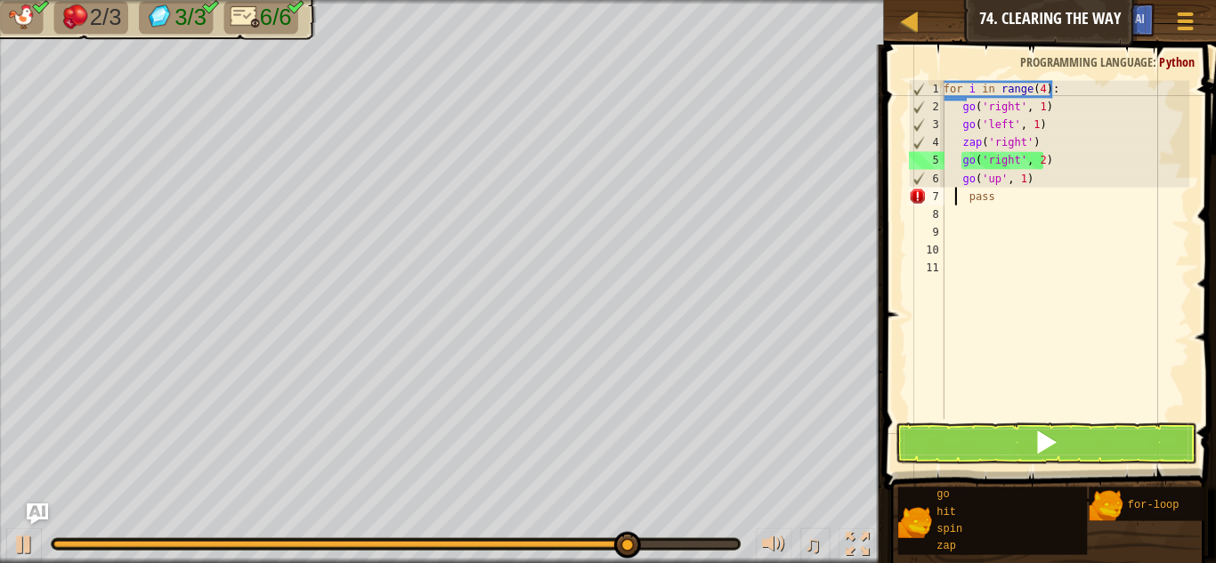
click at [963, 200] on div "for i in range ( 4 ) : go ( 'right' , 1 ) go ( 'left' , 1 ) zap ( 'right' ) go …" at bounding box center [1064, 267] width 249 height 374
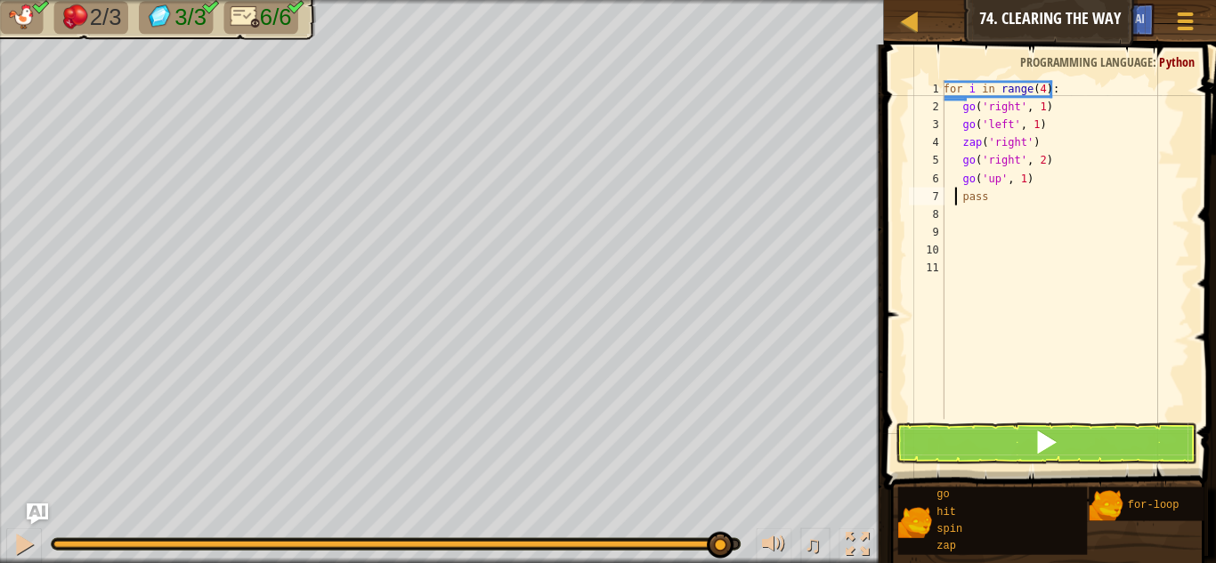
click at [1024, 85] on div "for i in range ( 4 ) : go ( 'right' , 1 ) go ( 'left' , 1 ) zap ( 'right' ) go …" at bounding box center [1064, 267] width 249 height 374
click at [1036, 86] on div "for i in range ( 4 ) : go ( 'right' , 1 ) go ( 'left' , 1 ) zap ( 'right' ) go …" at bounding box center [1064, 267] width 249 height 374
type textarea "for i in range(6):"
click at [1090, 333] on div "for i in range ( 6 ) : go ( 'right' , 1 ) go ( 'left' , 1 ) zap ( 'right' ) go …" at bounding box center [1064, 267] width 249 height 374
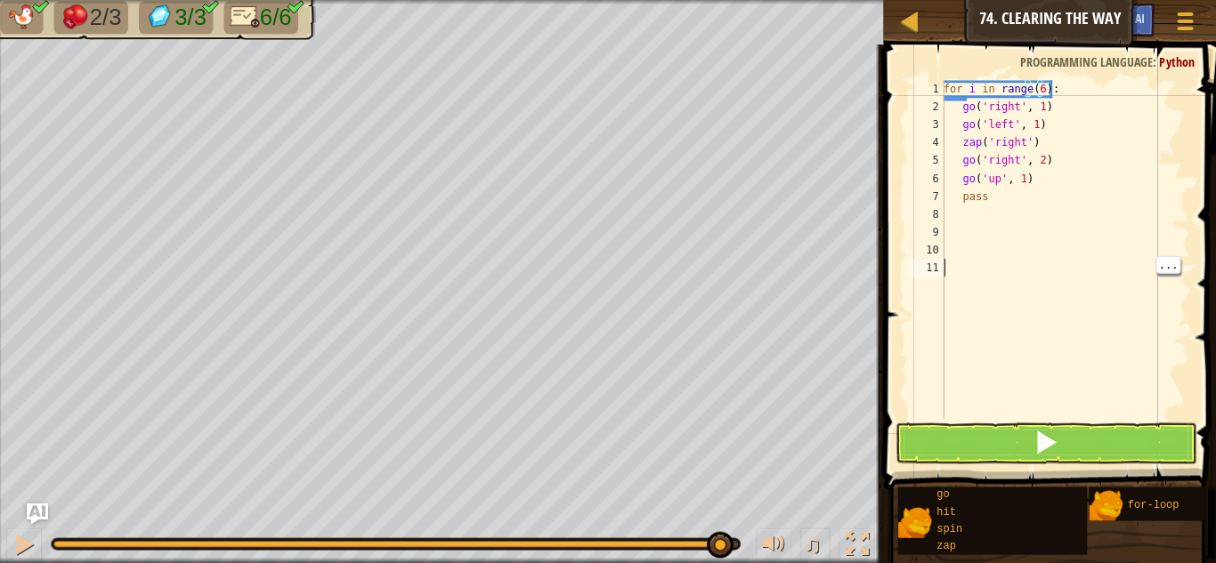
scroll to position [8, 0]
click at [1113, 446] on button at bounding box center [1046, 442] width 301 height 41
click at [1026, 90] on div "for i in range ( 6 ) : go ( 'right' , 1 ) go ( 'left' , 1 ) zap ( 'right' ) go …" at bounding box center [1062, 267] width 255 height 374
type textarea "for i in range(6):"
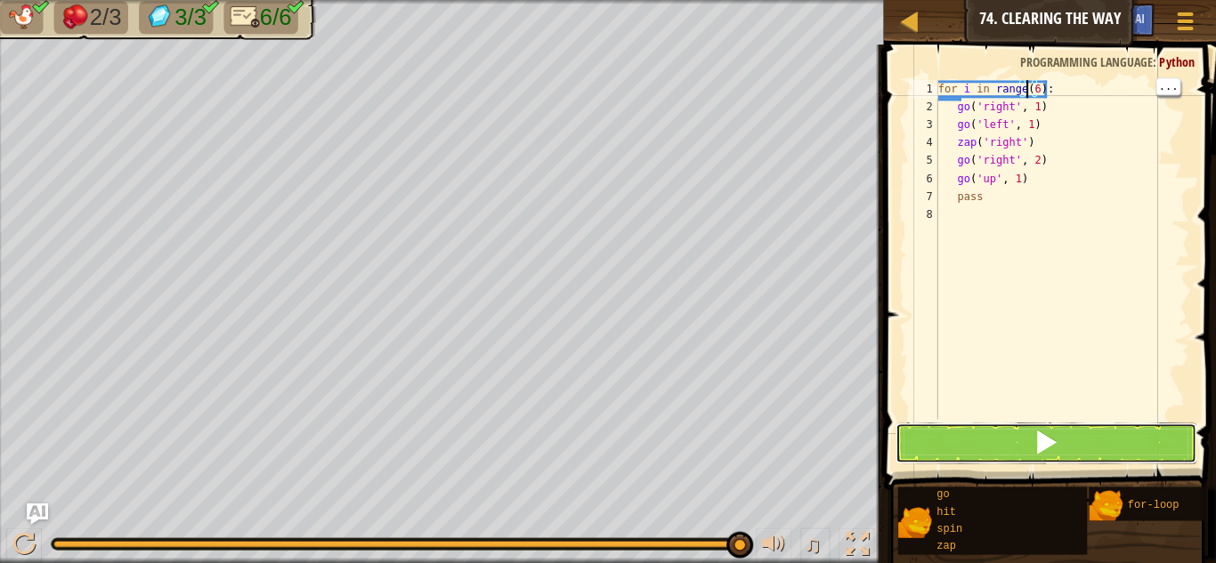
click at [1042, 450] on span at bounding box center [1046, 441] width 25 height 25
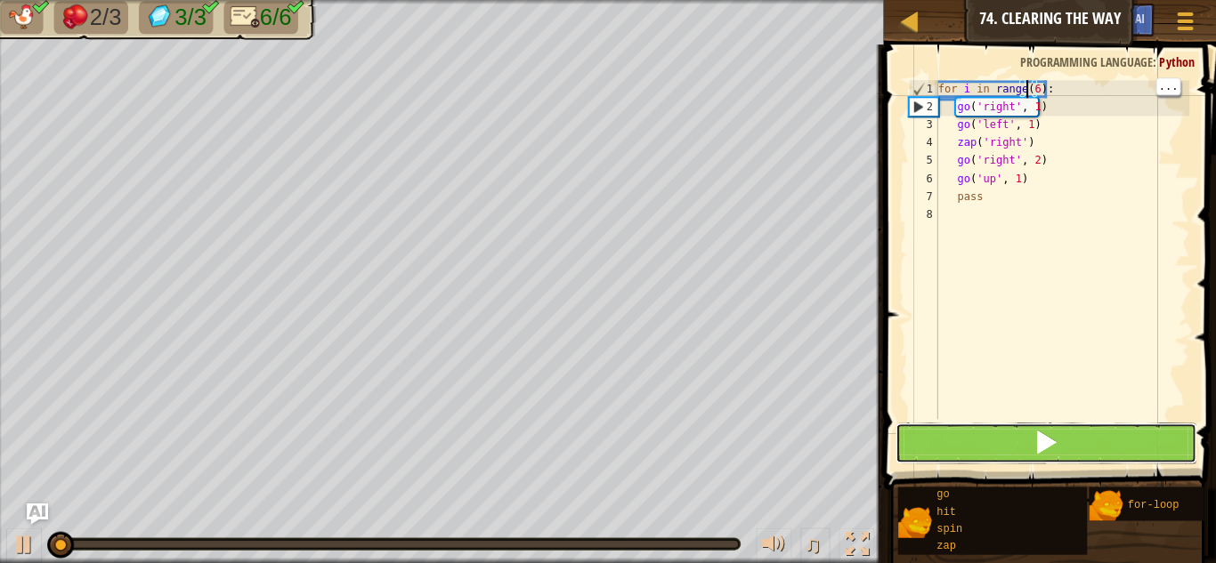
click at [1080, 445] on button at bounding box center [1046, 442] width 301 height 41
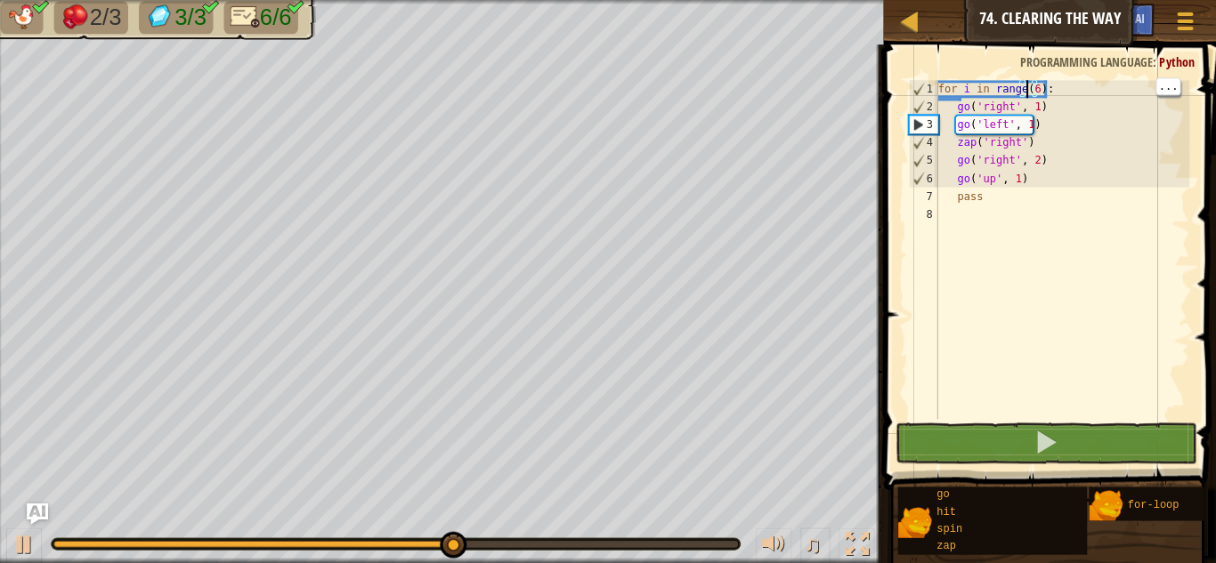
click at [1084, 255] on div "for i in range ( 6 ) : go ( 'right' , 1 ) go ( 'left' , 1 ) zap ( 'right' ) go …" at bounding box center [1062, 267] width 255 height 374
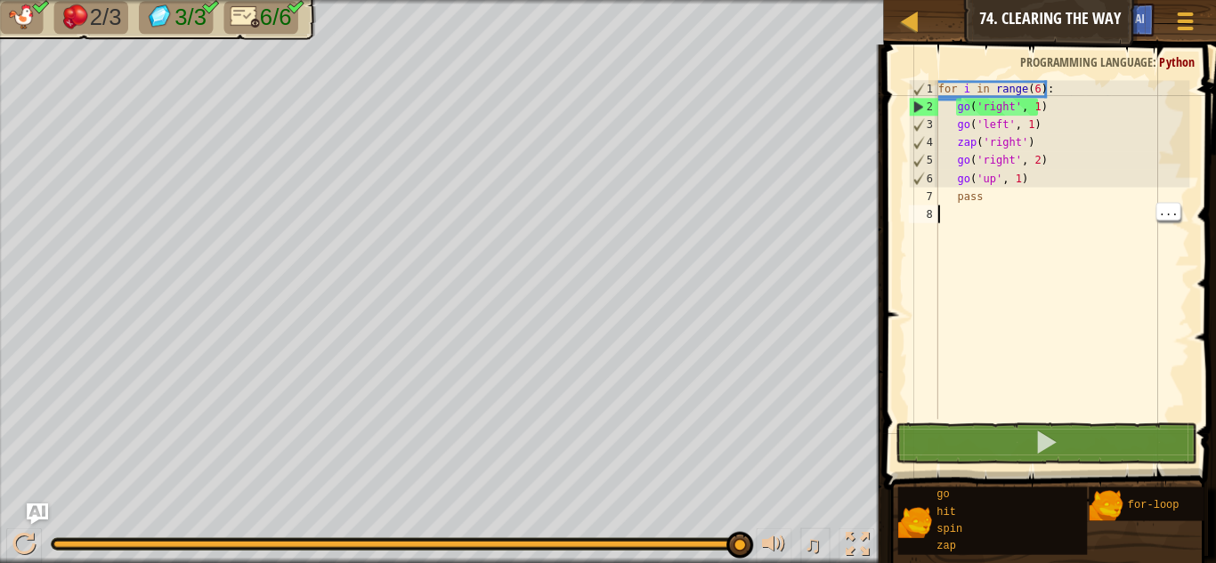
click at [1042, 177] on div "for i in range ( 6 ) : go ( 'right' , 1 ) go ( 'left' , 1 ) zap ( 'right' ) go …" at bounding box center [1062, 267] width 255 height 374
type textarea "go('up', 1)"
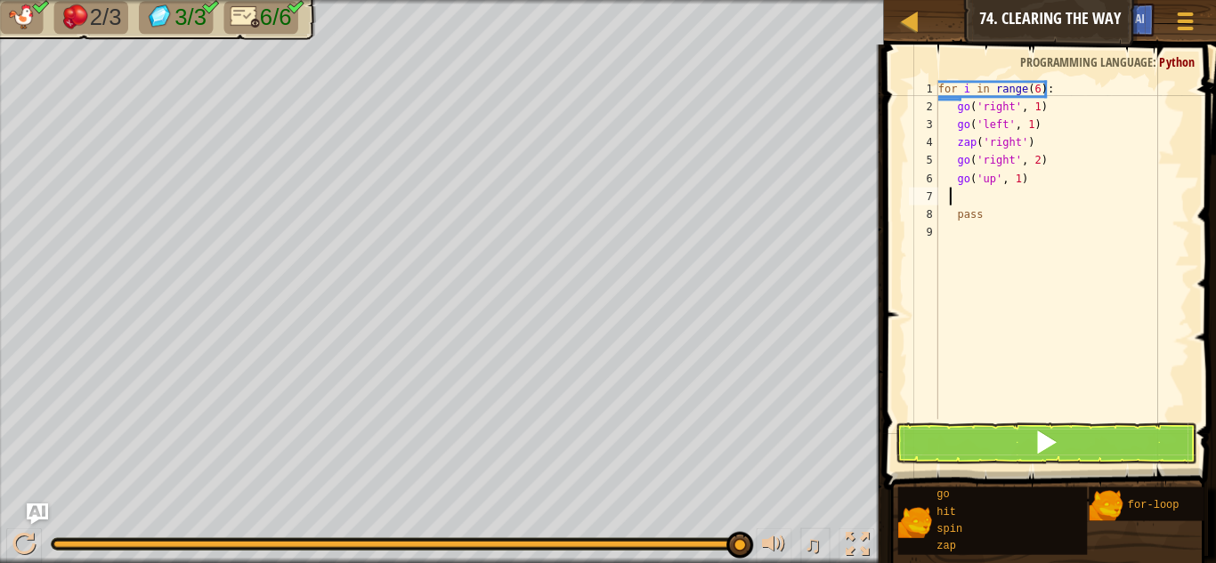
click at [1080, 321] on div "for i in range ( 6 ) : go ( 'right' , 1 ) go ( 'left' , 1 ) zap ( 'right' ) go …" at bounding box center [1062, 267] width 255 height 374
click at [1019, 189] on div "for i in range ( 6 ) : go ( 'right' , 1 ) go ( 'left' , 1 ) zap ( 'right' ) go …" at bounding box center [1062, 267] width 255 height 374
click at [29, 549] on div at bounding box center [26, 542] width 23 height 23
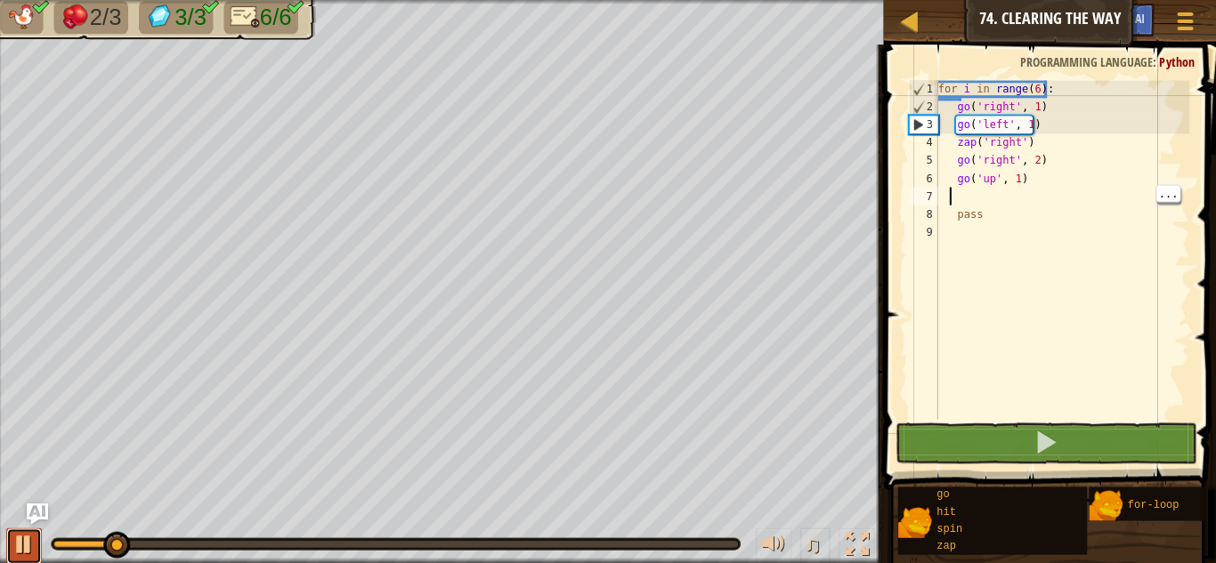
click at [42, 554] on button at bounding box center [27, 545] width 36 height 36
click at [1027, 93] on div "for i in range ( 6 ) : go ( 'right' , 1 ) go ( 'left' , 1 ) zap ( 'right' ) go …" at bounding box center [1062, 267] width 255 height 374
click at [1031, 90] on div "for i in range ( 6 ) : go ( 'right' , 1 ) go ( 'left' , 1 ) zap ( 'right' ) go …" at bounding box center [1062, 267] width 255 height 374
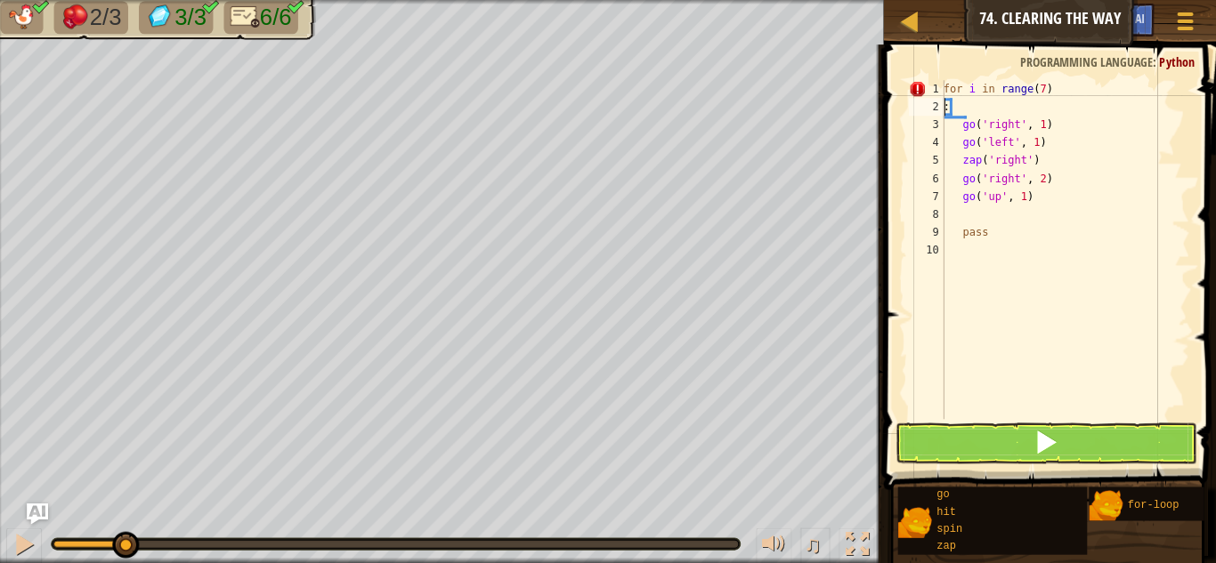
type textarea "for i in range(7):"
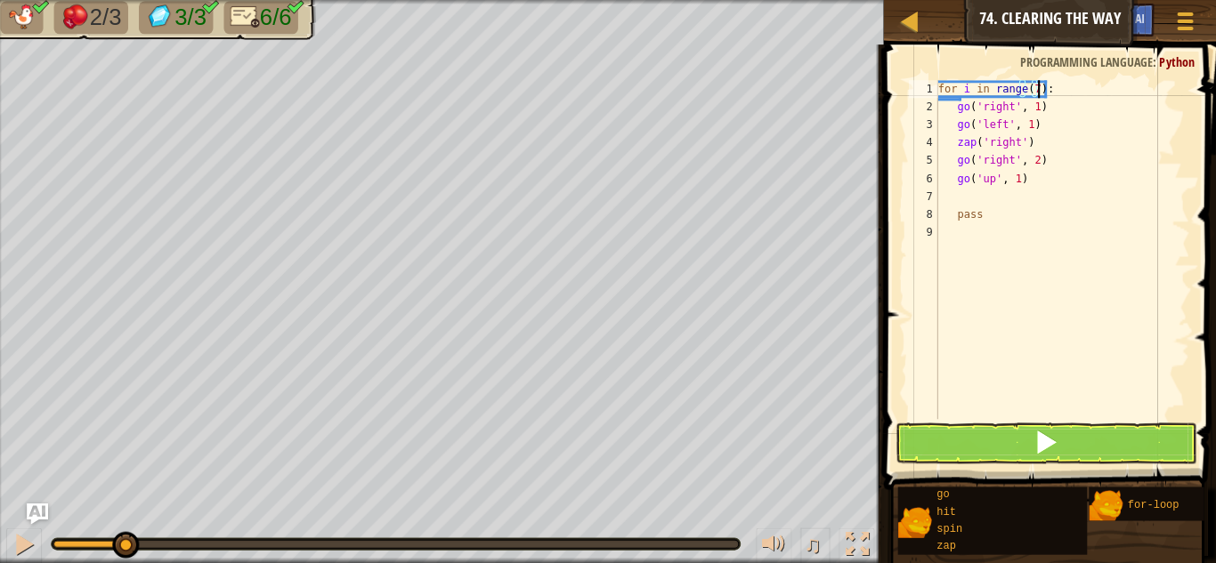
click at [1058, 277] on div "for i in range ( 7 ) : go ( 'right' , 1 ) go ( 'left' , 1 ) zap ( 'right' ) go …" at bounding box center [1062, 267] width 255 height 374
click at [996, 222] on div "for i in range ( 7 ) : go ( 'right' , 1 ) go ( 'left' , 1 ) zap ( 'right' ) go …" at bounding box center [1062, 267] width 255 height 374
click at [938, 216] on div "for i in range ( 7 ) : go ( 'right' , 1 ) go ( 'left' , 1 ) zap ( 'right' ) go …" at bounding box center [1062, 267] width 255 height 374
click at [919, 193] on div "7" at bounding box center [923, 196] width 29 height 18
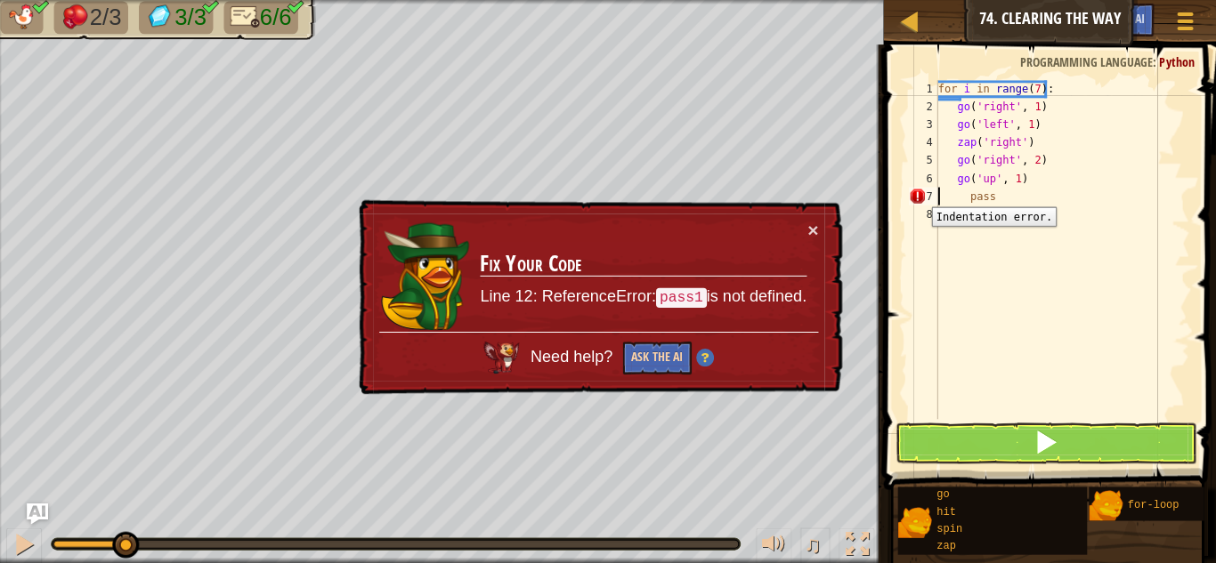
type textarea "pass"
click at [655, 372] on button "Ask the AI" at bounding box center [658, 357] width 69 height 33
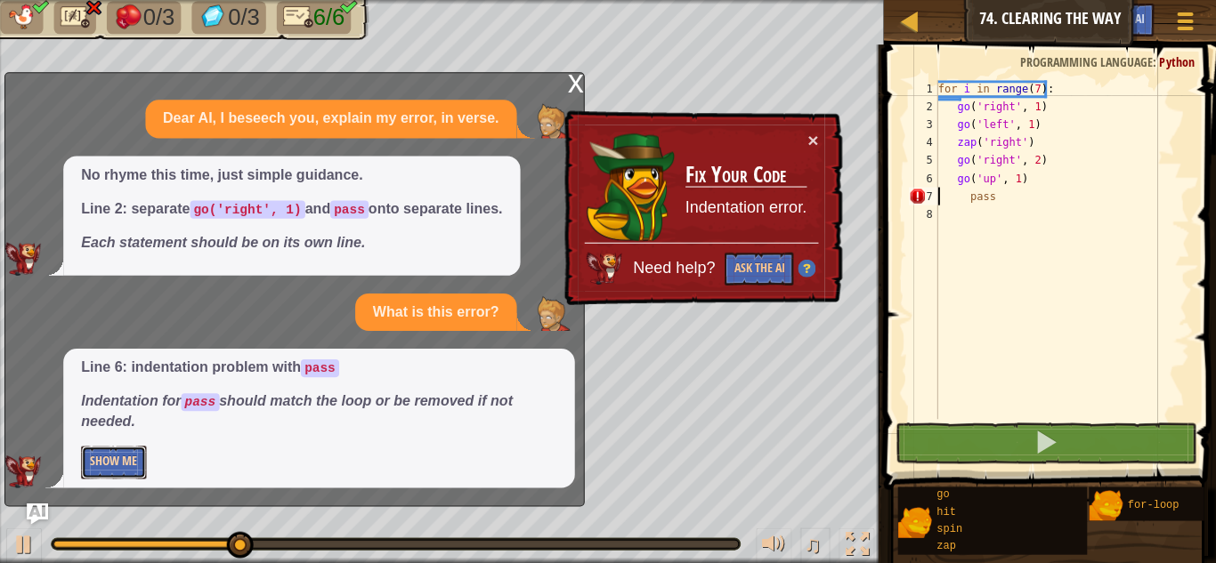
click at [118, 471] on button "Show Me" at bounding box center [116, 461] width 65 height 33
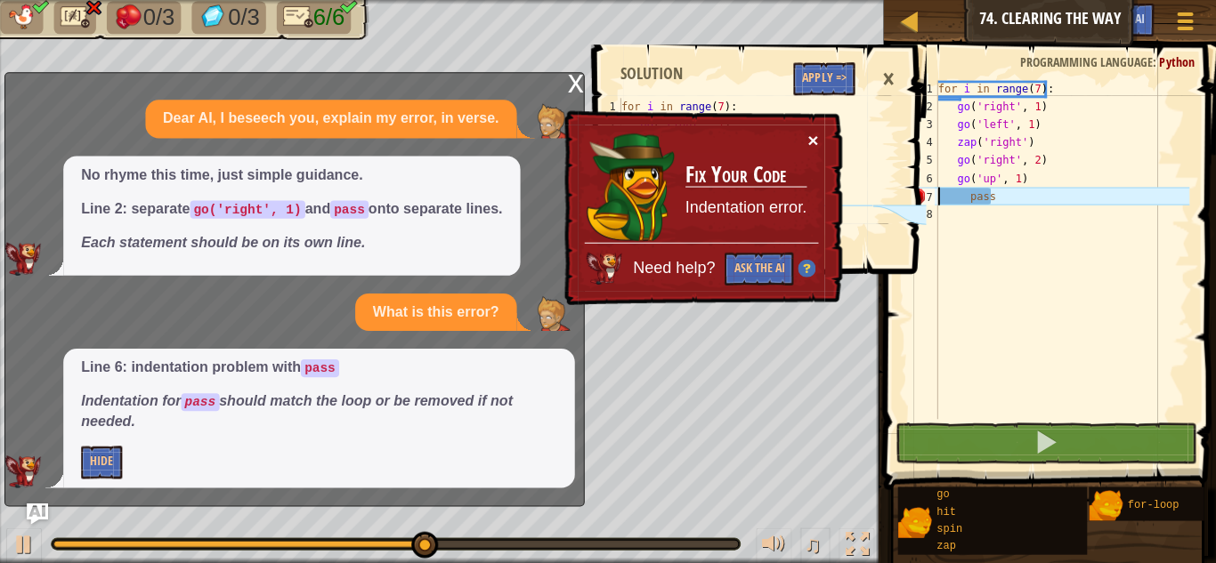
click at [817, 148] on button "×" at bounding box center [813, 140] width 11 height 19
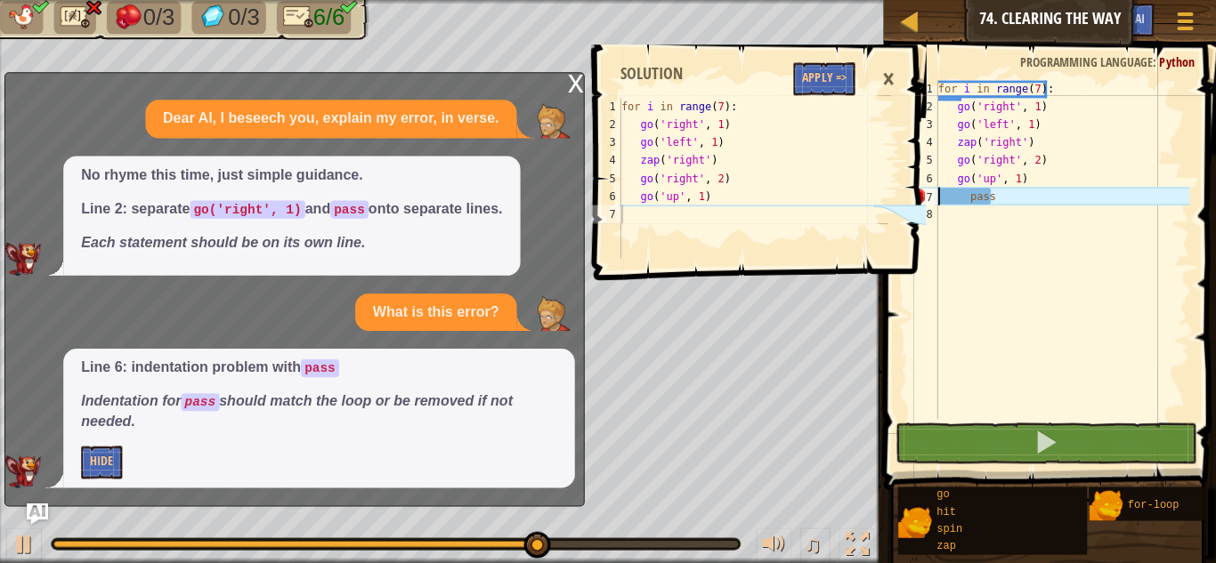
scroll to position [0, 0]
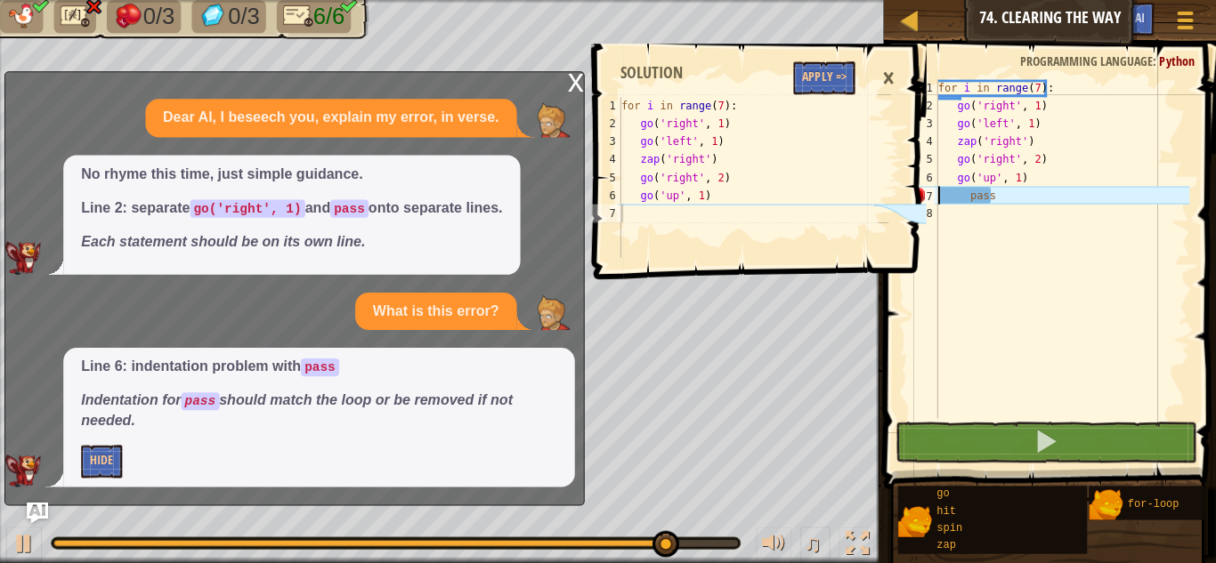
click at [1042, 195] on div "for i in range ( 7 ) : go ( 'right' , 1 ) go ( 'left' , 1 ) zap ( 'right' ) go …" at bounding box center [1062, 267] width 255 height 374
click at [898, 222] on icon at bounding box center [899, 178] width 53 height 160
click at [907, 223] on icon at bounding box center [899, 178] width 53 height 160
click at [1005, 207] on div "for i in range ( 7 ) : go ( 'right' , 1 ) go ( 'left' , 1 ) zap ( 'right' ) go …" at bounding box center [1062, 267] width 255 height 374
click at [1168, 216] on span "..." at bounding box center [1167, 211] width 23 height 16
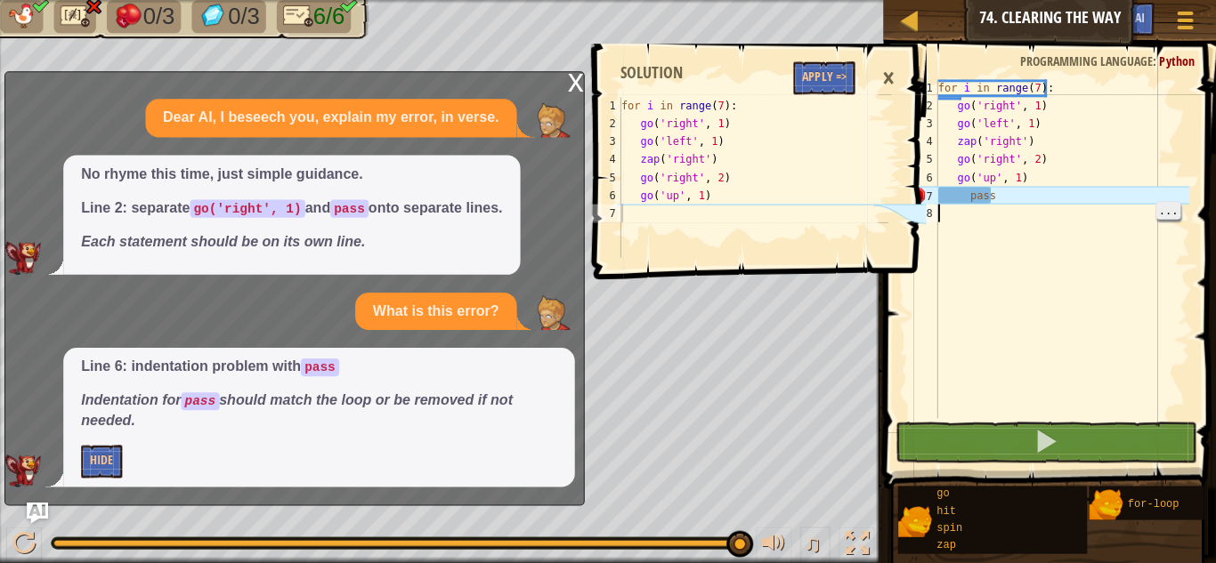
click at [1167, 203] on span "..." at bounding box center [1167, 211] width 23 height 16
type textarea "pass"
click at [1023, 241] on div "for i in range ( 7 ) : go ( 'right' , 1 ) go ( 'left' , 1 ) zap ( 'right' ) go …" at bounding box center [1062, 267] width 255 height 374
click at [958, 197] on div "for i in range ( 7 ) : go ( 'right' , 1 ) go ( 'left' , 1 ) zap ( 'right' ) go …" at bounding box center [1062, 267] width 255 height 374
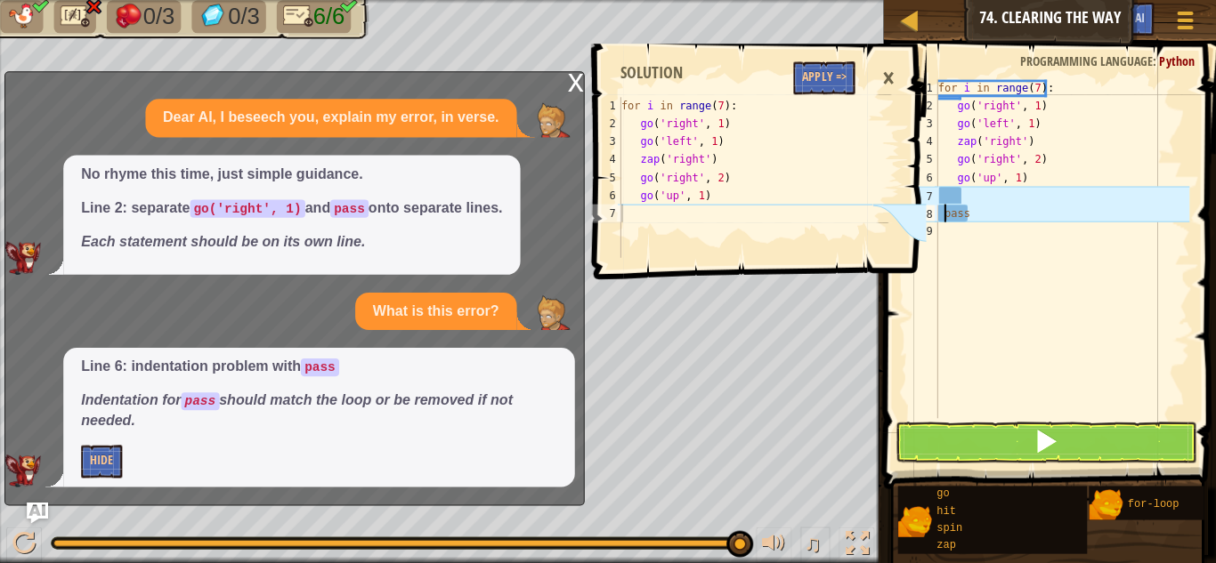
click at [1046, 182] on div "for i in range ( 7 ) : go ( 'right' , 1 ) go ( 'left' , 1 ) zap ( 'right' ) go …" at bounding box center [1062, 267] width 255 height 374
type textarea "go('up', 1)"
click at [1080, 191] on div "for i in range ( 7 ) : go ( 'right' , 1 ) go ( 'left' , 1 ) zap ( 'right' ) go …" at bounding box center [1062, 267] width 255 height 374
type textarea "\"
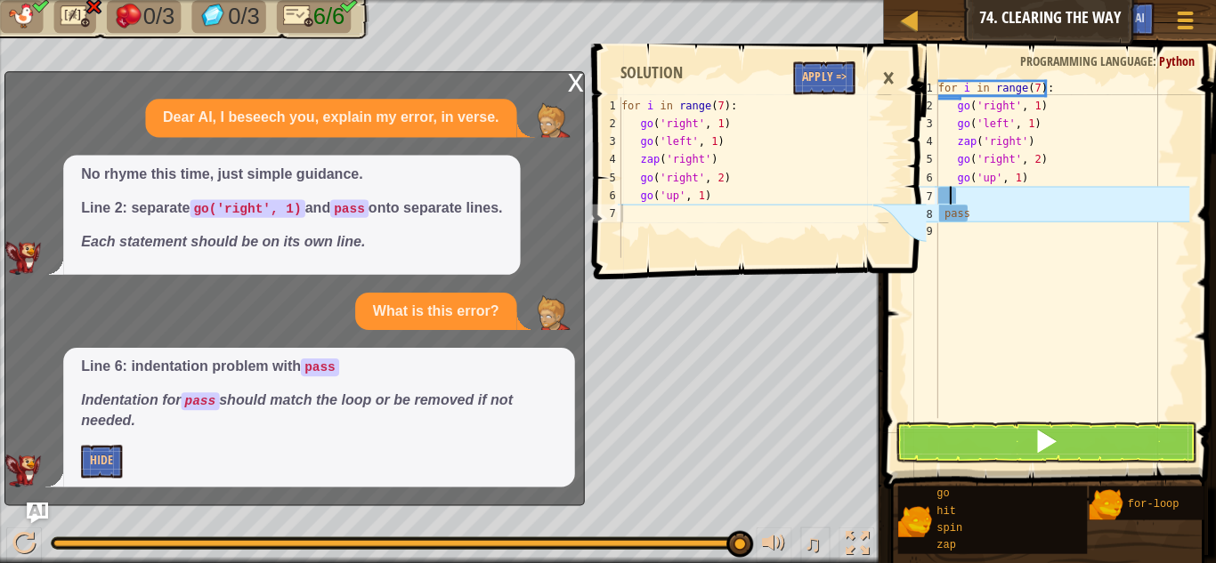
click at [1030, 282] on div "for i in range ( 7 ) : go ( 'right' , 1 ) go ( 'left' , 1 ) zap ( 'right' ) go …" at bounding box center [1062, 267] width 255 height 374
click at [890, 78] on div "×" at bounding box center [888, 79] width 30 height 41
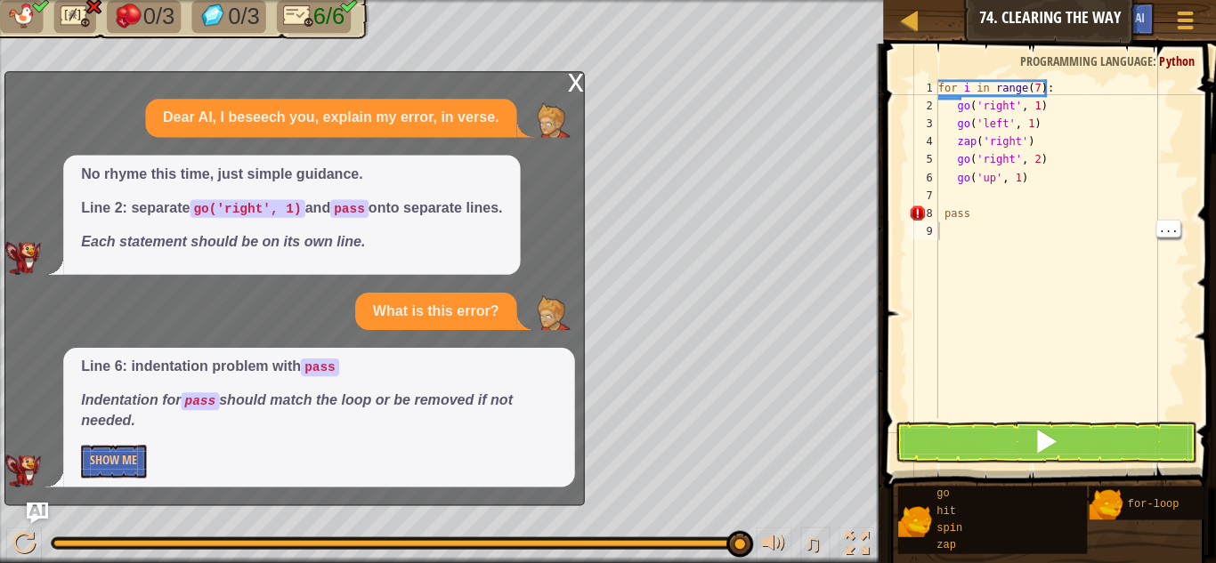
click at [948, 201] on div "for i in range ( 7 ) : go ( 'right' , 1 ) go ( 'left' , 1 ) zap ( 'right' ) go …" at bounding box center [1062, 267] width 255 height 374
click at [944, 207] on div "for i in range ( 7 ) : go ( 'right' , 1 ) go ( 'left' , 1 ) zap ( 'right' ) go …" at bounding box center [1062, 267] width 255 height 374
type textarea "pass"
click at [949, 202] on div "for i in range ( 7 ) : go ( 'right' , 1 ) go ( 'left' , 1 ) zap ( 'right' ) go …" at bounding box center [1062, 267] width 255 height 374
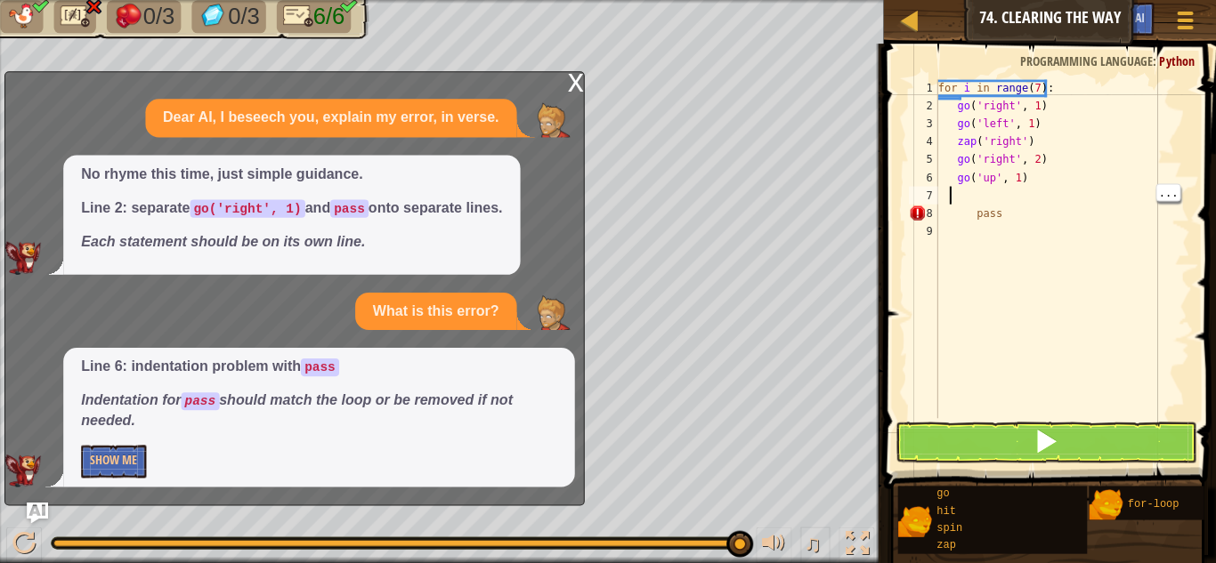
scroll to position [8, 0]
click at [1111, 436] on button at bounding box center [1046, 442] width 301 height 41
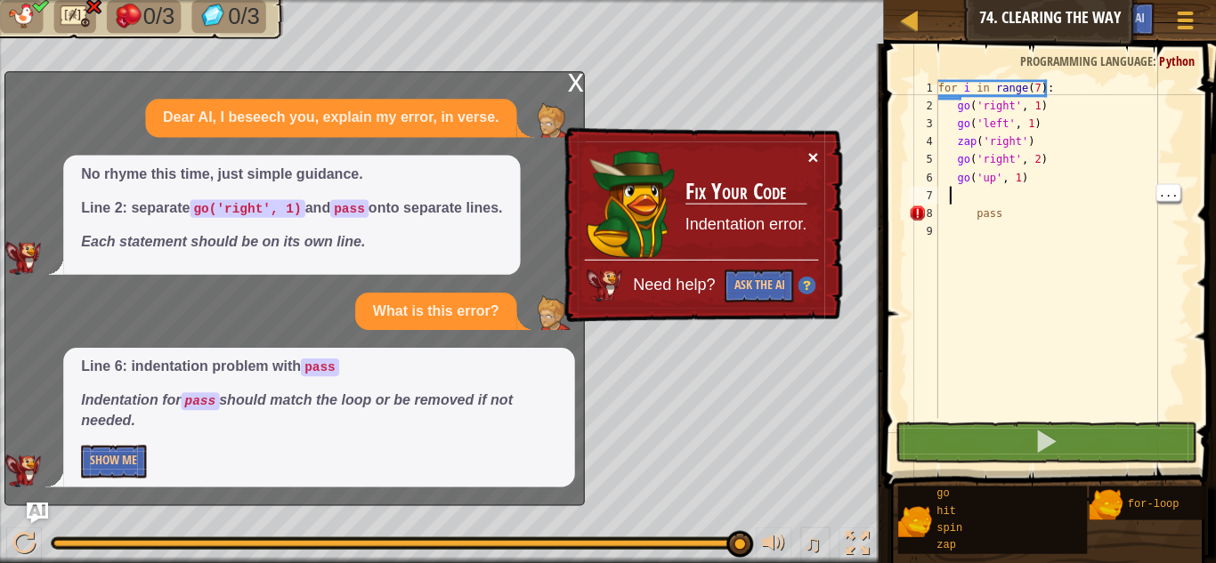
click at [813, 160] on button "×" at bounding box center [813, 158] width 11 height 19
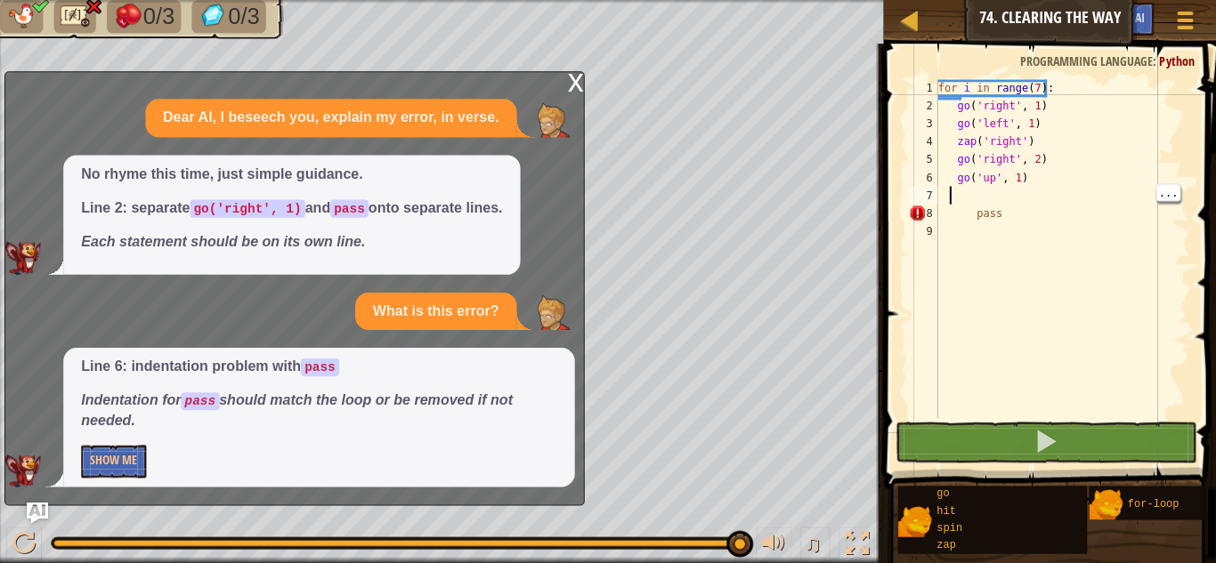
click at [565, 91] on div "x Dear AI, I beseech you, explain my error, in verse. No rhyme this time, just …" at bounding box center [296, 289] width 579 height 434
click at [572, 78] on div "x" at bounding box center [577, 82] width 16 height 18
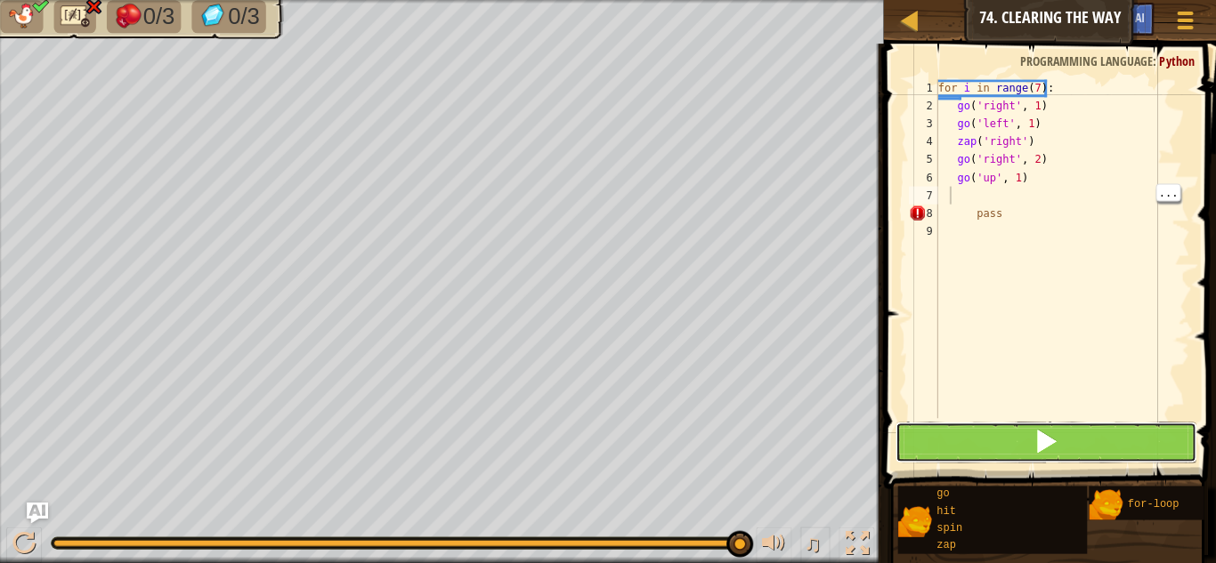
click at [1050, 446] on span at bounding box center [1046, 441] width 25 height 25
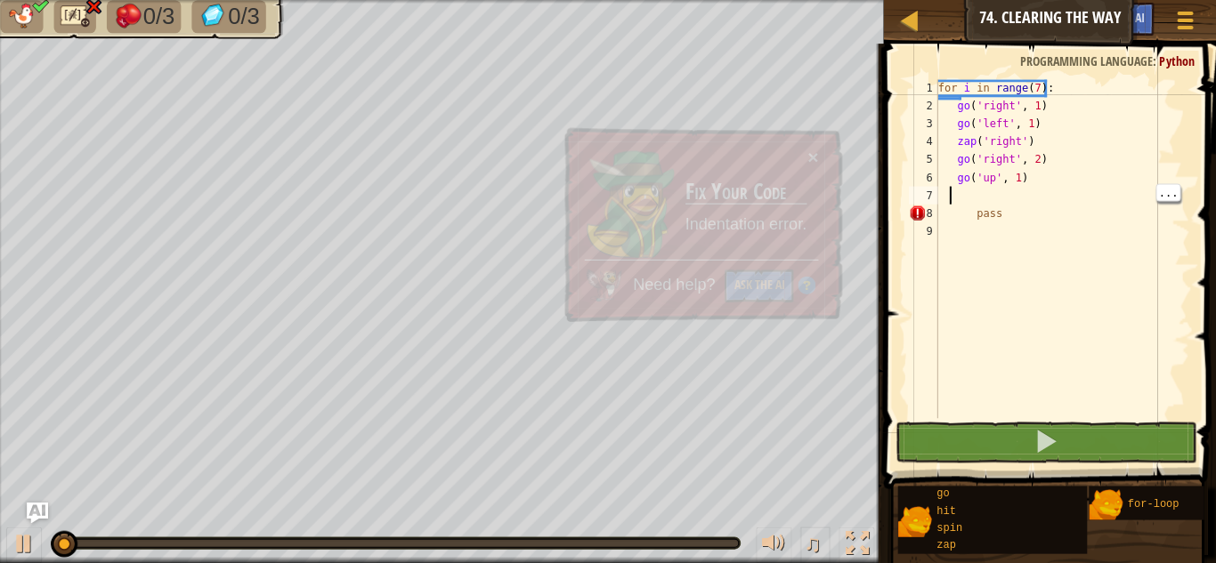
click at [969, 211] on div "for i in range ( 7 ) : go ( 'right' , 1 ) go ( 'left' , 1 ) zap ( 'right' ) go …" at bounding box center [1062, 267] width 255 height 374
type textarea "pass"
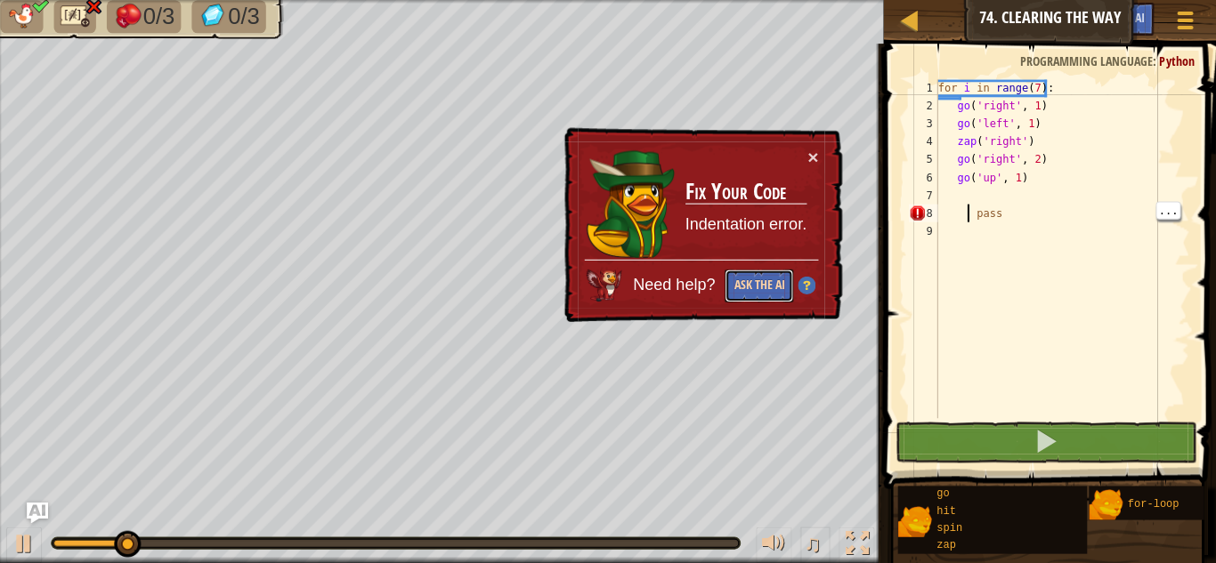
click at [765, 287] on button "Ask the AI" at bounding box center [760, 286] width 69 height 33
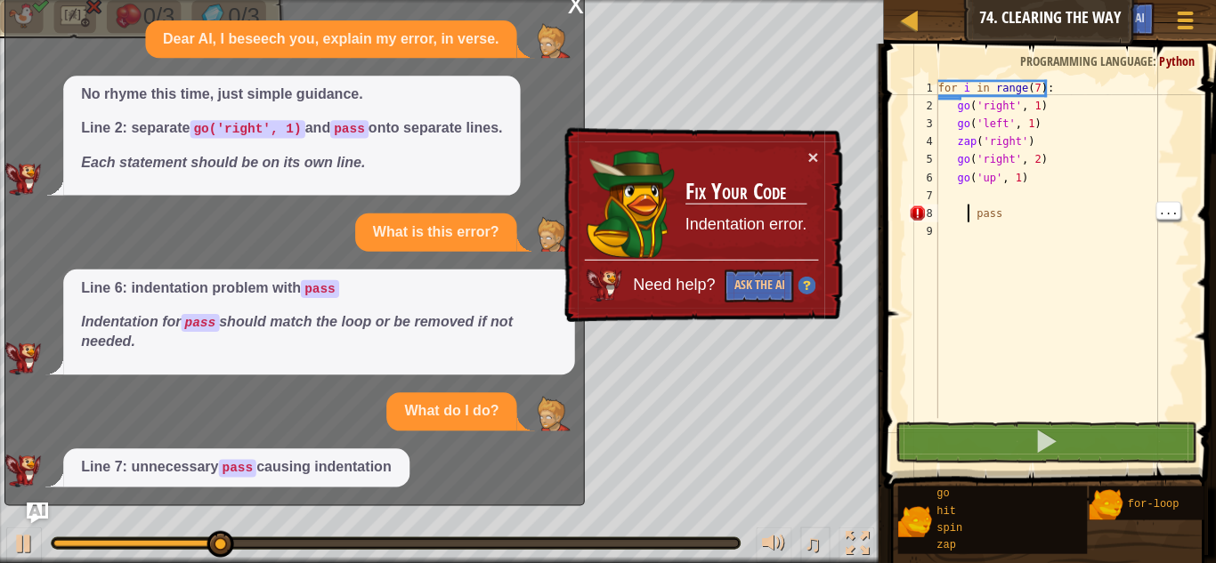
click at [706, 216] on p "Indentation error." at bounding box center [745, 226] width 121 height 24
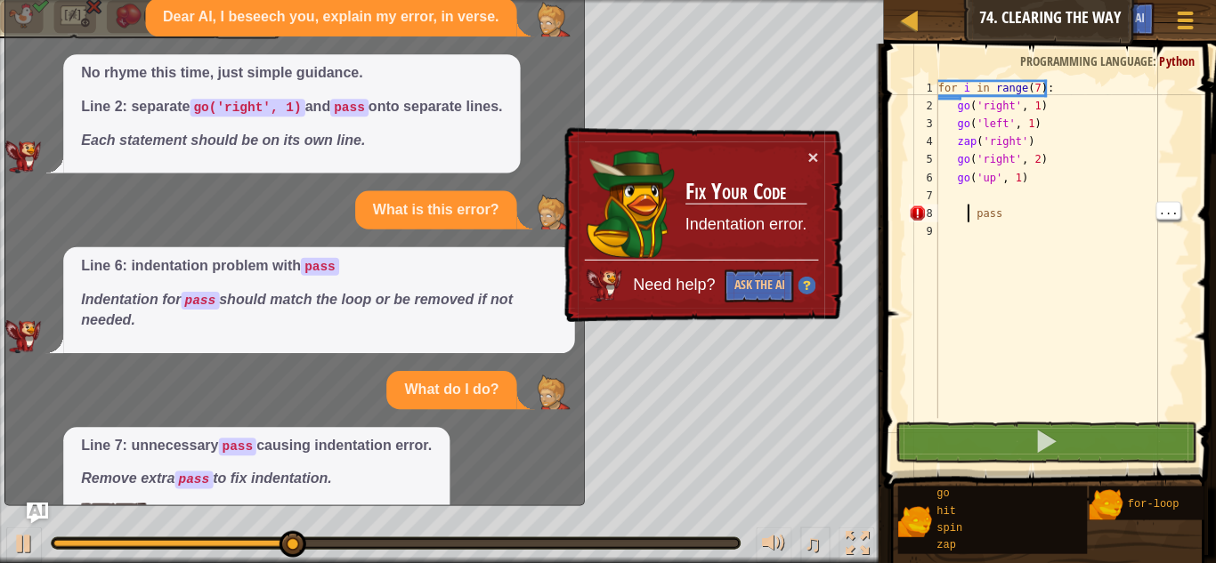
scroll to position [58, 0]
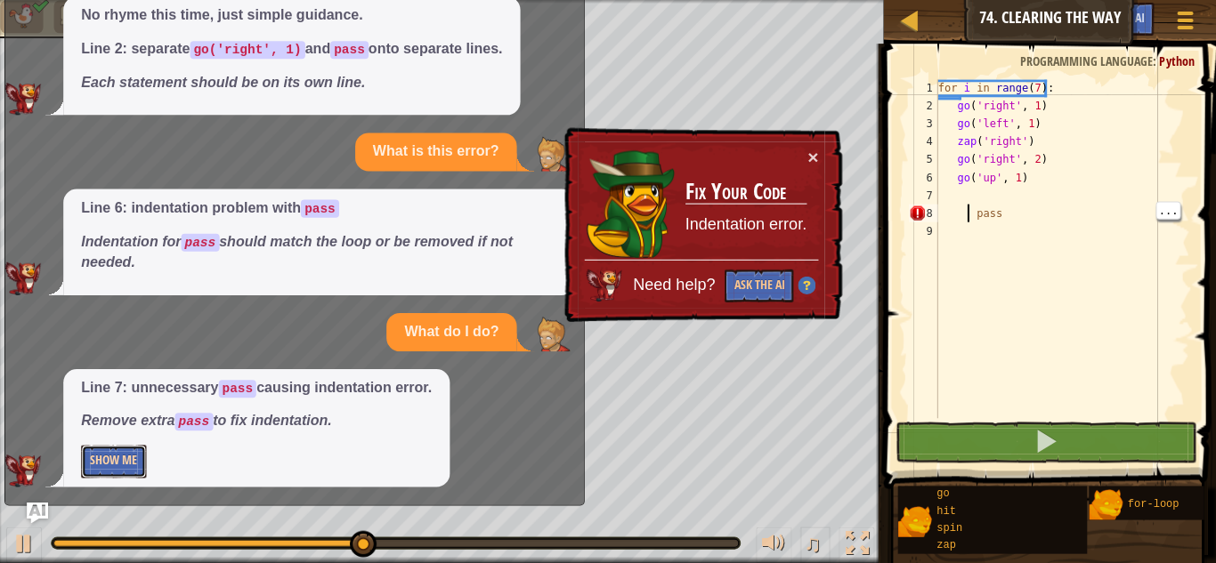
click at [123, 460] on button "Show Me" at bounding box center [116, 461] width 65 height 33
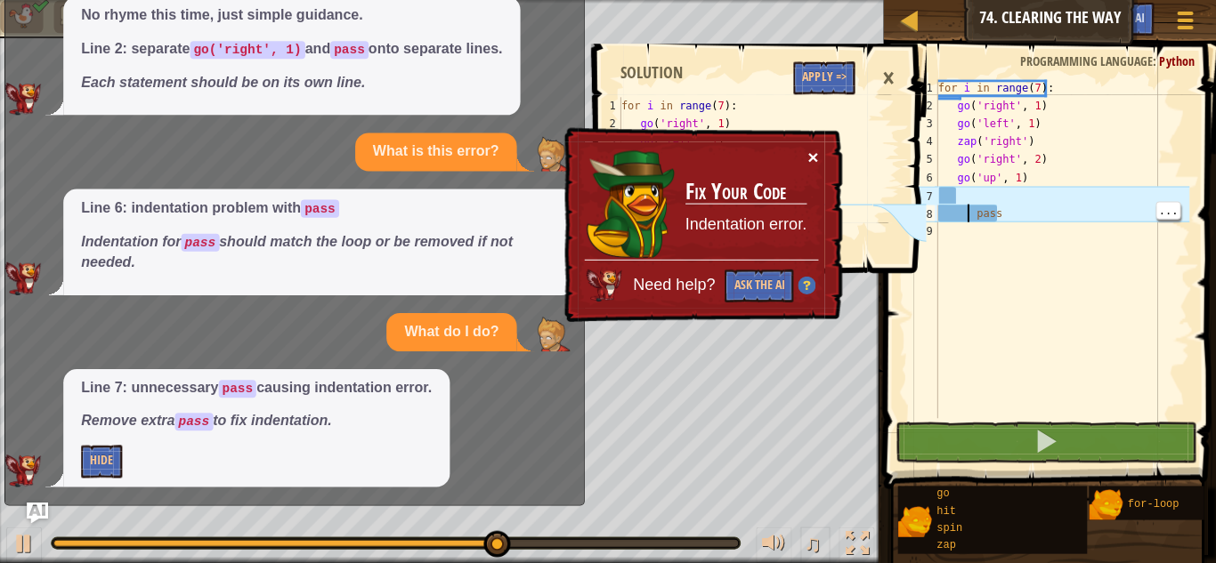
click at [815, 155] on button "×" at bounding box center [813, 158] width 11 height 19
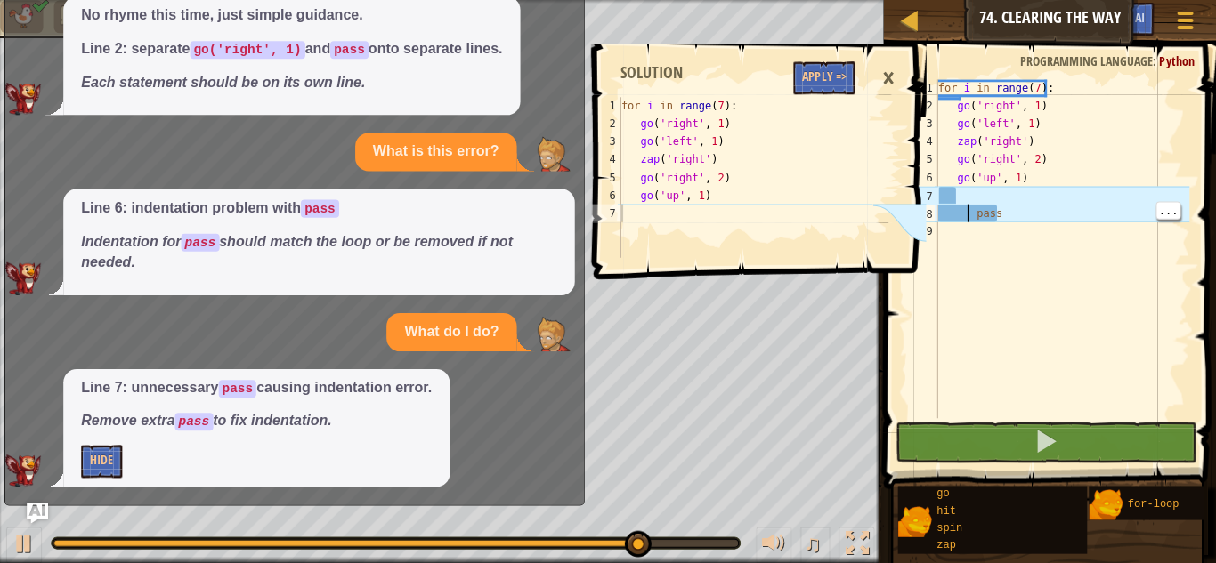
click at [1095, 225] on div "for i in range ( 7 ) : go ( 'right' , 1 ) go ( 'left' , 1 ) zap ( 'right' ) go …" at bounding box center [1062, 267] width 255 height 374
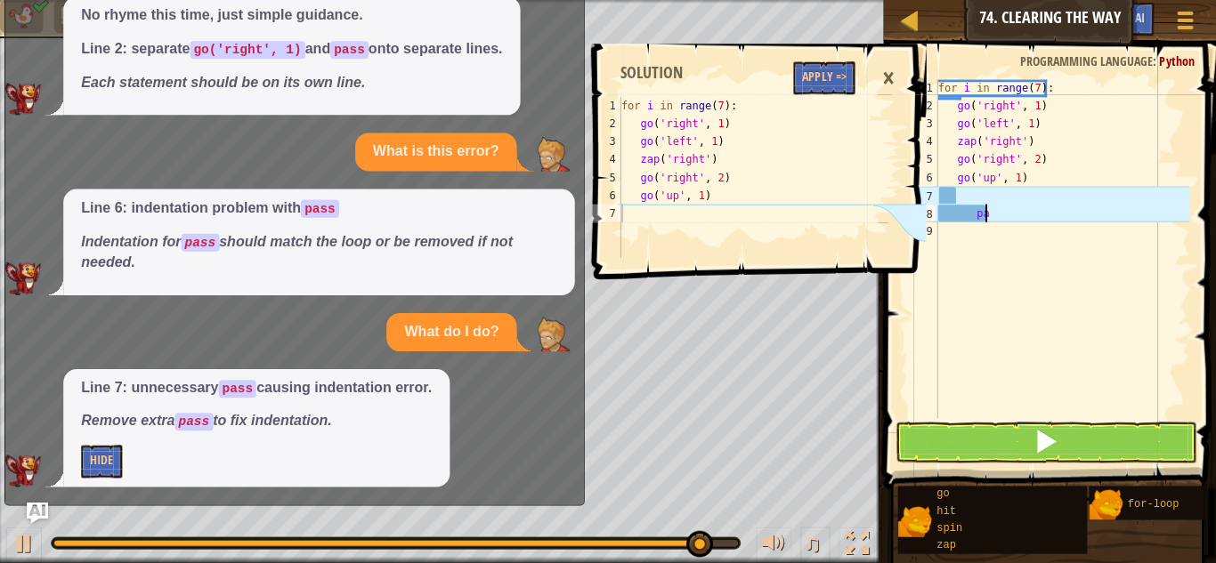
type textarea "p"
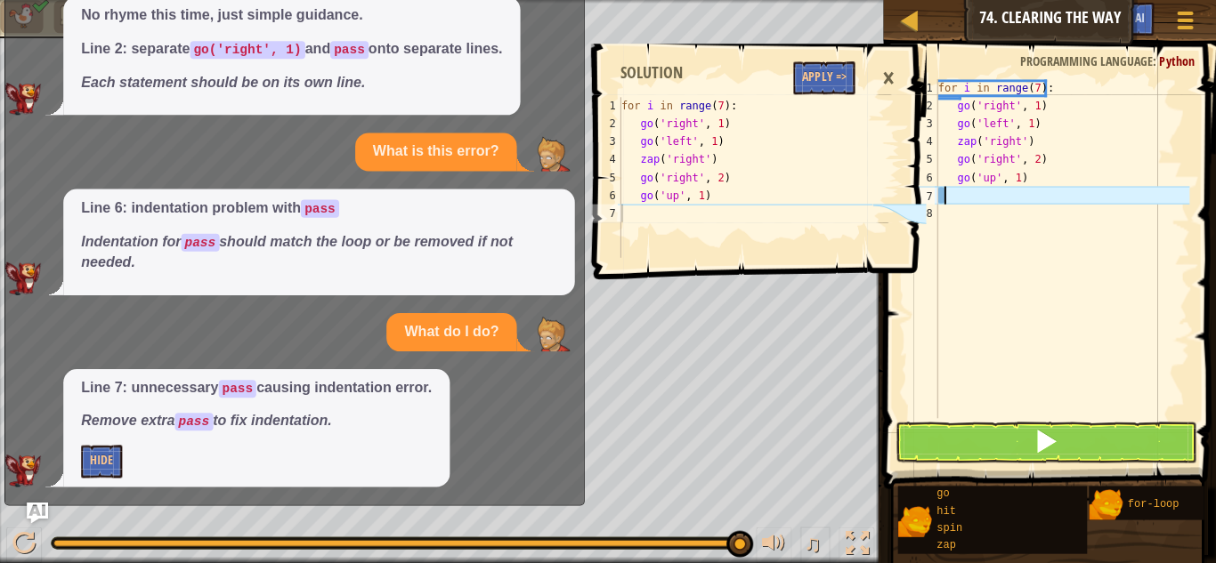
scroll to position [25, 0]
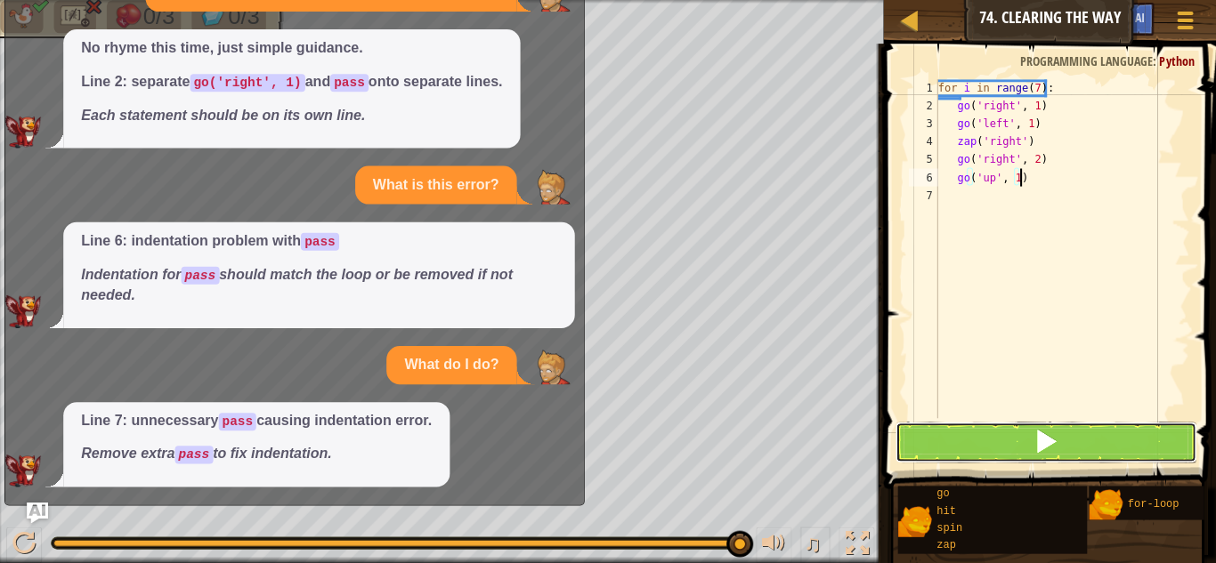
click at [1050, 440] on span at bounding box center [1046, 441] width 25 height 25
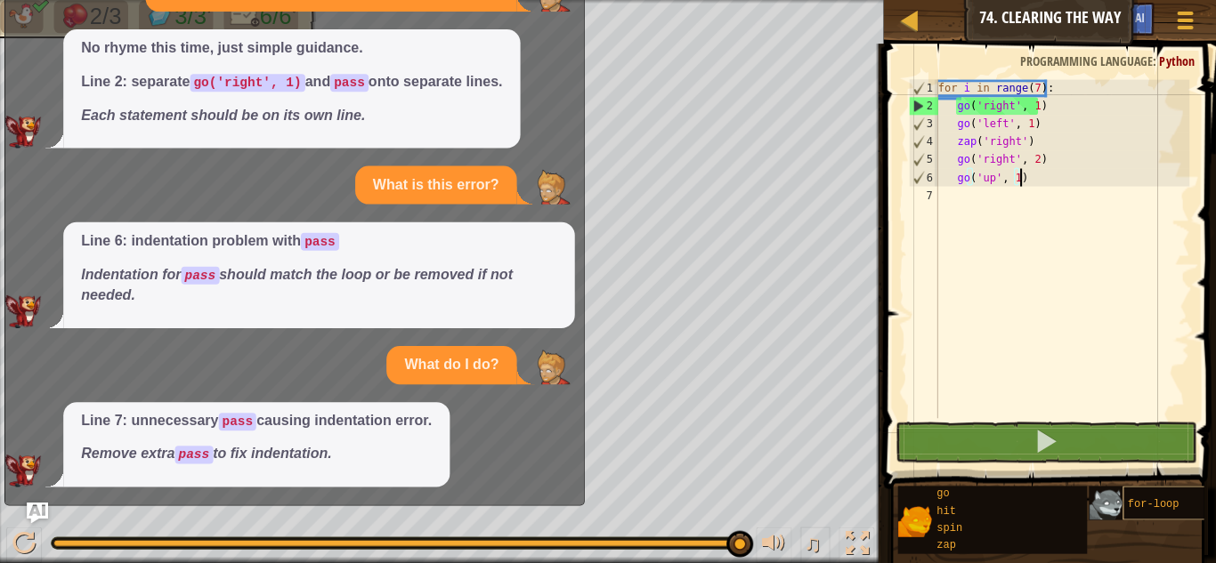
click at [1163, 504] on span "for-loop" at bounding box center [1153, 504] width 52 height 12
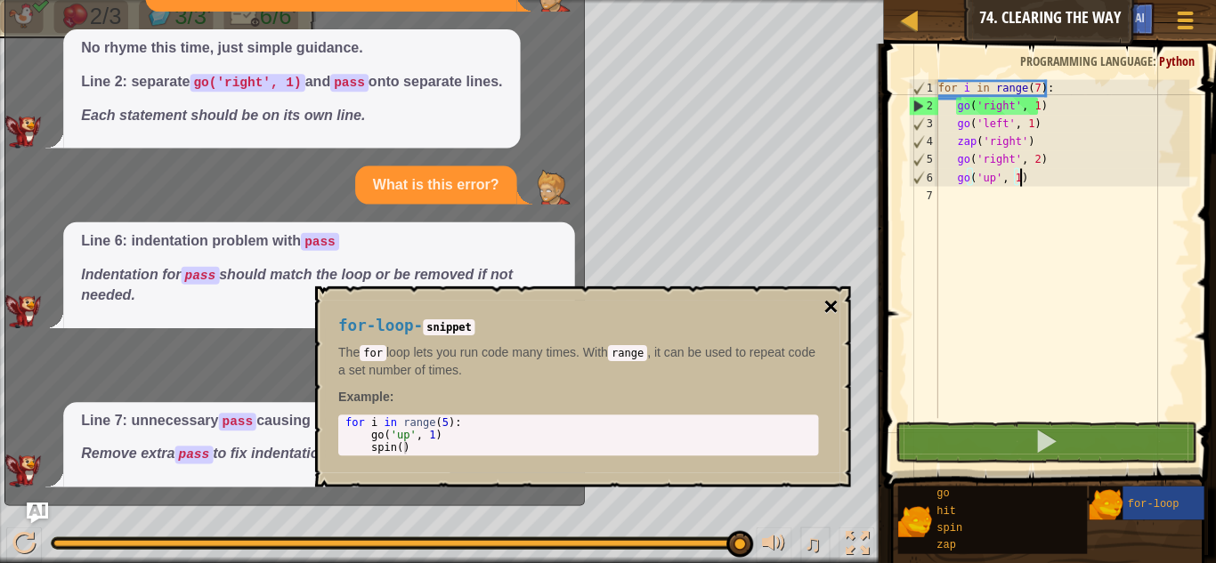
click at [833, 305] on button "×" at bounding box center [831, 307] width 14 height 25
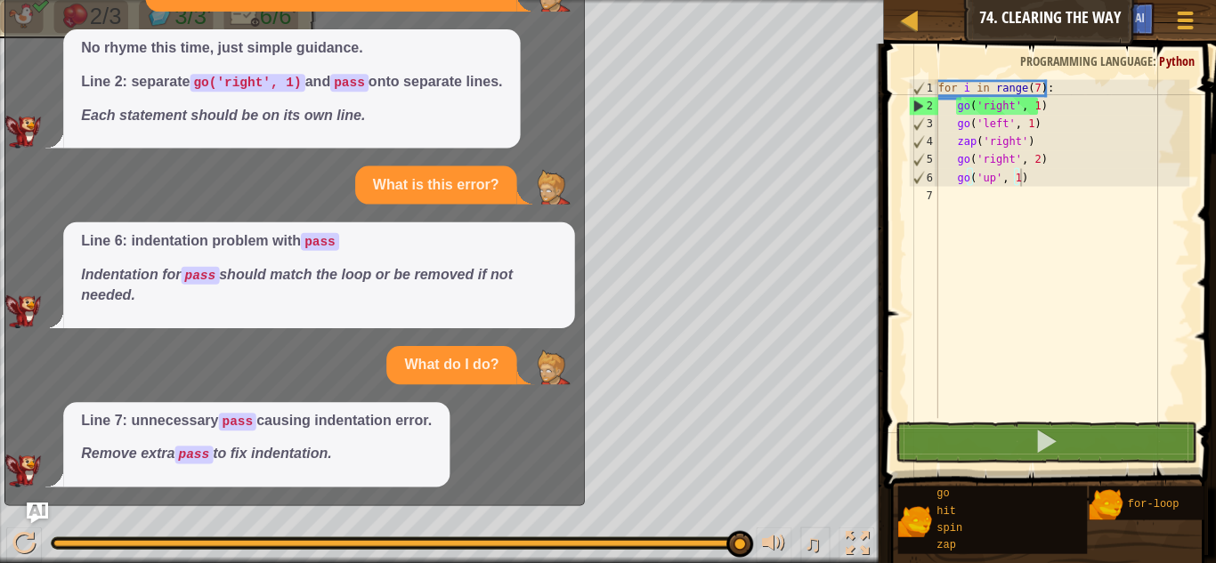
click at [1042, 110] on div "for i in range ( 7 ) : go ( 'right' , 1 ) go ( 'left' , 1 ) zap ( 'right' ) go …" at bounding box center [1062, 267] width 255 height 374
type textarea "go('right', 1)"
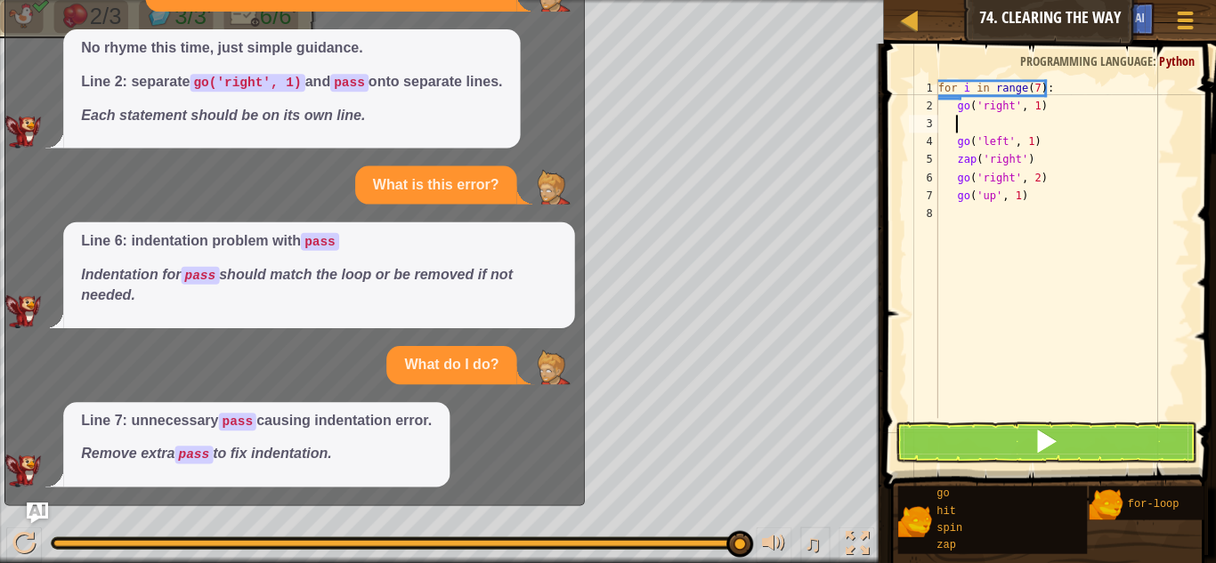
type textarea "sp"
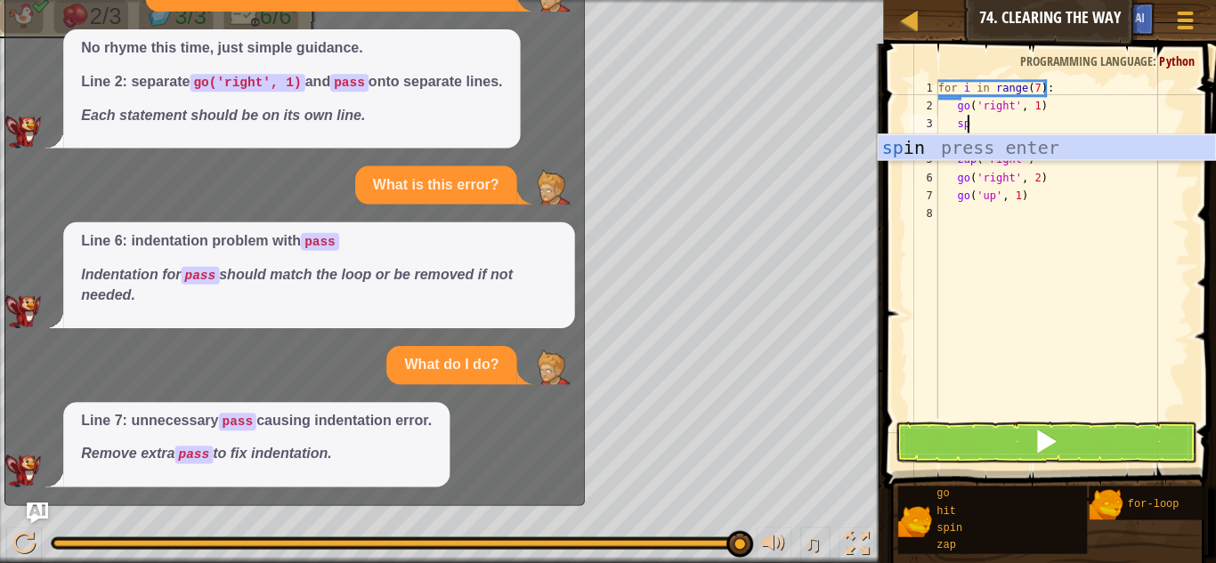
scroll to position [8, 2]
click at [906, 153] on div "sp in press enter" at bounding box center [1047, 175] width 336 height 80
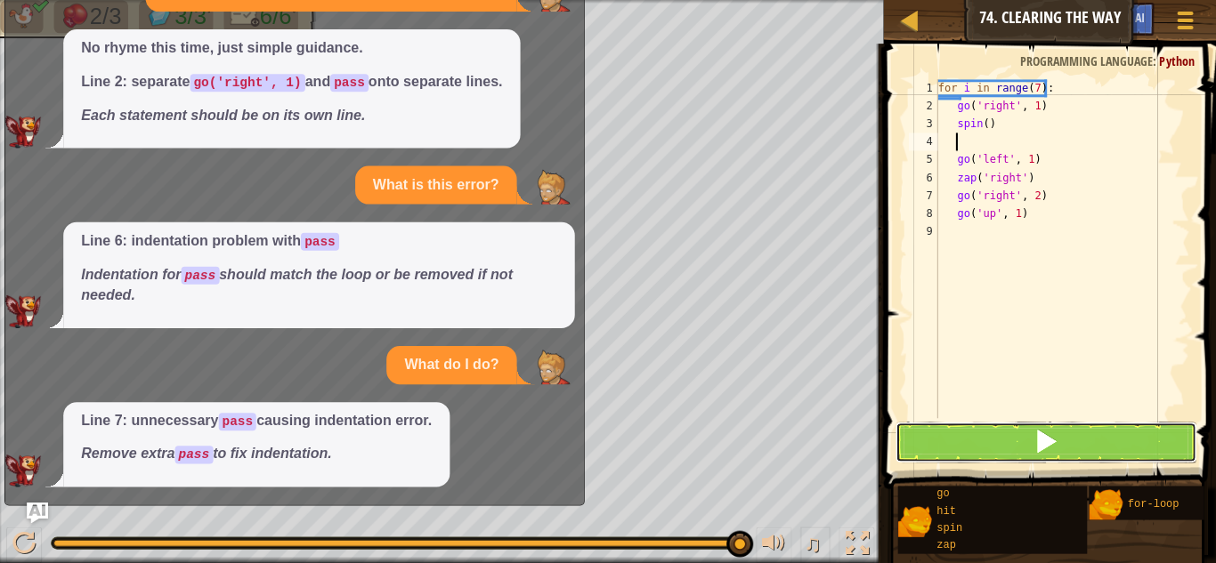
click at [1088, 453] on button at bounding box center [1046, 442] width 301 height 41
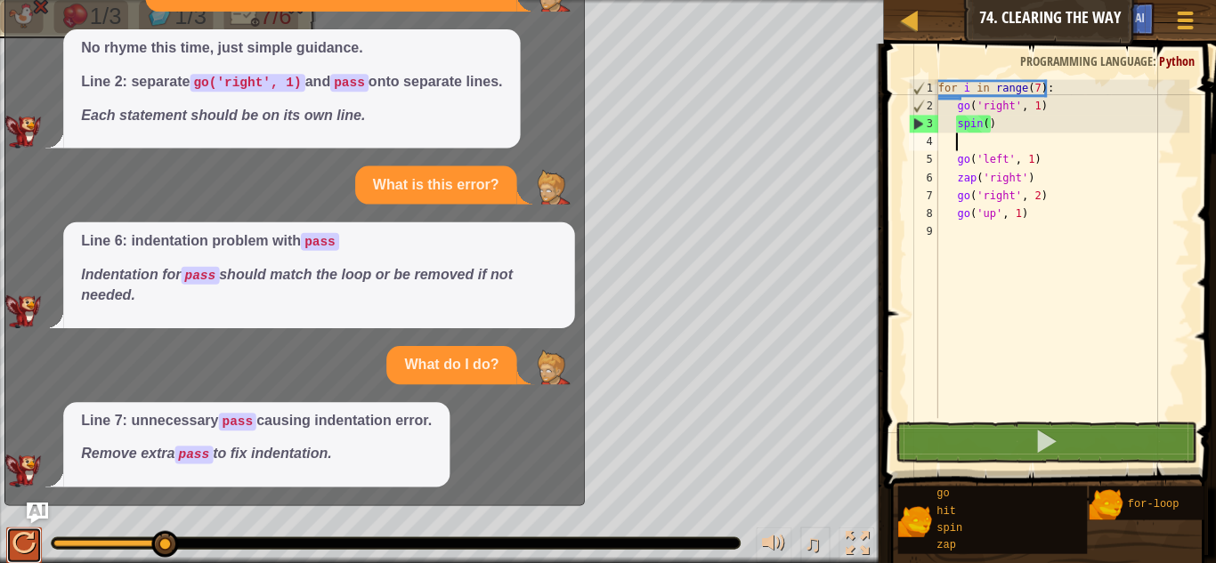
click at [23, 550] on div at bounding box center [26, 542] width 23 height 23
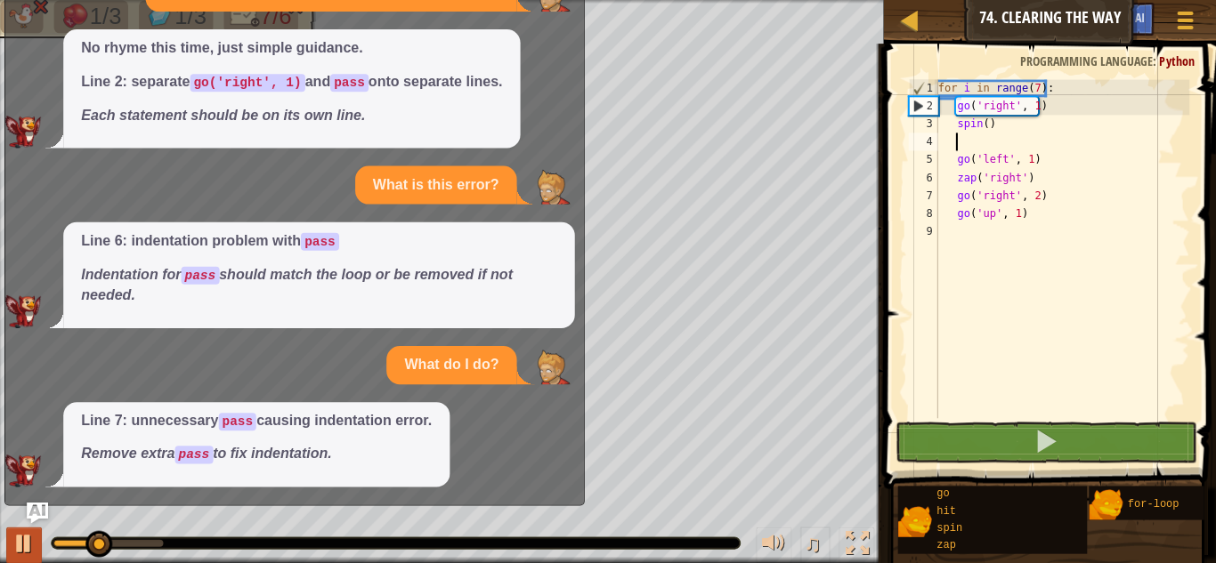
scroll to position [0, 0]
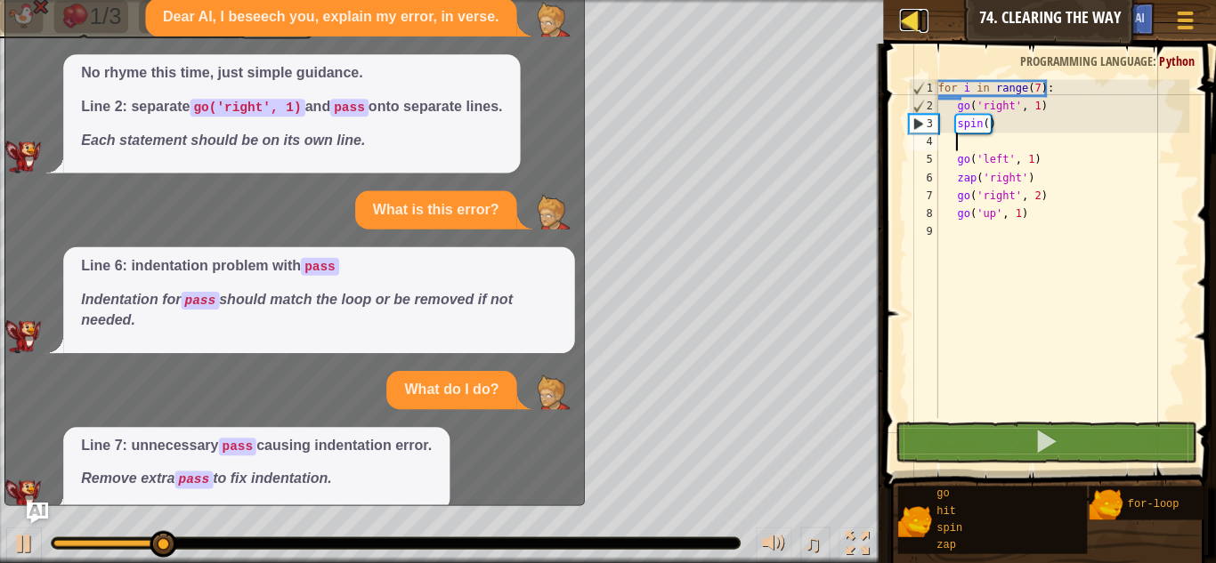
click at [906, 31] on div at bounding box center [911, 21] width 22 height 22
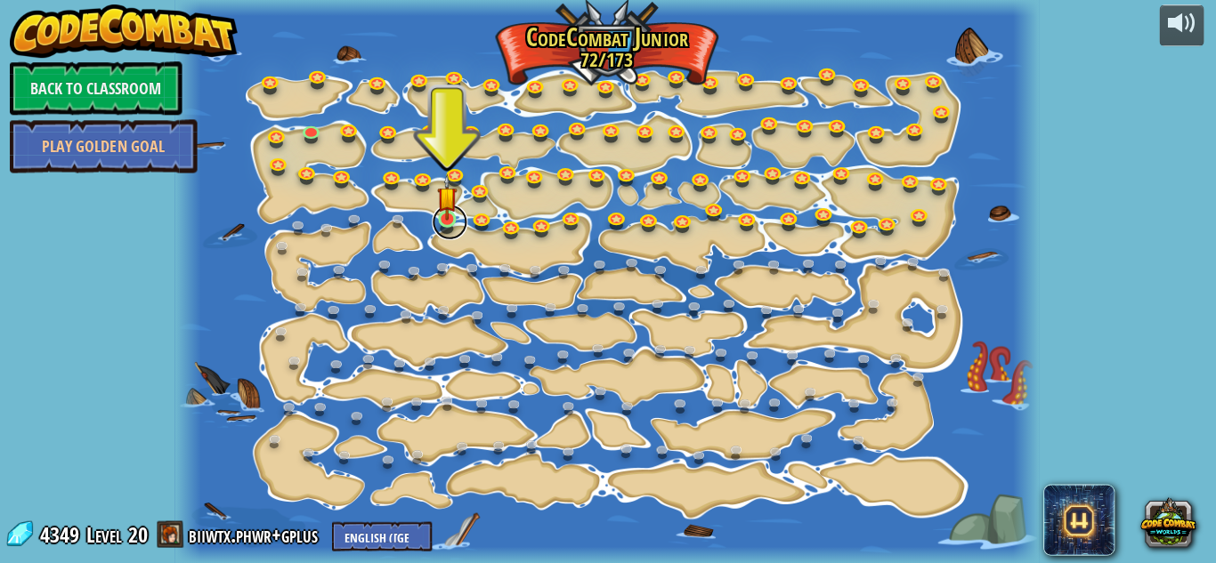
click at [454, 223] on link at bounding box center [452, 223] width 36 height 36
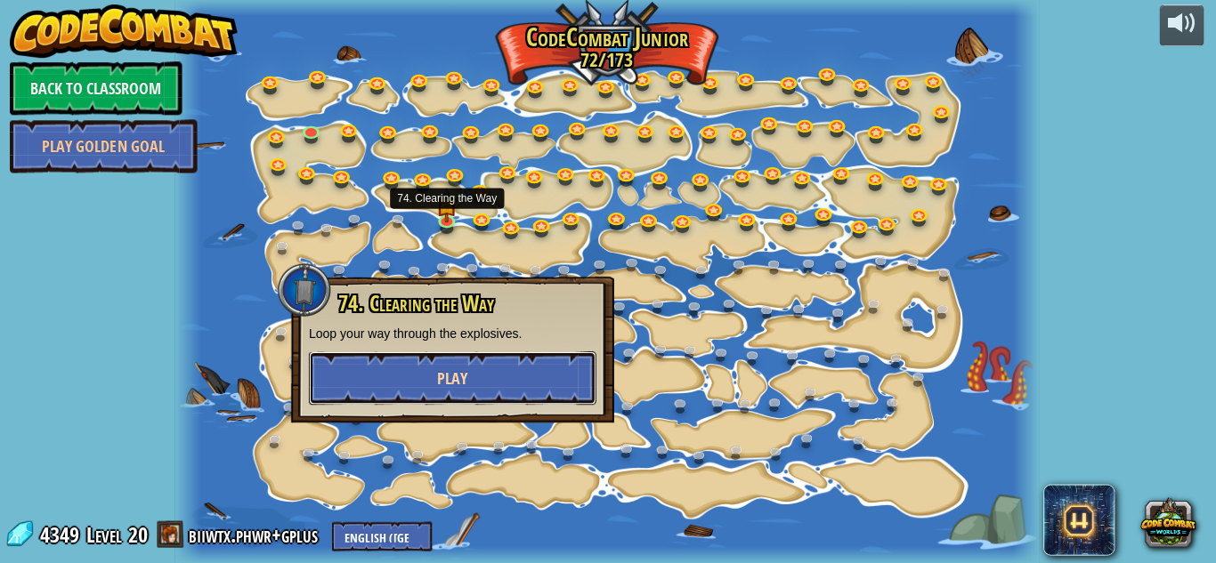
click at [561, 371] on button "Play" at bounding box center [454, 378] width 287 height 53
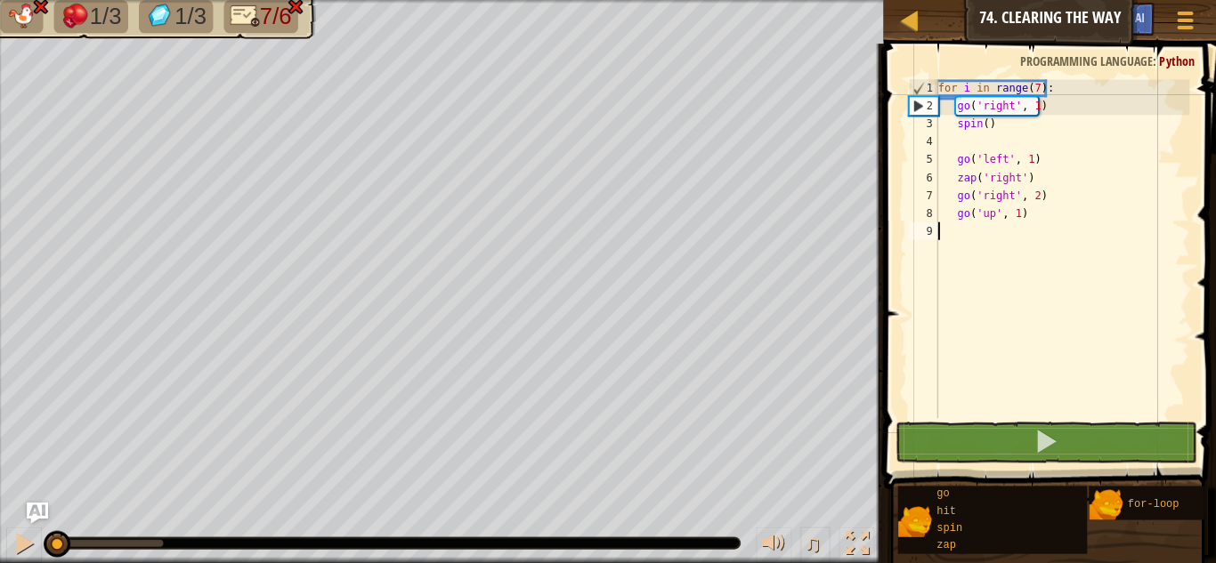
click at [993, 126] on div "for i in range ( 7 ) : go ( 'right' , 1 ) spin ( ) go ( 'left' , 1 ) zap ( 'rig…" at bounding box center [1062, 267] width 255 height 374
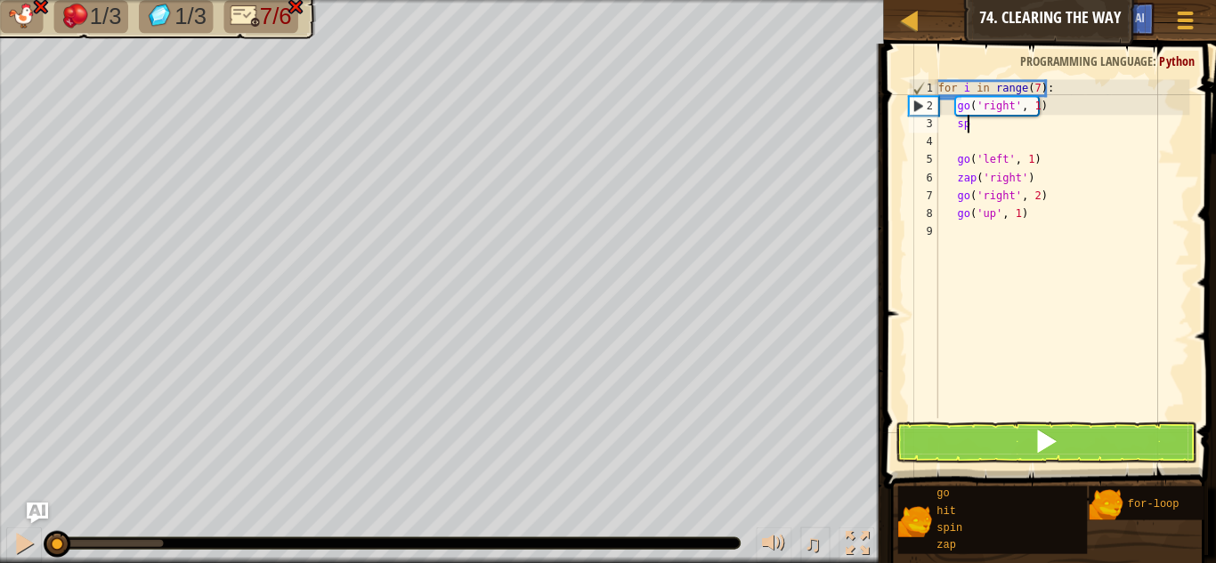
type textarea "s"
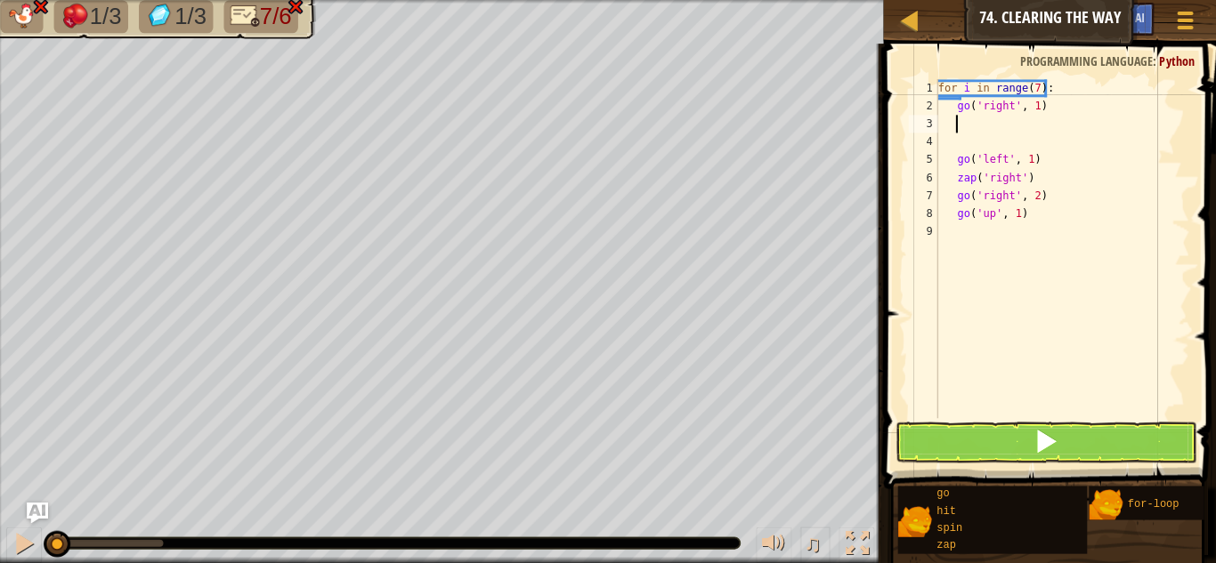
click at [949, 131] on div "for i in range ( 7 ) : go ( 'right' , 1 ) go ( 'left' , 1 ) zap ( 'right' ) go …" at bounding box center [1062, 267] width 255 height 374
click at [954, 143] on div "for i in range ( 7 ) : go ( 'right' , 1 ) go ( 'left' , 1 ) zap ( 'right' ) go …" at bounding box center [1062, 267] width 255 height 374
click at [1068, 177] on div "for i in range ( 7 ) : go ( 'right' , 1 ) go ( 'left' , 1 ) zap ( 'right' ) go …" at bounding box center [1062, 267] width 255 height 374
click at [1034, 90] on div "for i in range ( 7 ) : go ( 'right' , 1 ) go ( 'left' , 1 ) zap ( 'right' ) go …" at bounding box center [1062, 267] width 255 height 374
type textarea "for i in range(6):"
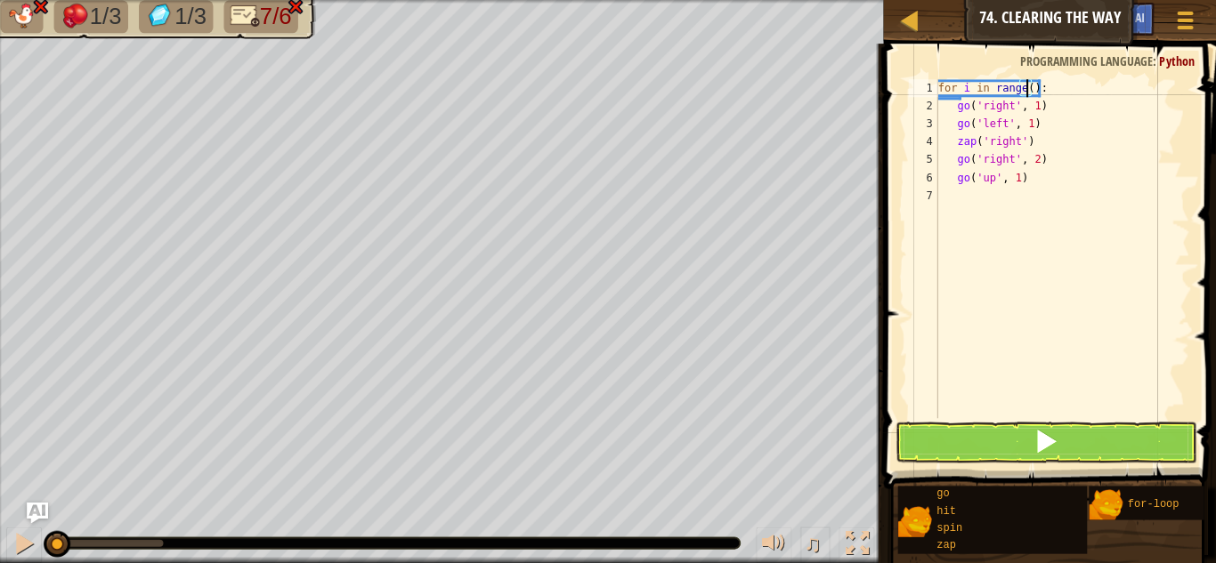
scroll to position [8, 8]
click at [1090, 285] on div "for i in range ( 6 ) : go ( 'right' , 1 ) go ( 'left' , 1 ) zap ( 'right' ) go …" at bounding box center [1062, 267] width 255 height 374
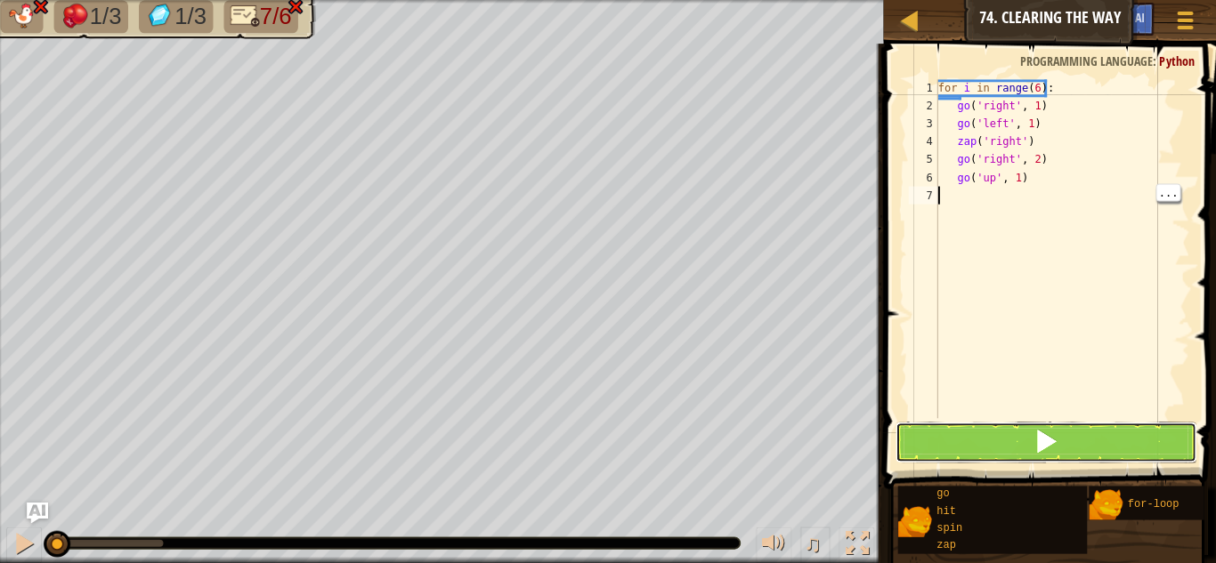
click at [1111, 451] on button at bounding box center [1046, 442] width 301 height 41
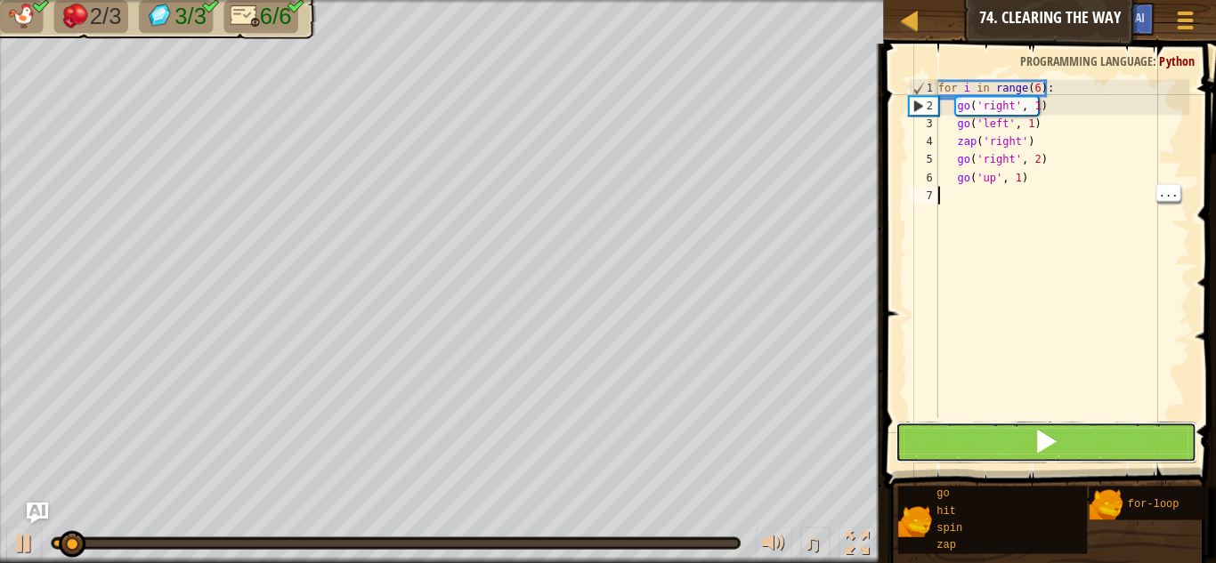
click at [1119, 446] on button at bounding box center [1046, 442] width 301 height 41
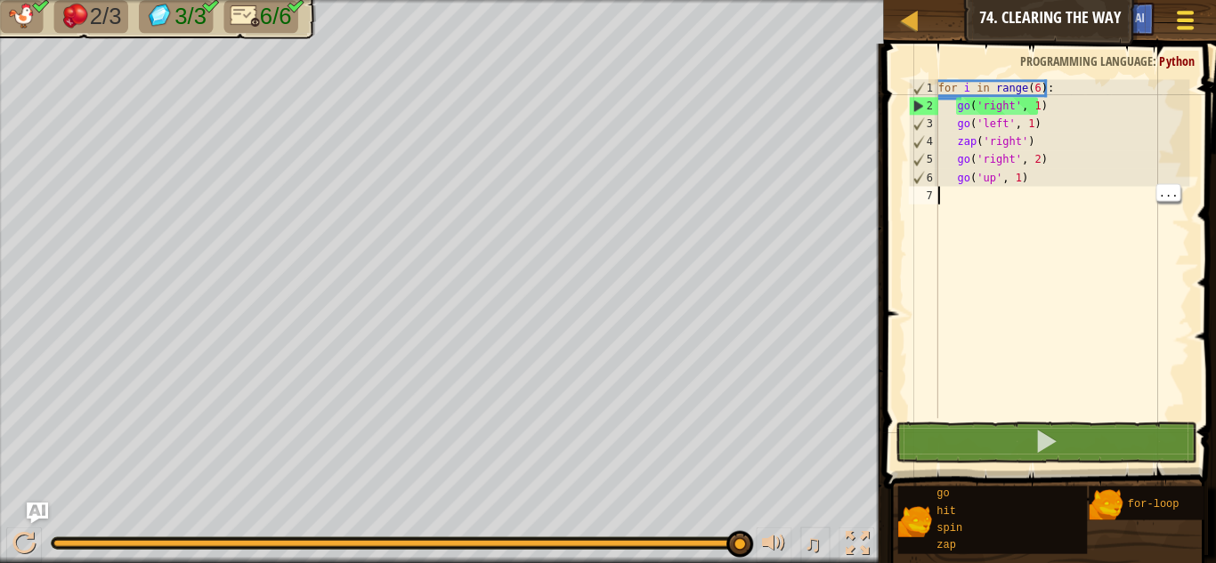
click at [1189, 30] on span at bounding box center [1185, 29] width 17 height 4
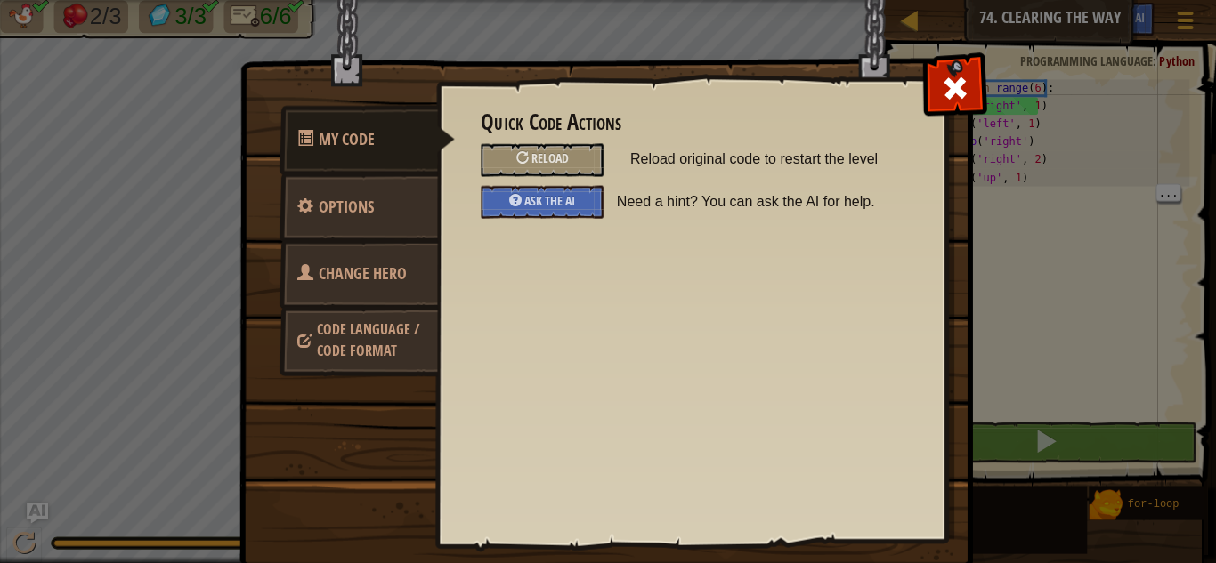
click at [319, 350] on span "Code Language / Code Format" at bounding box center [370, 340] width 102 height 41
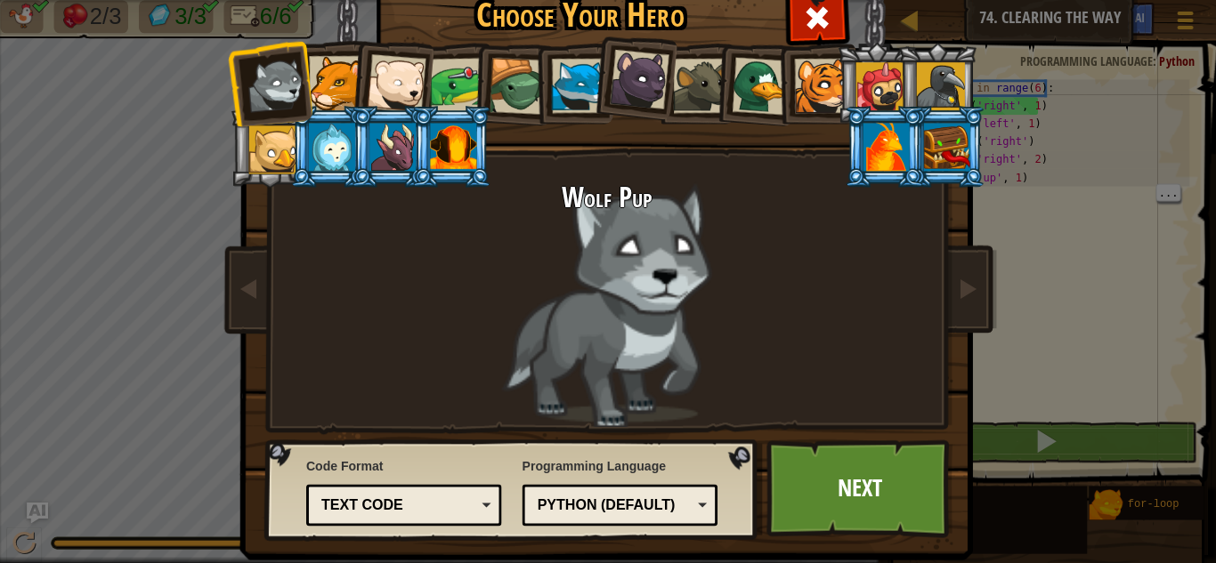
click at [370, 515] on div "Text code" at bounding box center [406, 505] width 172 height 28
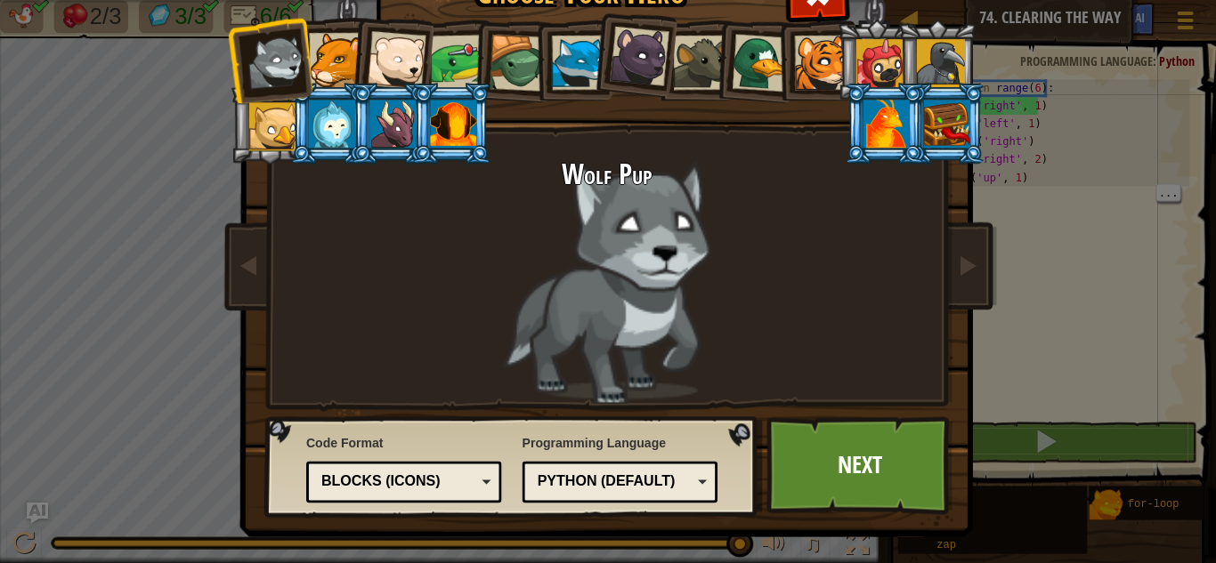
click at [365, 495] on div "Blocks (Icons)" at bounding box center [406, 482] width 172 height 28
click at [667, 488] on div "Python (Default)" at bounding box center [616, 482] width 154 height 20
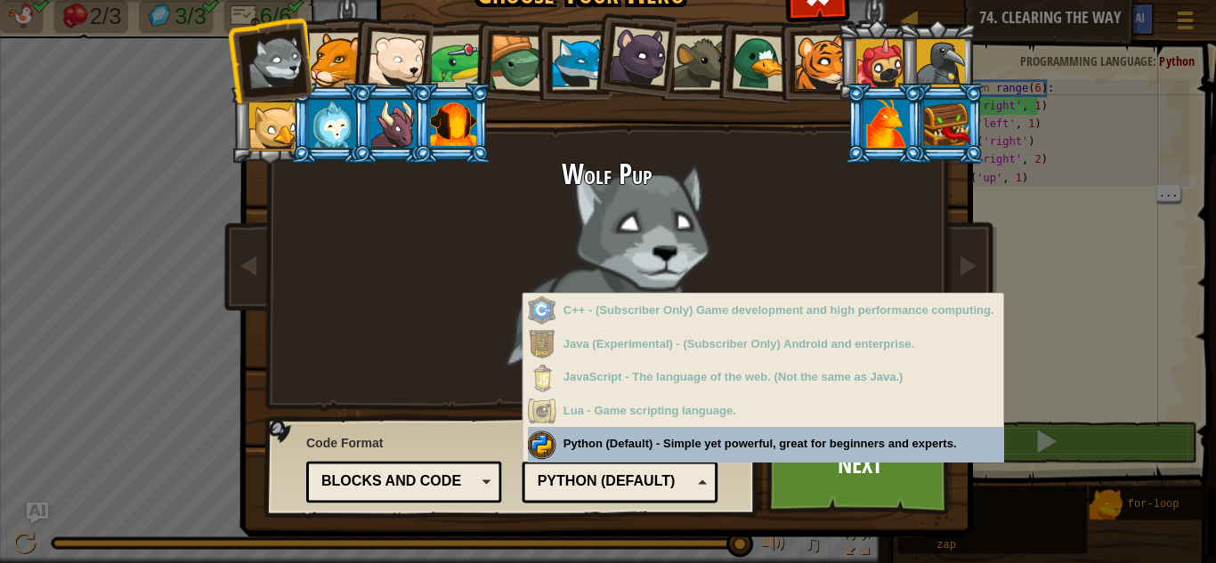
click at [1034, 197] on div "Choose Your Hero 4349 Wolf Pup Cougar Polar Bear Cub Frog Turtle Blue Fox Panth…" at bounding box center [608, 281] width 1216 height 563
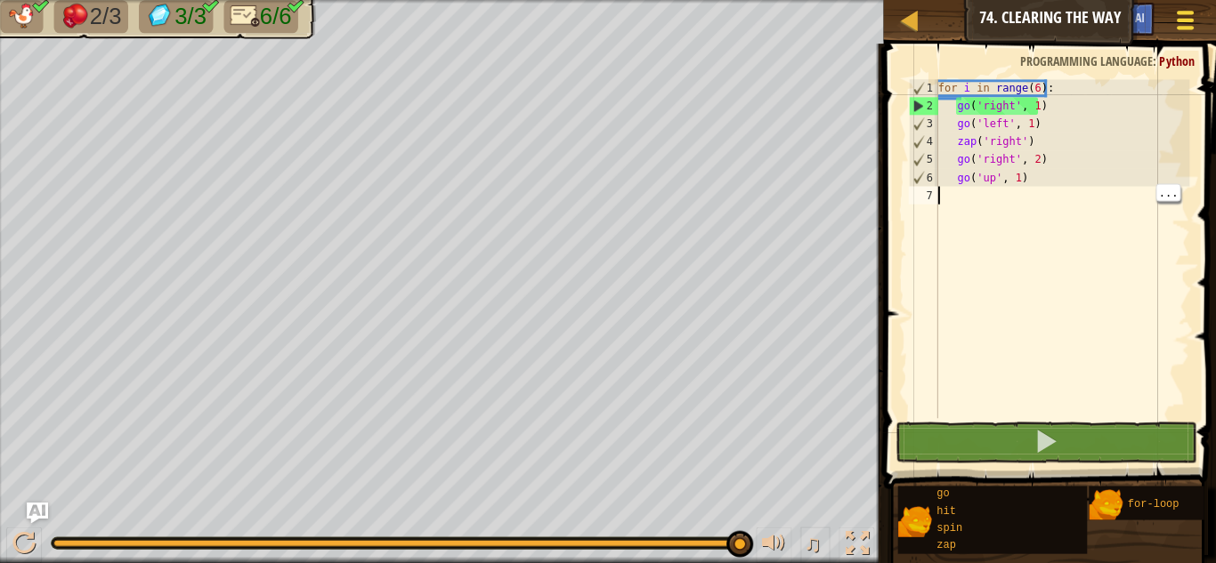
click at [1180, 20] on span at bounding box center [1185, 22] width 17 height 4
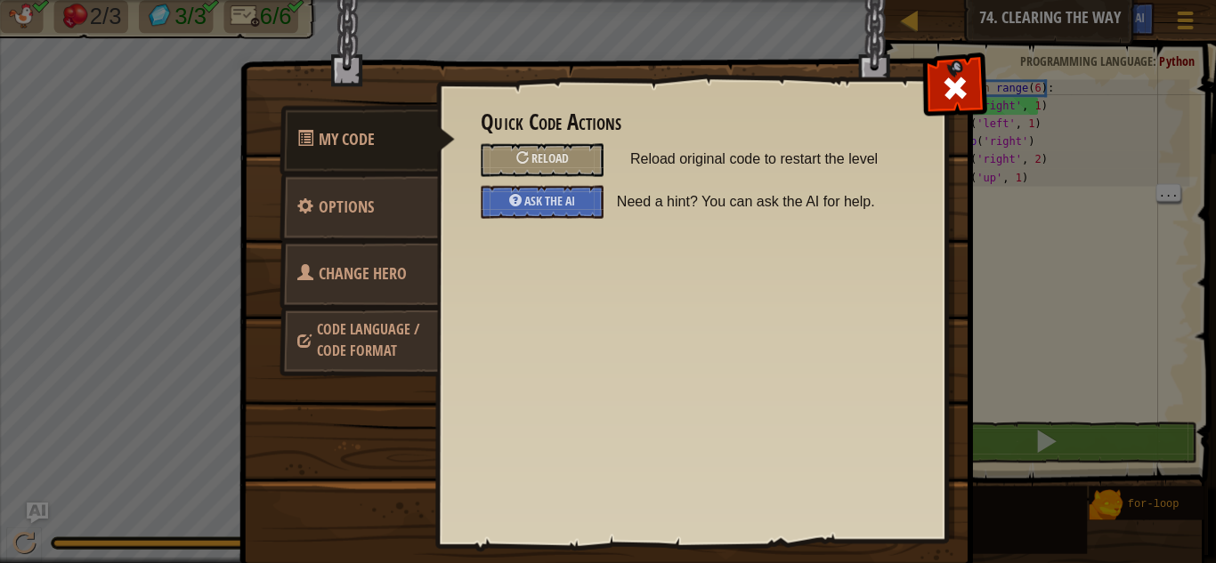
click at [319, 348] on span "Code Language / Code Format" at bounding box center [370, 340] width 102 height 41
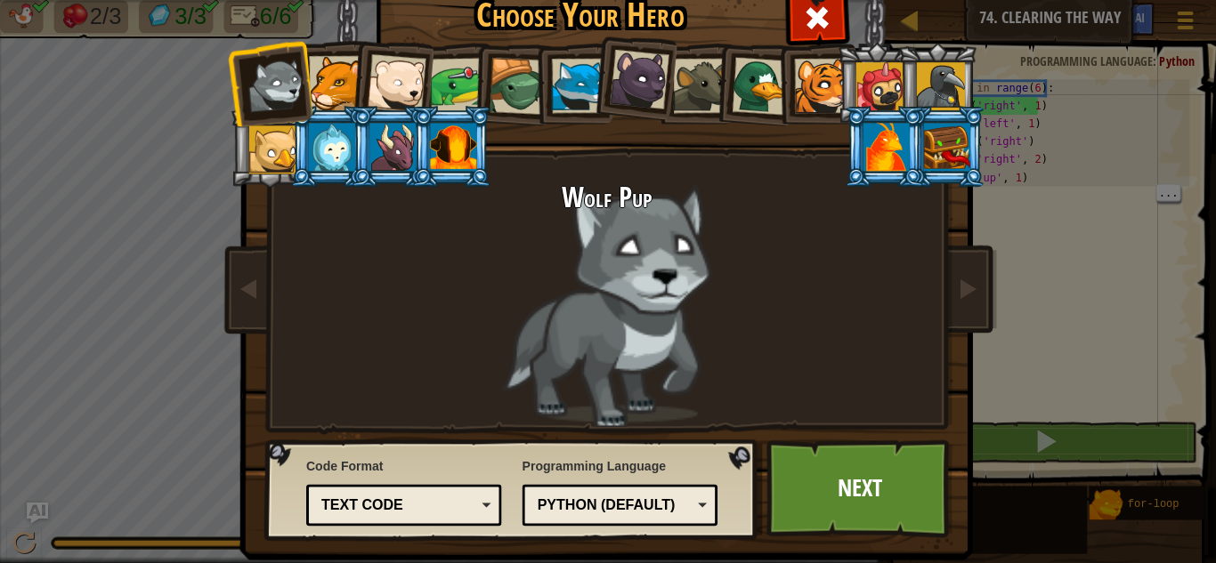
click at [350, 511] on div "Text code" at bounding box center [400, 505] width 154 height 20
click at [360, 498] on div "Blocks and code" at bounding box center [400, 505] width 154 height 20
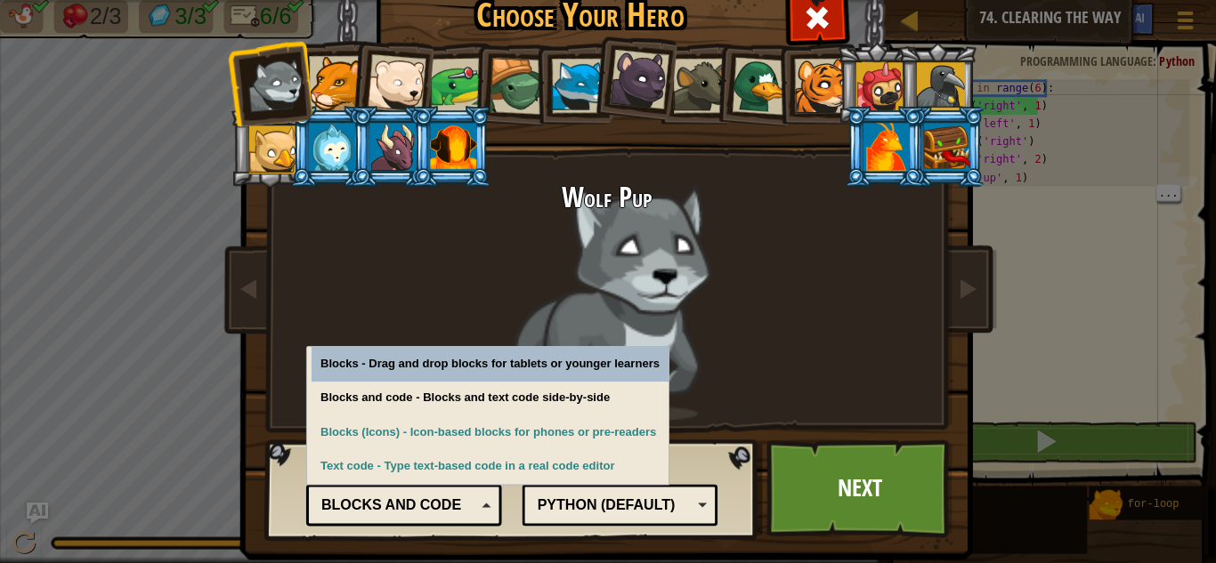
click at [325, 409] on div "Blocks and code - Blocks and text code side-by-side" at bounding box center [491, 398] width 356 height 35
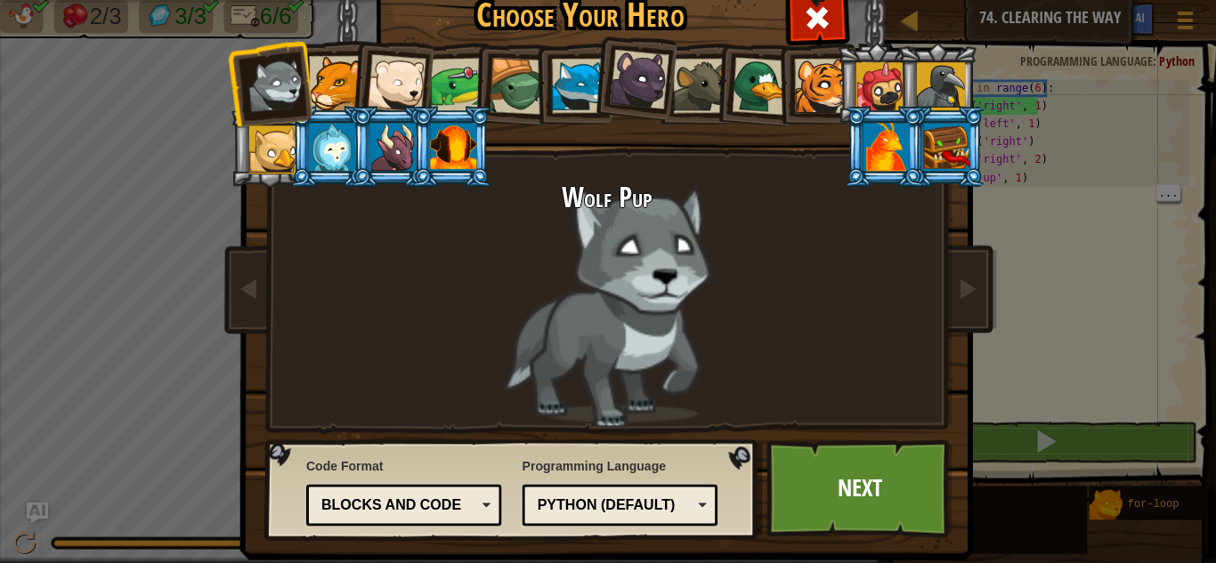
click at [352, 524] on div "Text code Blocks and code Blocks Blocks (Icons) Blocks and code" at bounding box center [405, 505] width 195 height 42
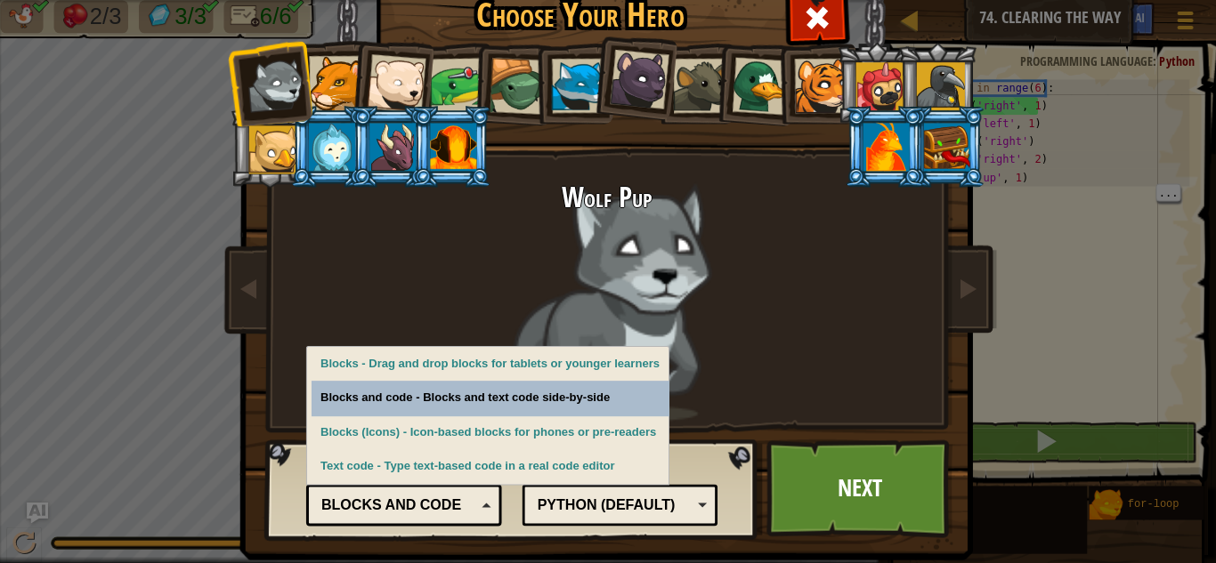
click at [325, 401] on div "Blocks and code - Blocks and text code side-by-side" at bounding box center [491, 398] width 356 height 35
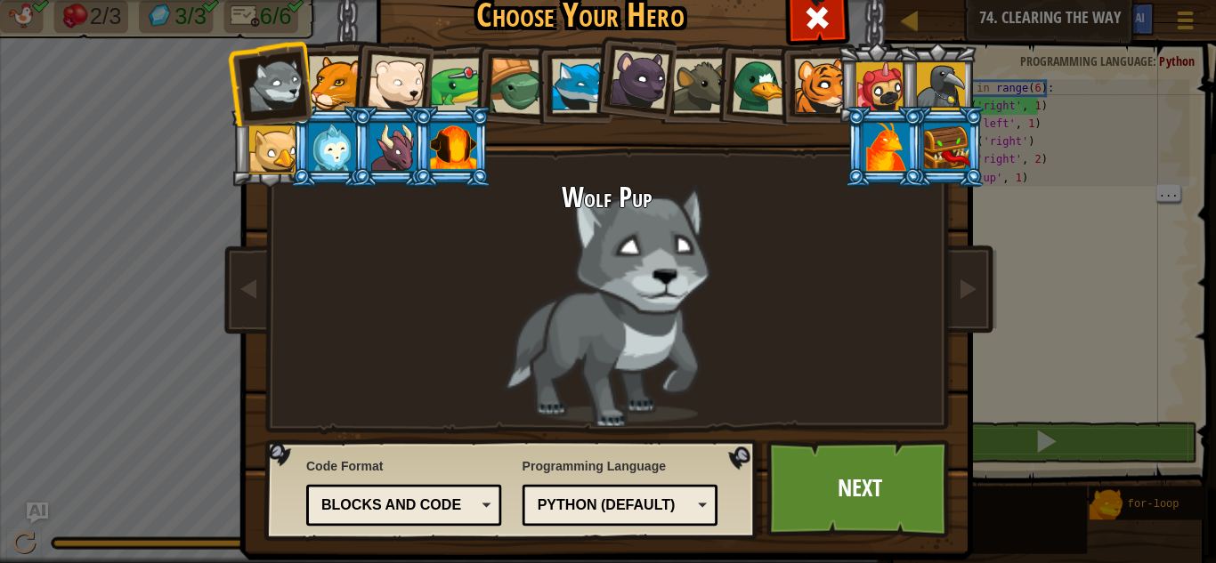
click at [333, 484] on div "Text code Blocks and code Blocks Blocks (Icons) Blocks and code" at bounding box center [405, 505] width 195 height 42
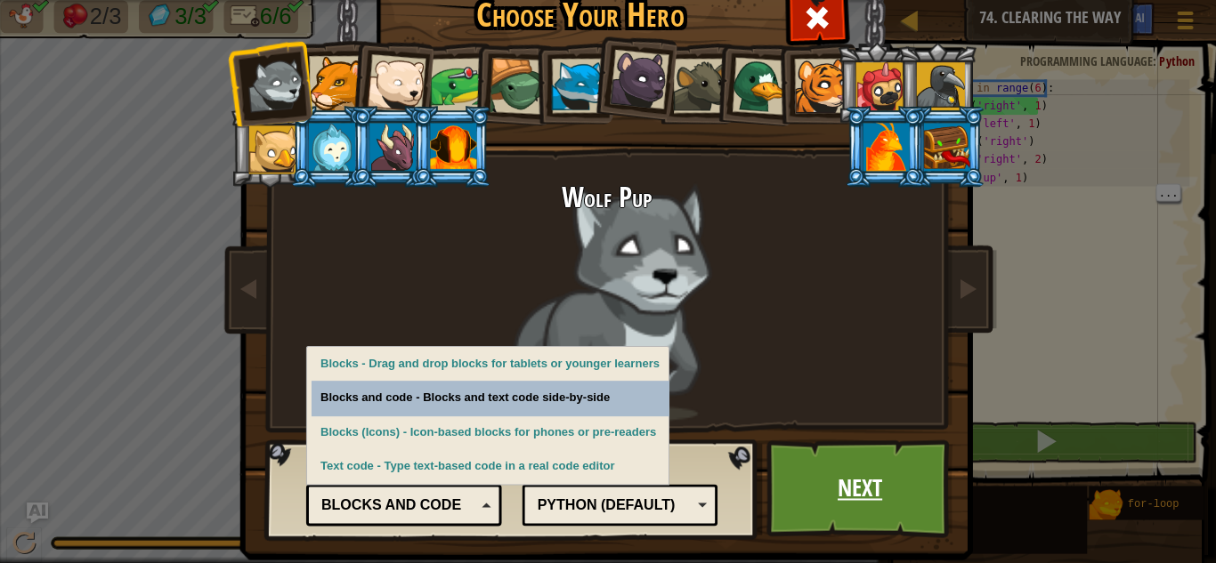
click at [866, 515] on link "Next" at bounding box center [860, 489] width 186 height 98
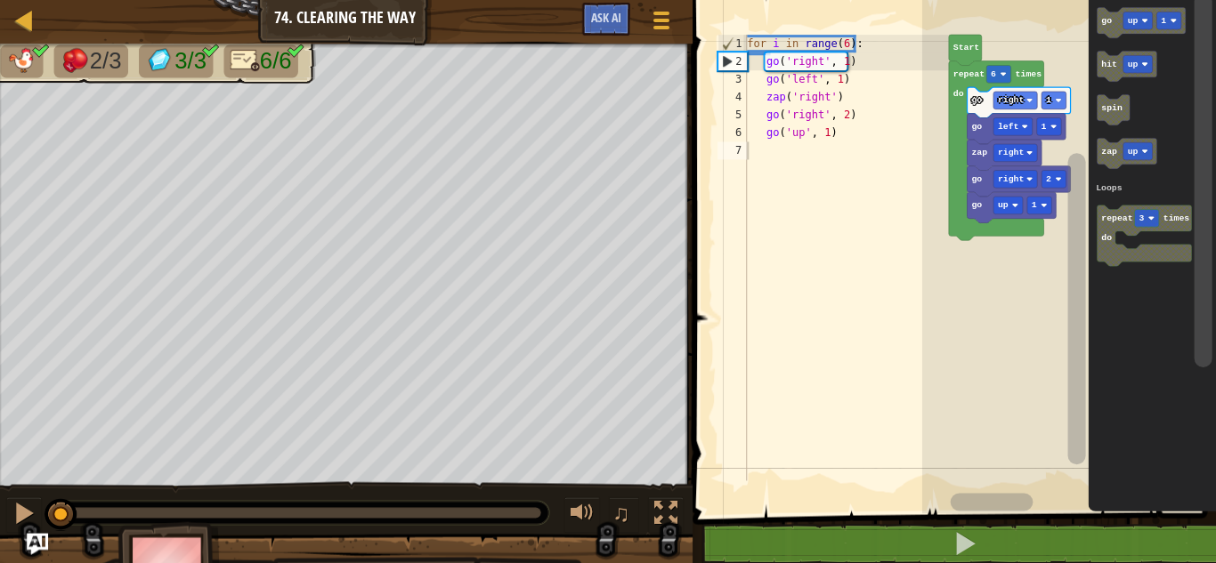
click at [1002, 71] on rect "Blockly Workspace" at bounding box center [998, 75] width 24 height 18
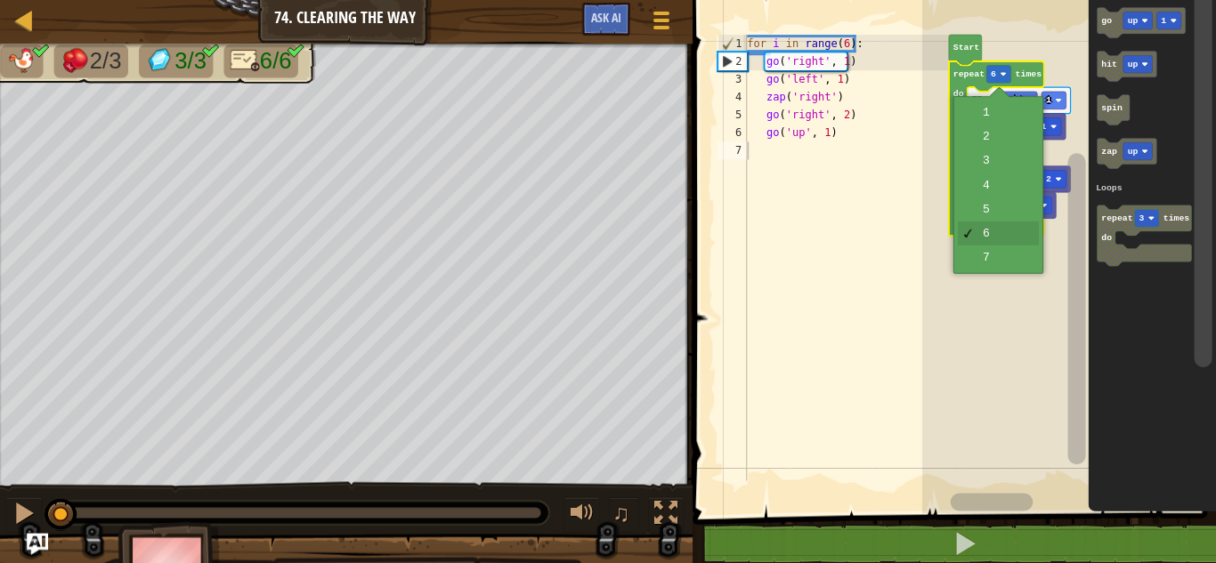
click at [1005, 356] on rect "Blockly Workspace" at bounding box center [1069, 252] width 294 height 523
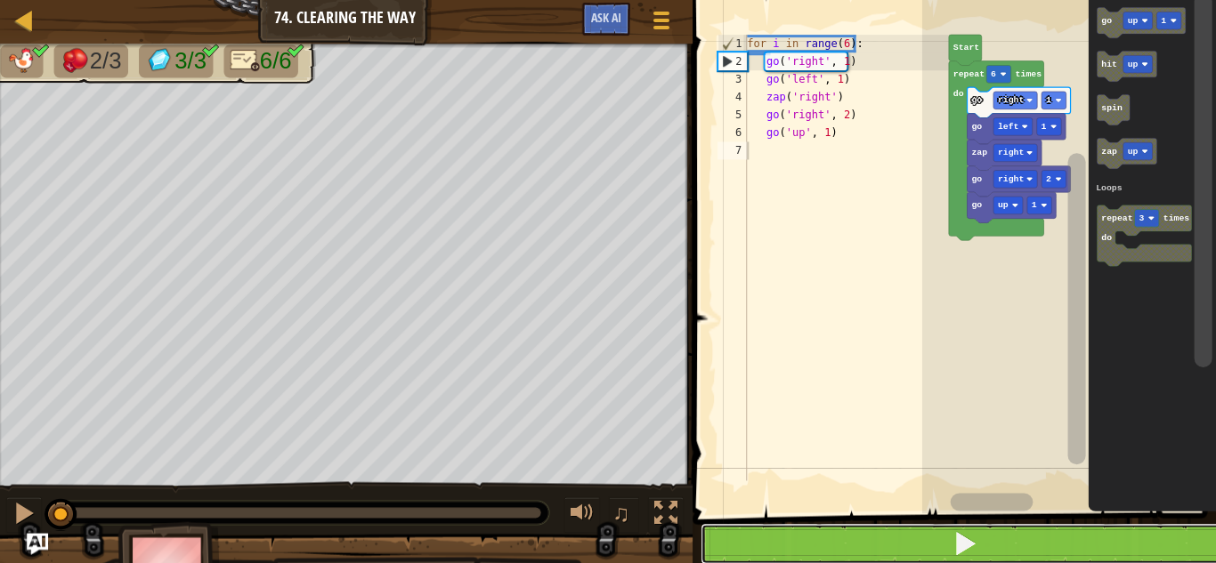
click at [894, 558] on button at bounding box center [965, 543] width 528 height 41
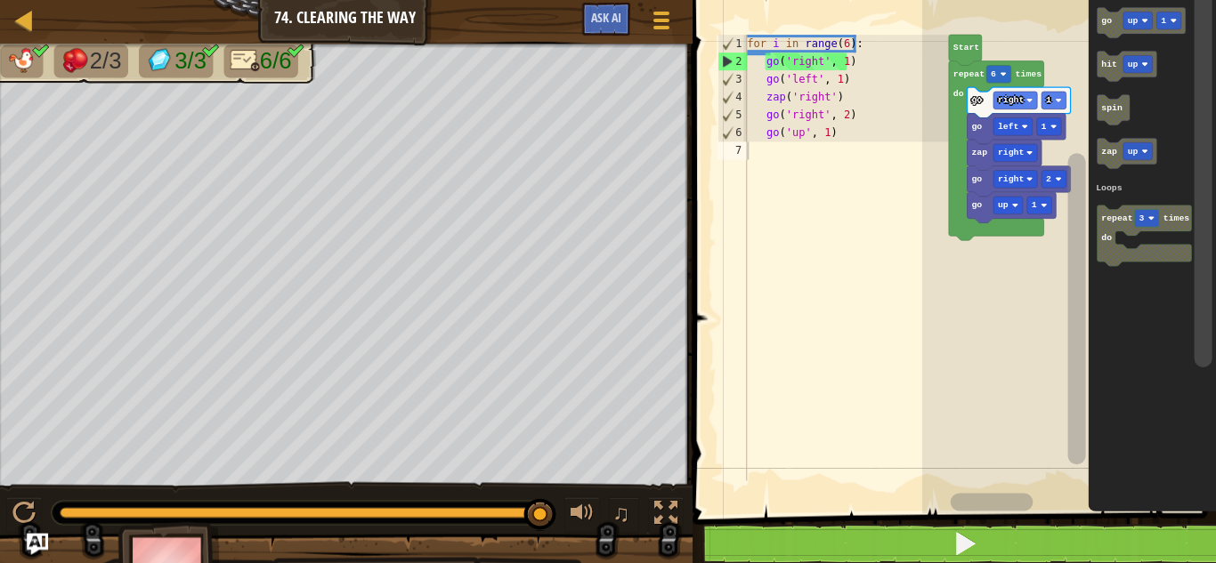
click at [0, 0] on div at bounding box center [0, 0] width 0 height 0
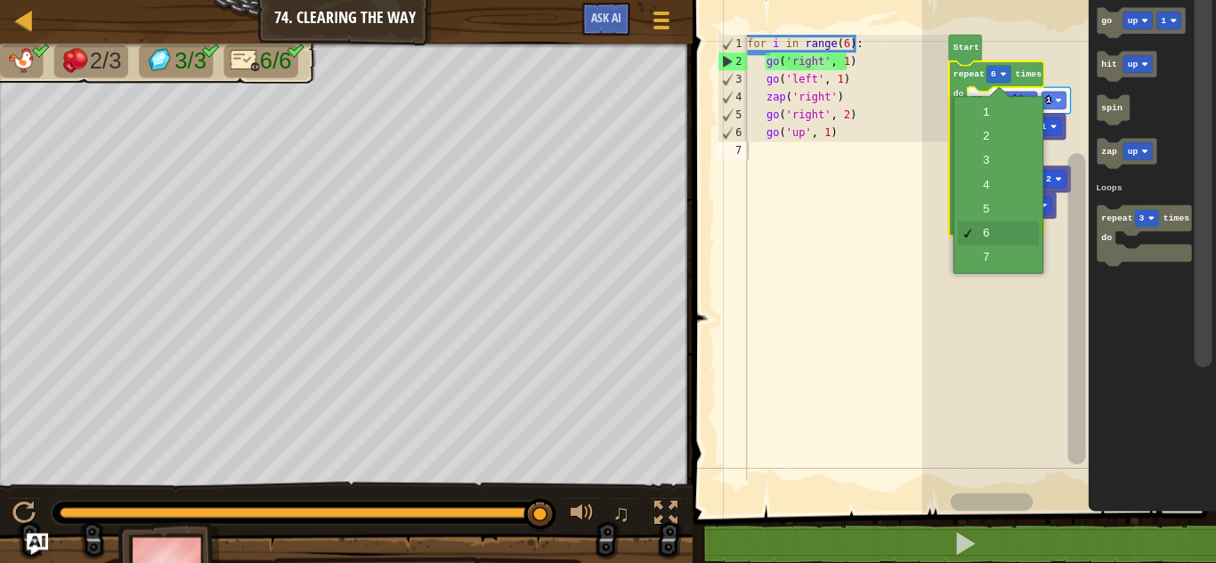
click at [1015, 263] on rect "Blockly Workspace" at bounding box center [1069, 252] width 294 height 523
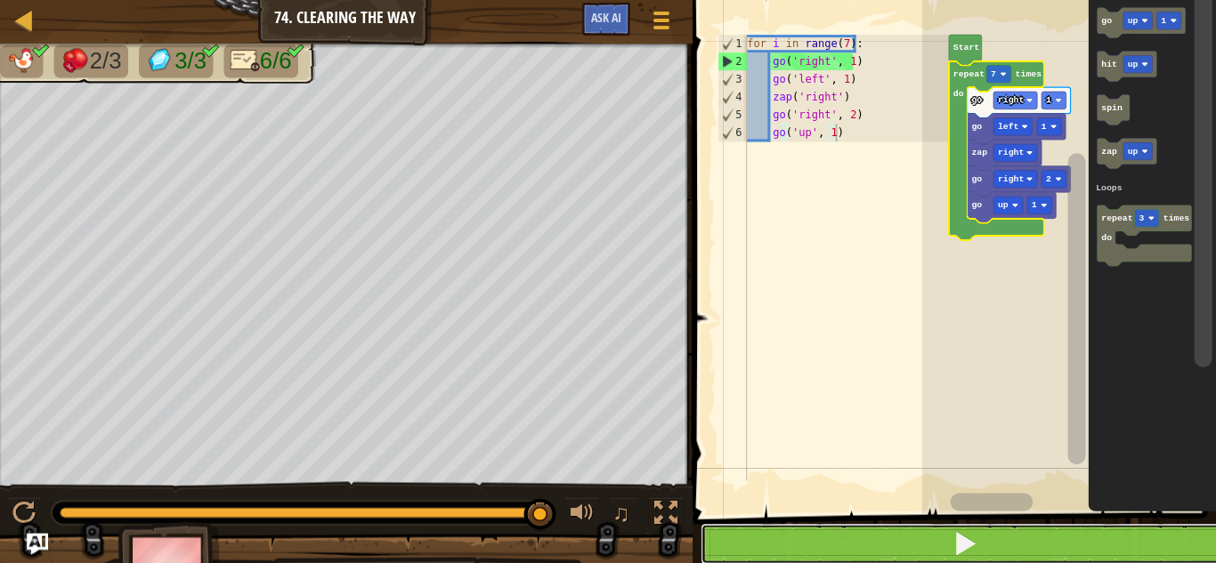
click at [801, 549] on button at bounding box center [965, 543] width 528 height 41
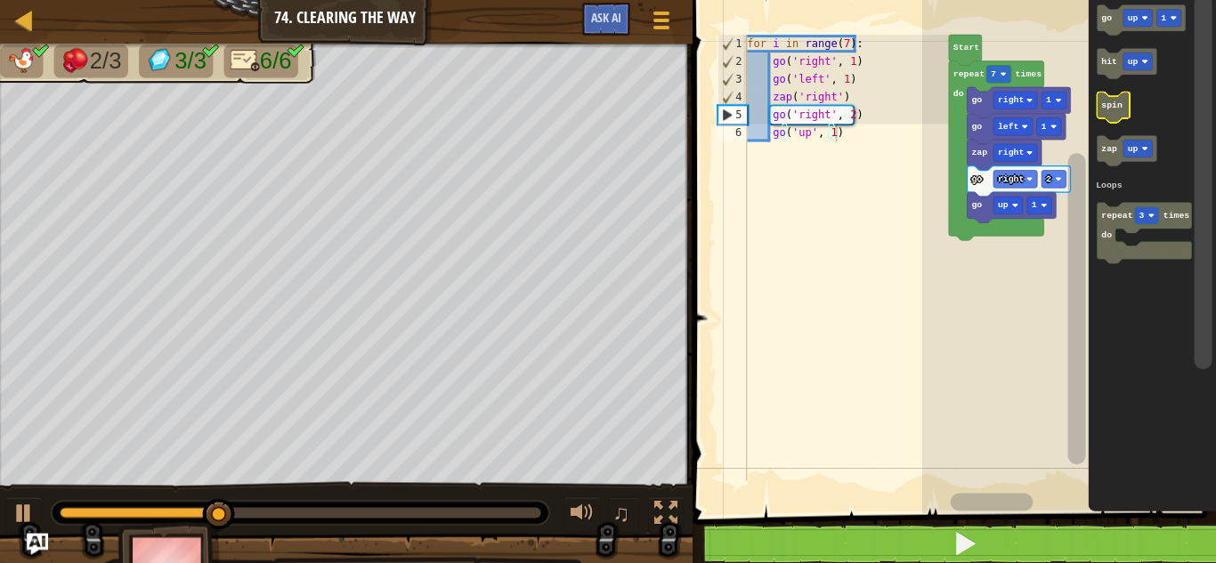
click at [1123, 107] on icon "Blockly Workspace" at bounding box center [1113, 108] width 33 height 30
